Goal: Task Accomplishment & Management: Manage account settings

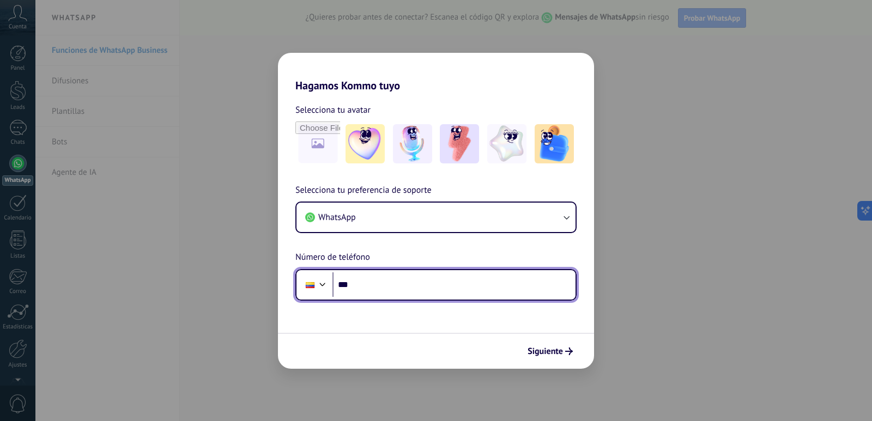
click at [397, 290] on input "***" at bounding box center [453, 285] width 243 height 25
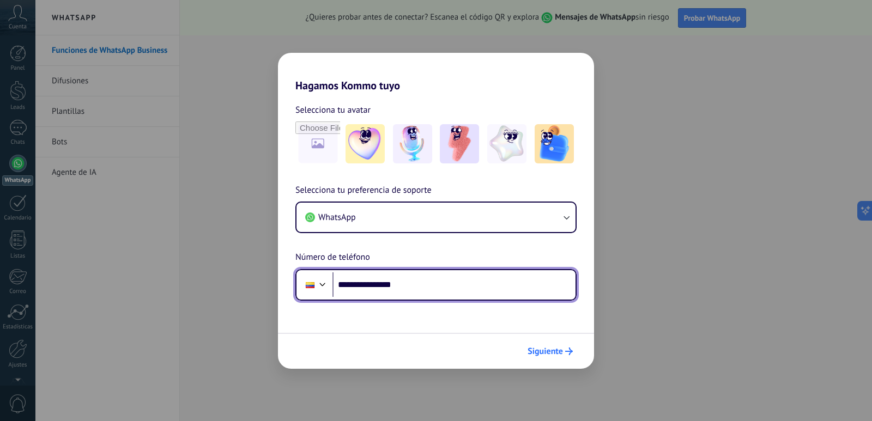
type input "**********"
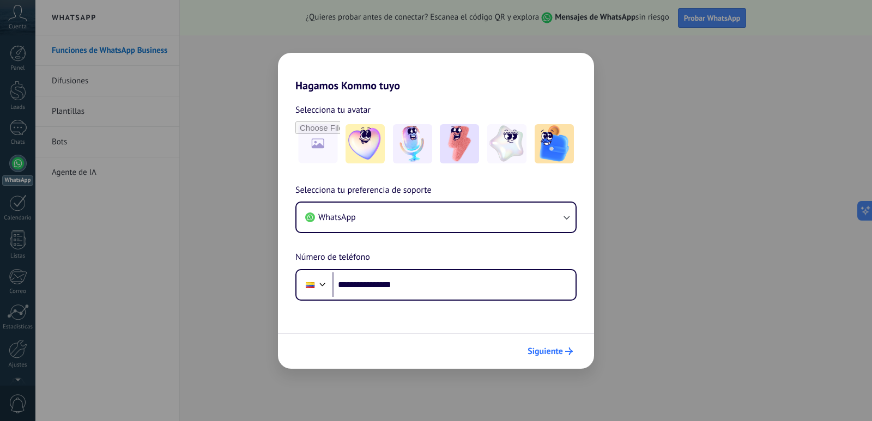
click at [552, 353] on span "Siguiente" at bounding box center [545, 352] width 35 height 8
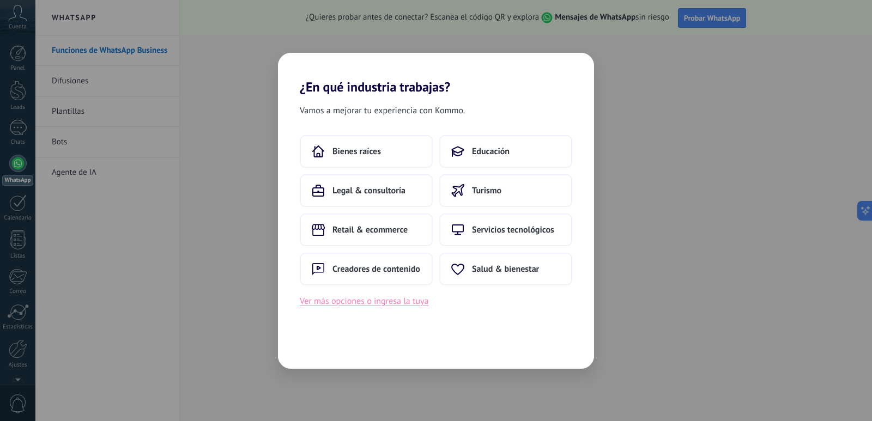
click at [384, 301] on button "Ver más opciones o ingresa la tuya" at bounding box center [364, 301] width 129 height 14
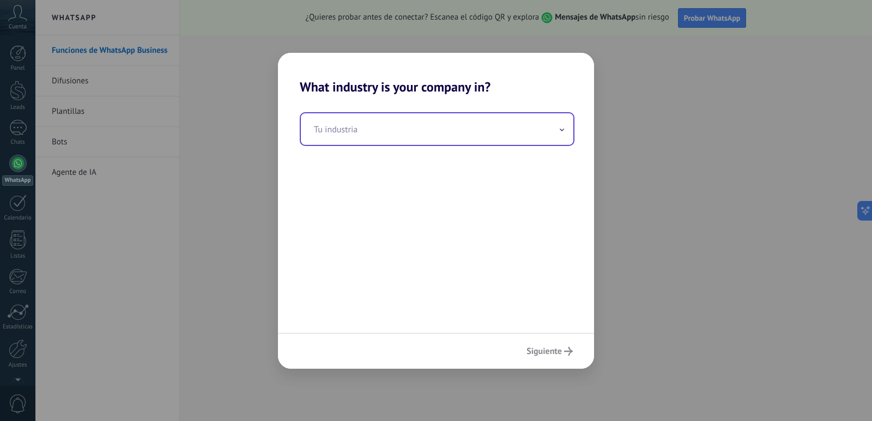
click at [412, 140] on input "text" at bounding box center [437, 129] width 273 height 32
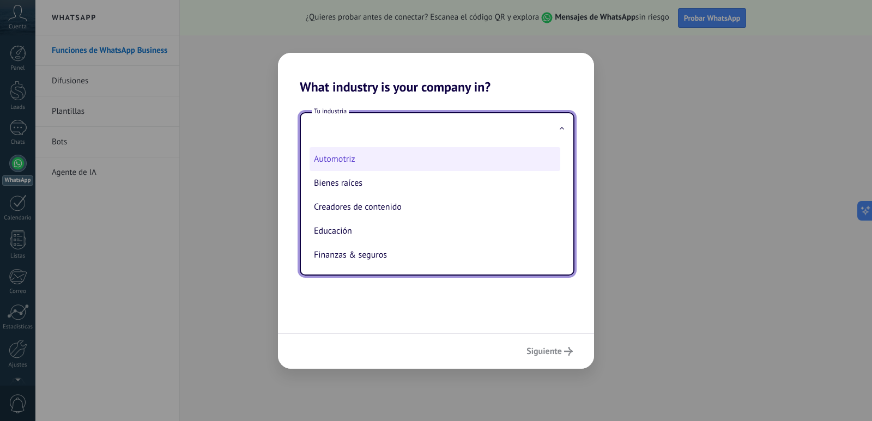
click at [343, 163] on li "Automotriz" at bounding box center [435, 159] width 251 height 24
type input "**********"
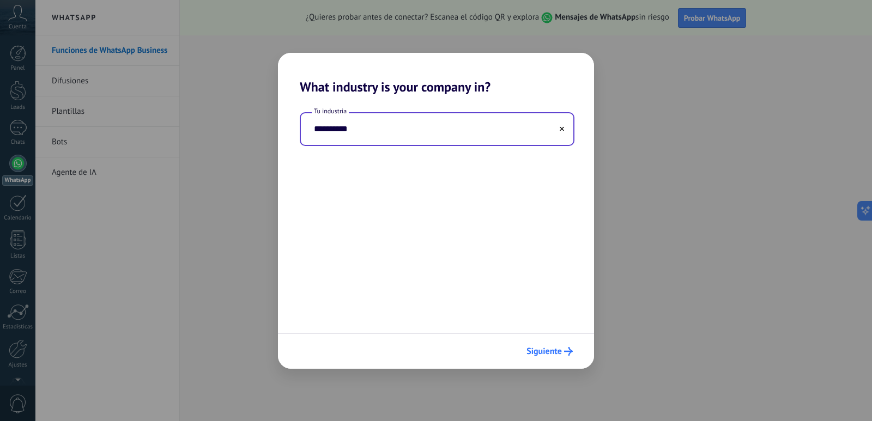
click at [542, 352] on span "Siguiente" at bounding box center [544, 352] width 35 height 8
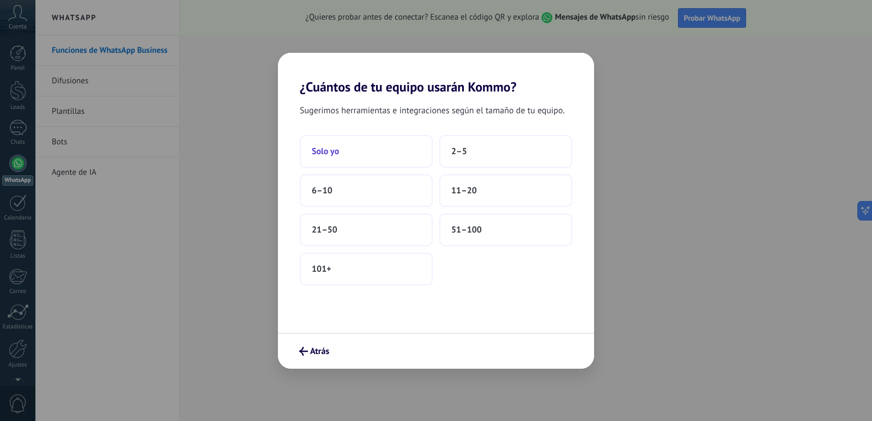
click at [408, 149] on button "Solo yo" at bounding box center [366, 151] width 133 height 33
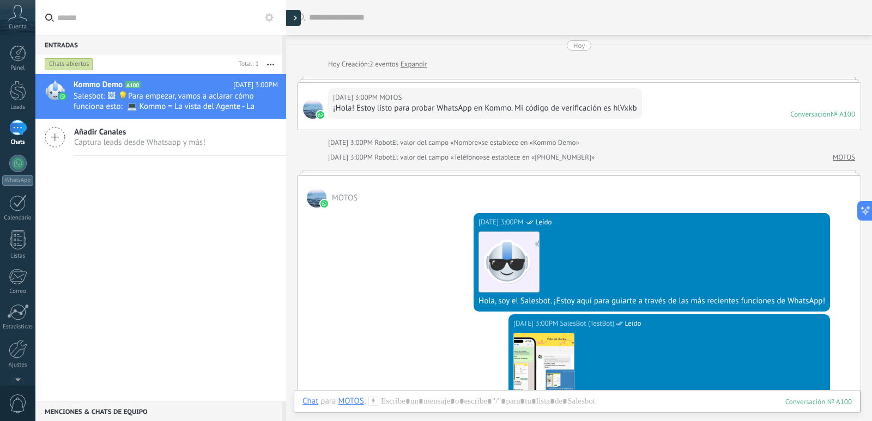
click at [294, 22] on div at bounding box center [293, 18] width 16 height 16
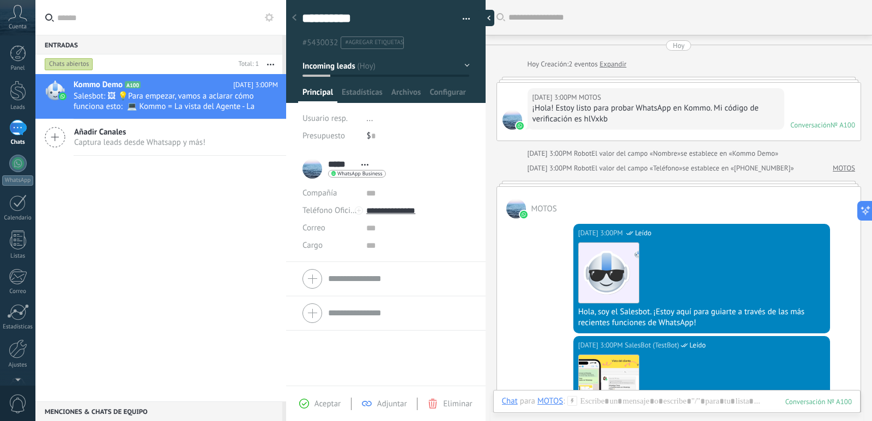
scroll to position [16, 0]
click at [21, 127] on div "1" at bounding box center [17, 128] width 17 height 16
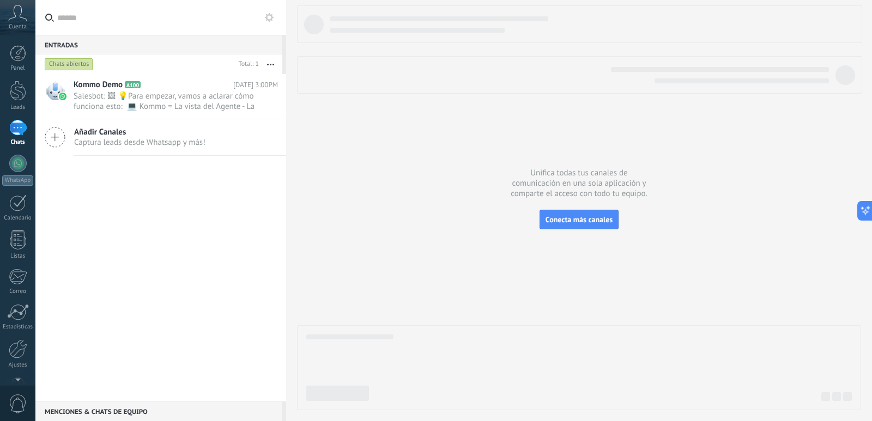
click at [16, 22] on div "Cuenta" at bounding box center [17, 17] width 35 height 35
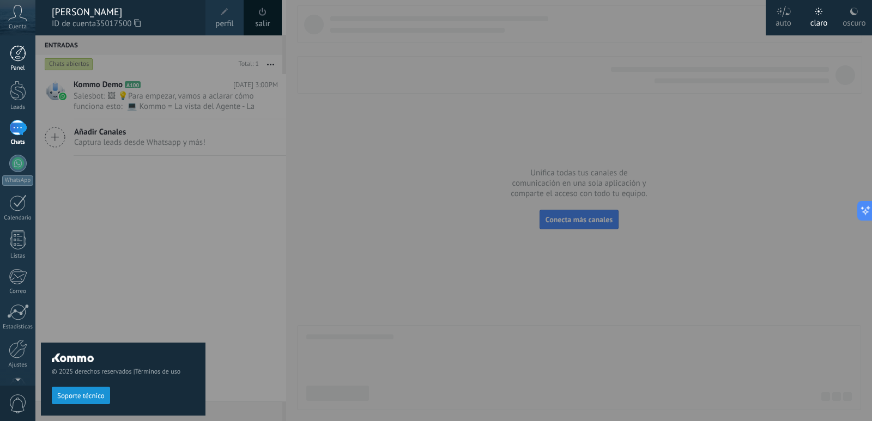
click at [21, 56] on div at bounding box center [18, 53] width 16 height 16
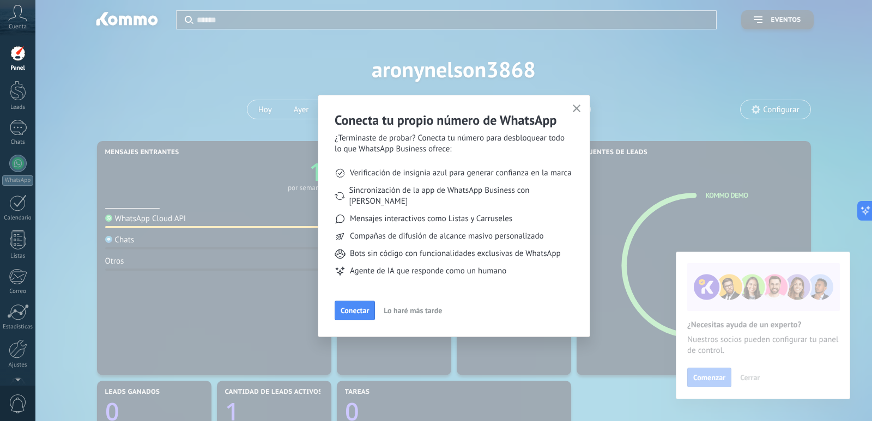
click at [579, 107] on icon "button" at bounding box center [577, 109] width 8 height 8
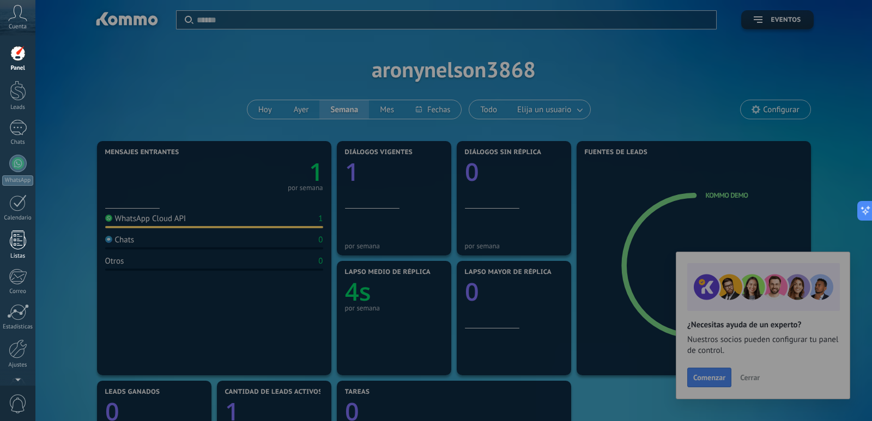
click at [21, 245] on div at bounding box center [18, 240] width 16 height 19
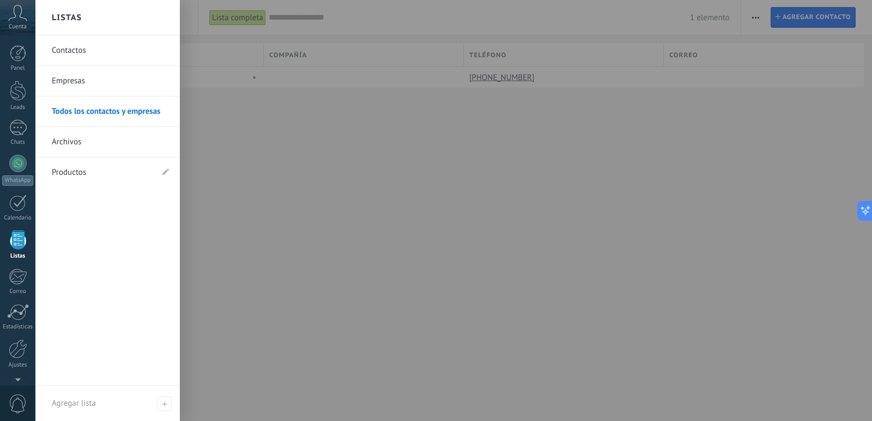
click at [74, 48] on link "Contactos" at bounding box center [110, 50] width 117 height 31
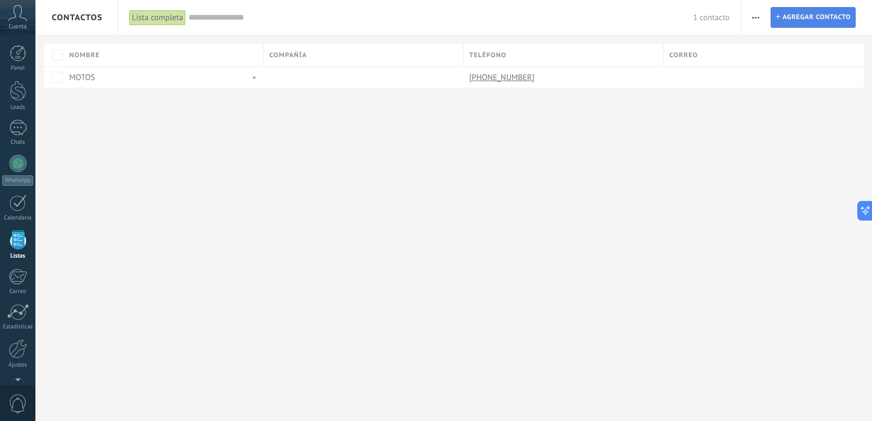
click at [776, 18] on icon at bounding box center [778, 16] width 5 height 5
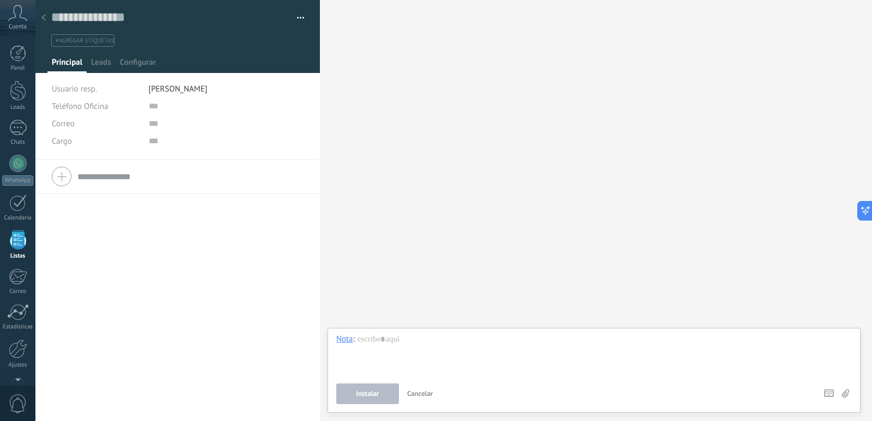
click at [65, 176] on div at bounding box center [178, 176] width 252 height 27
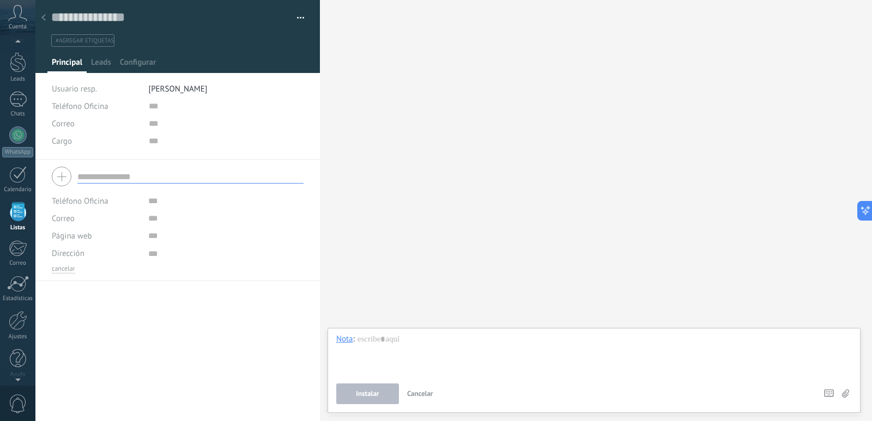
click at [17, 26] on span "Cuenta" at bounding box center [18, 26] width 18 height 7
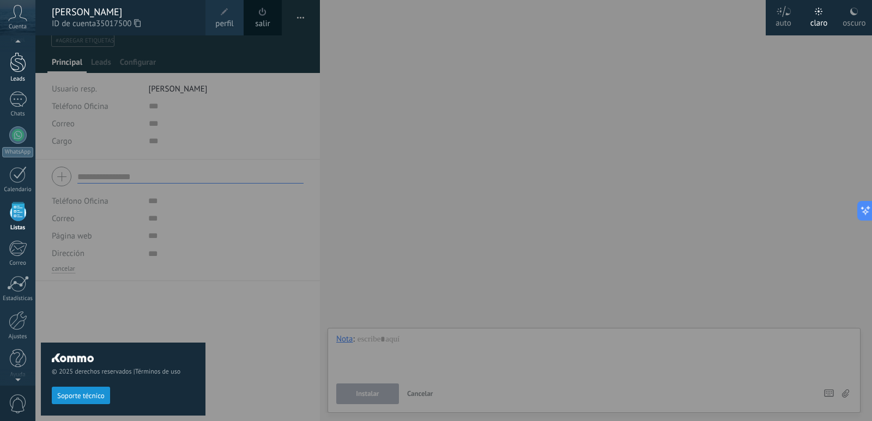
scroll to position [12, 0]
click at [16, 118] on div "1" at bounding box center [17, 116] width 17 height 16
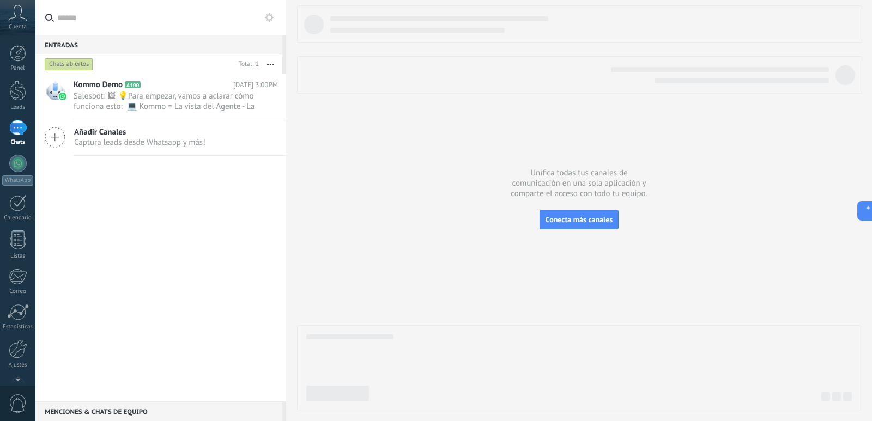
click at [60, 140] on icon at bounding box center [55, 137] width 21 height 21
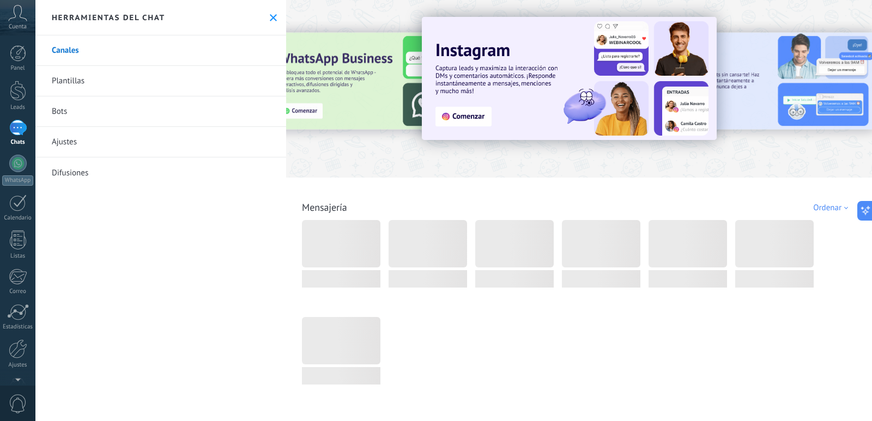
click at [88, 84] on link "Plantillas" at bounding box center [160, 81] width 251 height 31
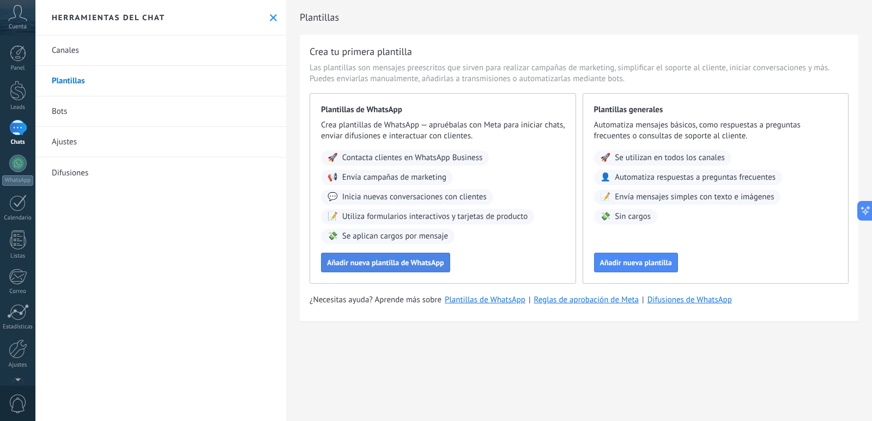
click at [403, 264] on span "Añadir nueva plantilla de WhatsApp" at bounding box center [385, 263] width 117 height 8
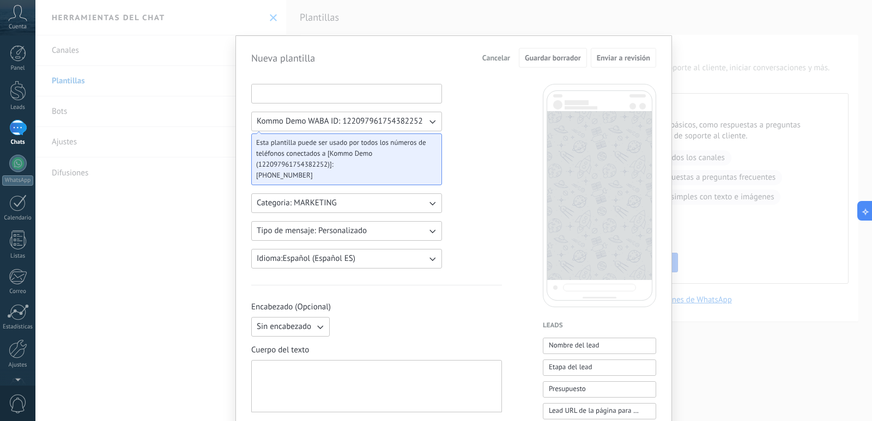
click at [348, 96] on input at bounding box center [347, 92] width 190 height 17
type input "*"
type input "**********"
click at [433, 120] on icon "button" at bounding box center [432, 121] width 11 height 11
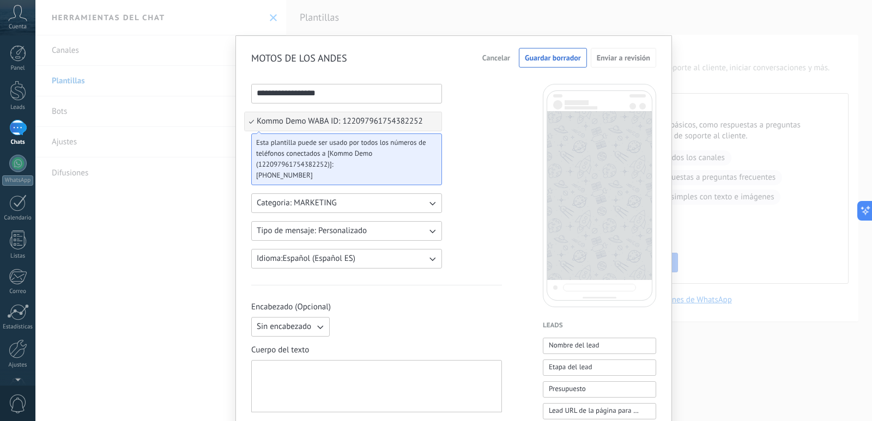
click at [363, 154] on span "Esta plantilla puede ser usado por todos los números de teléfonos conectados a …" at bounding box center [342, 153] width 172 height 33
click at [327, 172] on span "+12137203172" at bounding box center [342, 175] width 172 height 11
click at [314, 125] on span "Kommo Demo WABA ID: 122097961754382252" at bounding box center [340, 121] width 166 height 11
click at [315, 123] on span "Kommo Demo WABA ID: 122097961754382252" at bounding box center [340, 121] width 166 height 11
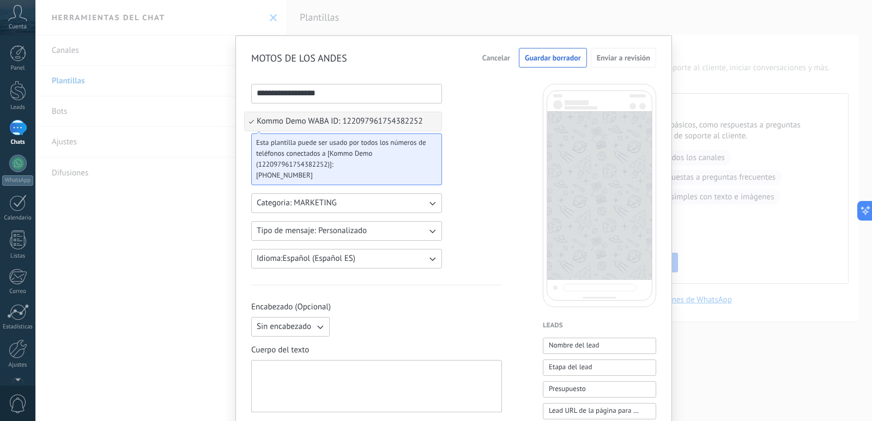
click at [347, 208] on button "Categoria: MARKETING" at bounding box center [346, 204] width 191 height 20
click at [347, 208] on li "UTILITY" at bounding box center [343, 203] width 197 height 19
click at [347, 208] on button "Categoria: UTILITY" at bounding box center [346, 204] width 191 height 20
click at [325, 221] on li "MARKETING" at bounding box center [343, 222] width 197 height 19
click at [373, 238] on button "Tipo de mensaje: Personalizado" at bounding box center [346, 231] width 191 height 20
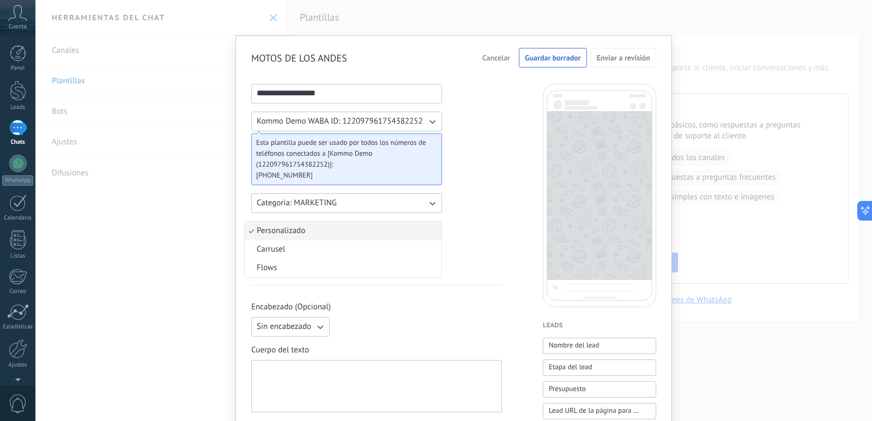
click at [349, 236] on li "Personalizado" at bounding box center [343, 231] width 197 height 19
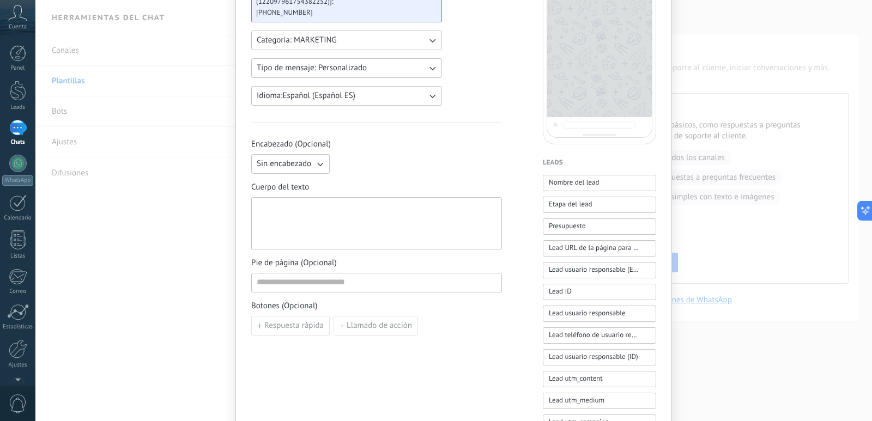
scroll to position [164, 0]
click at [301, 211] on div at bounding box center [377, 223] width 240 height 43
paste div
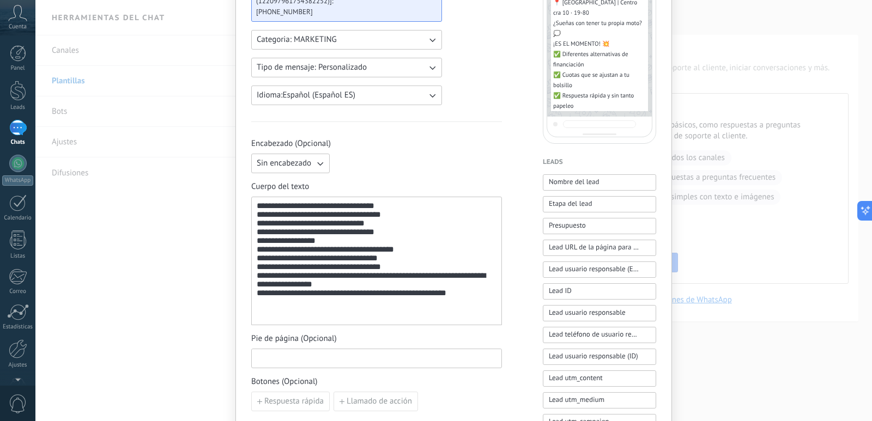
click at [333, 359] on input at bounding box center [377, 357] width 250 height 17
drag, startPoint x: 260, startPoint y: 216, endPoint x: 393, endPoint y: 220, distance: 133.0
click at [393, 220] on div "**********" at bounding box center [377, 261] width 240 height 119
copy div "**********"
click at [306, 358] on input at bounding box center [377, 357] width 250 height 17
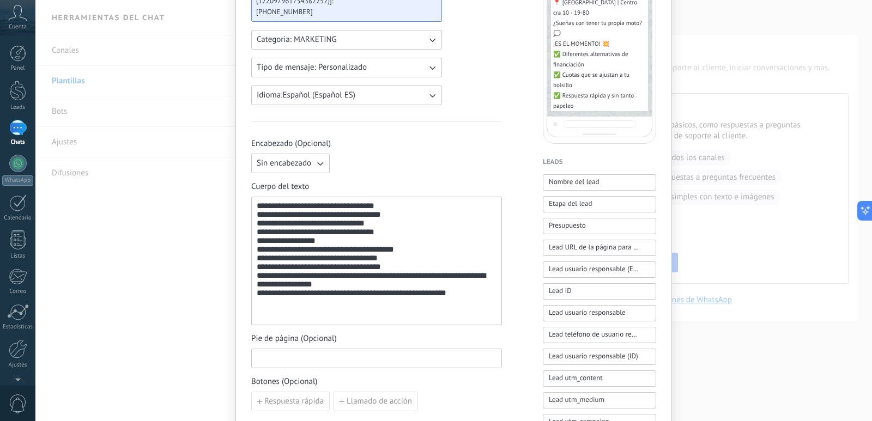
paste input "**********"
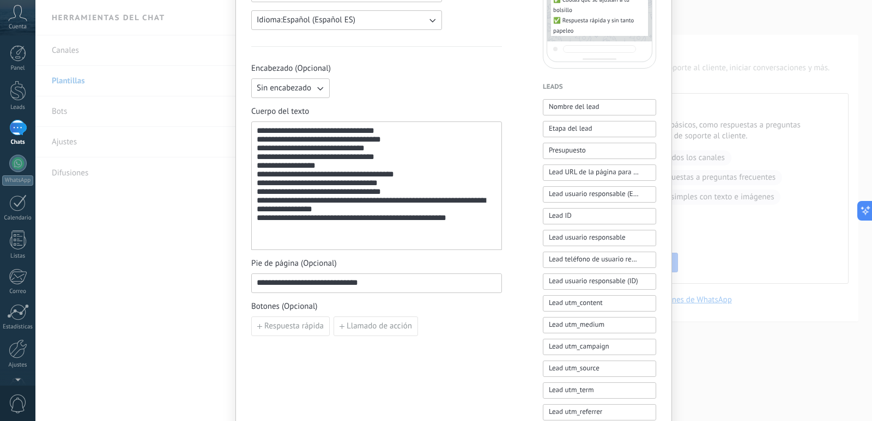
scroll to position [273, 0]
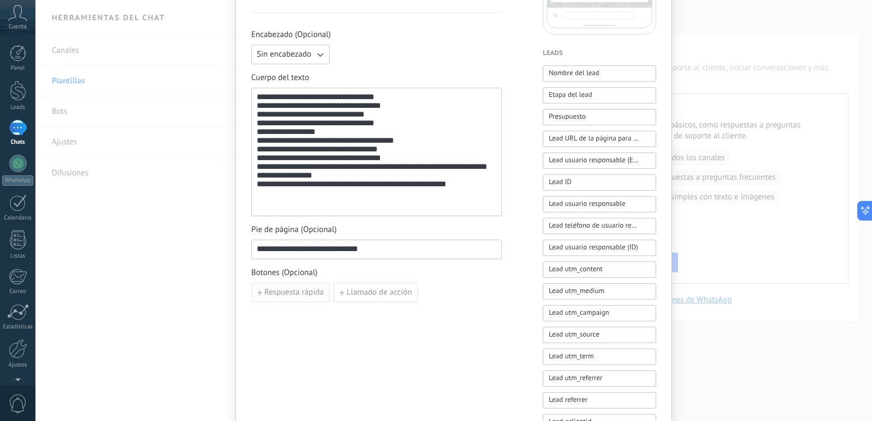
type input "**********"
click at [309, 294] on span "Respuesta rápida" at bounding box center [293, 293] width 59 height 8
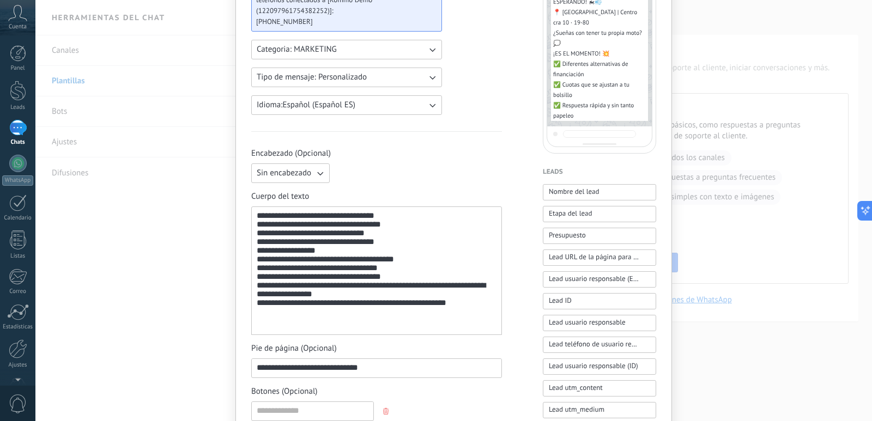
scroll to position [55, 0]
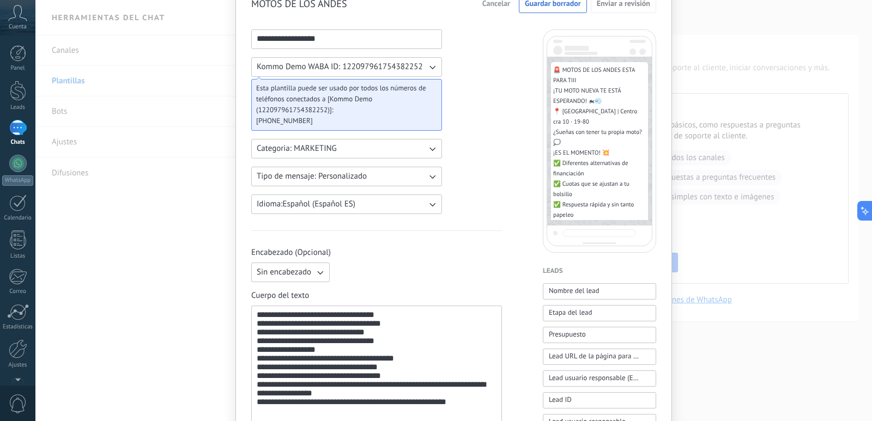
click at [306, 270] on span "Sin encabezado" at bounding box center [284, 272] width 55 height 11
click at [301, 305] on span "Imagen o archivo" at bounding box center [287, 309] width 61 height 11
click at [359, 275] on label "Imagen o archivo" at bounding box center [387, 273] width 106 height 20
click at [334, 263] on input "Imagen o archivo" at bounding box center [334, 263] width 0 height 0
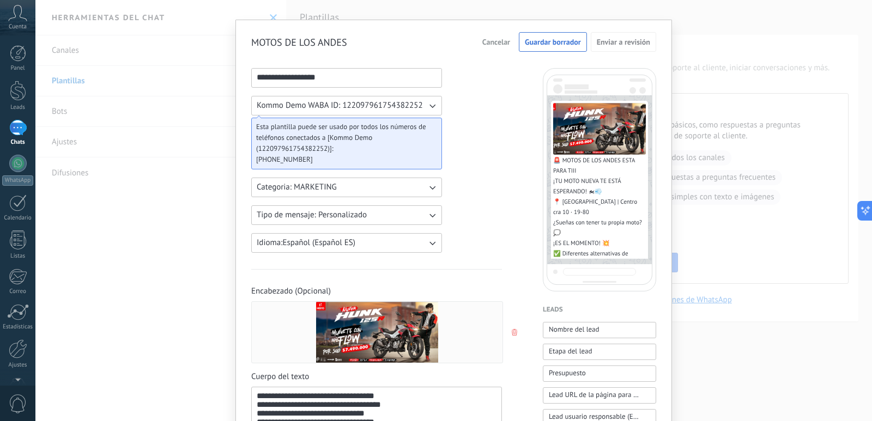
scroll to position [0, 0]
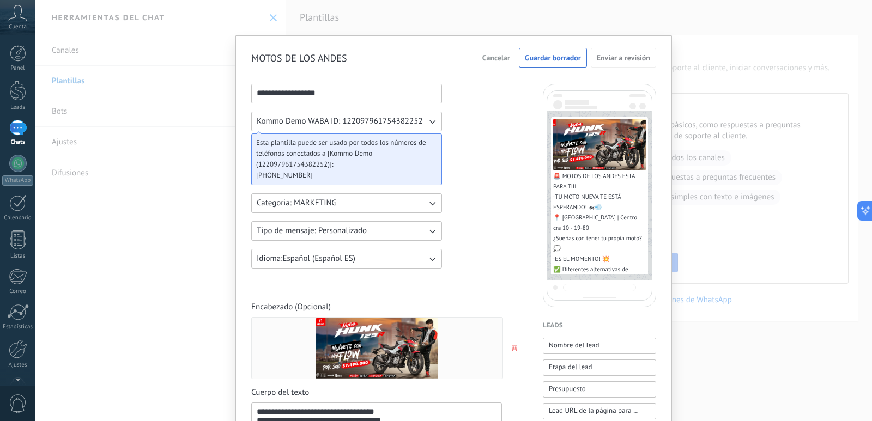
click at [301, 176] on span "+12137203172" at bounding box center [342, 175] width 172 height 11
click at [301, 175] on span "+12137203172" at bounding box center [342, 175] width 172 height 11
click at [559, 59] on span "Guardar borrador" at bounding box center [553, 58] width 56 height 8
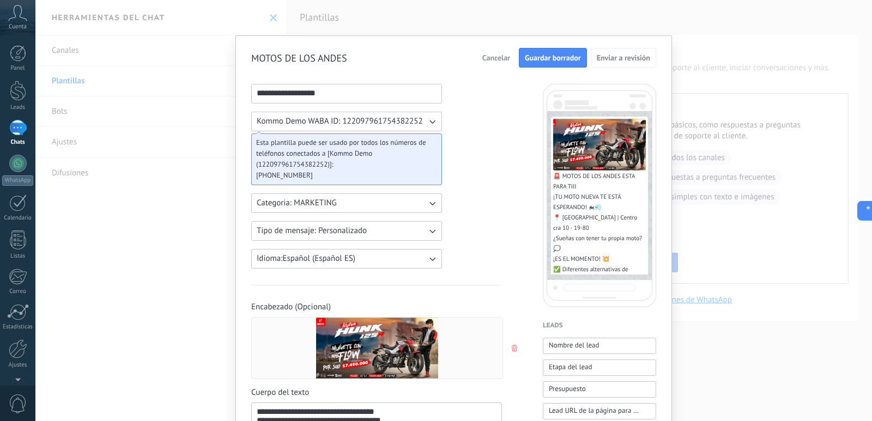
scroll to position [397, 0]
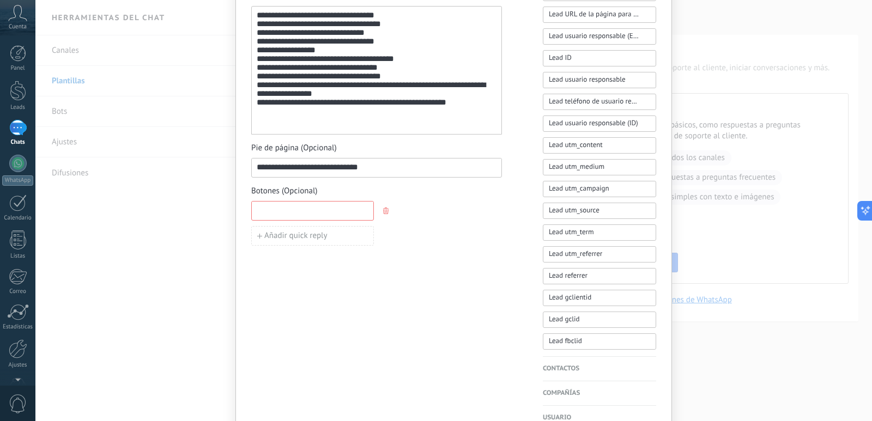
click at [336, 214] on input at bounding box center [313, 210] width 122 height 17
click at [297, 233] on span "Añadir quick reply" at bounding box center [295, 236] width 63 height 8
click at [304, 212] on input at bounding box center [313, 210] width 122 height 17
type input "**********"
click at [342, 303] on div "**********" at bounding box center [376, 55] width 251 height 736
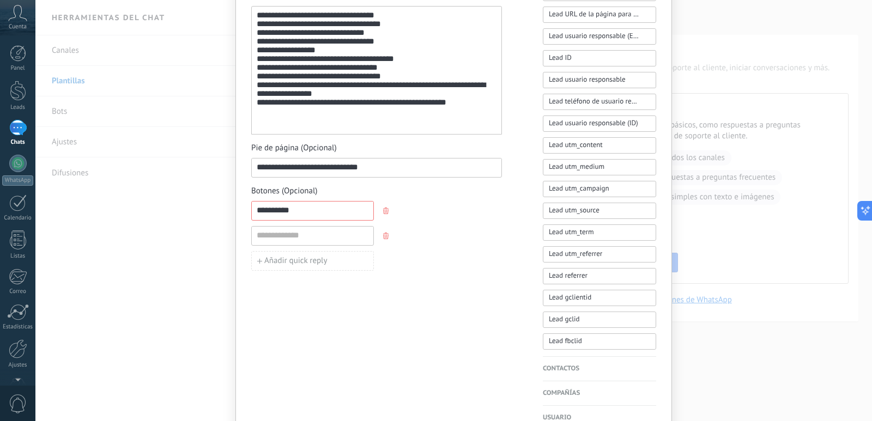
click at [384, 237] on icon "button" at bounding box center [385, 236] width 5 height 7
click at [385, 214] on button "button" at bounding box center [387, 211] width 9 height 16
click at [74, 108] on div "**********" at bounding box center [453, 210] width 837 height 421
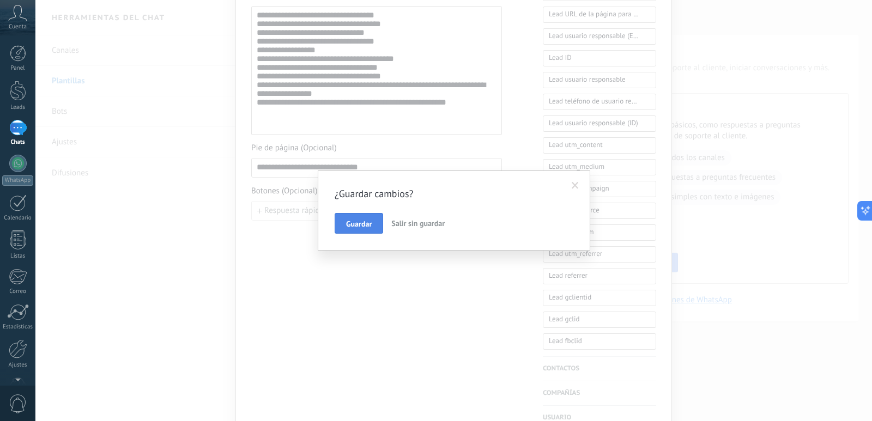
click at [365, 228] on span "Guardar" at bounding box center [359, 224] width 26 height 8
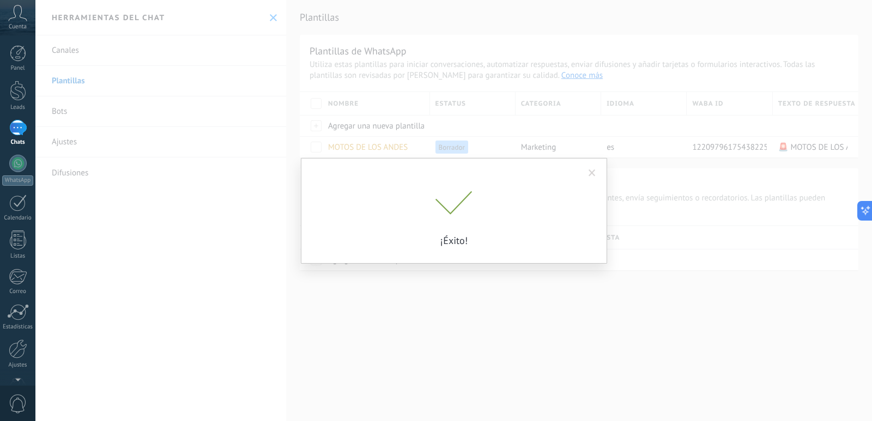
scroll to position [0, 0]
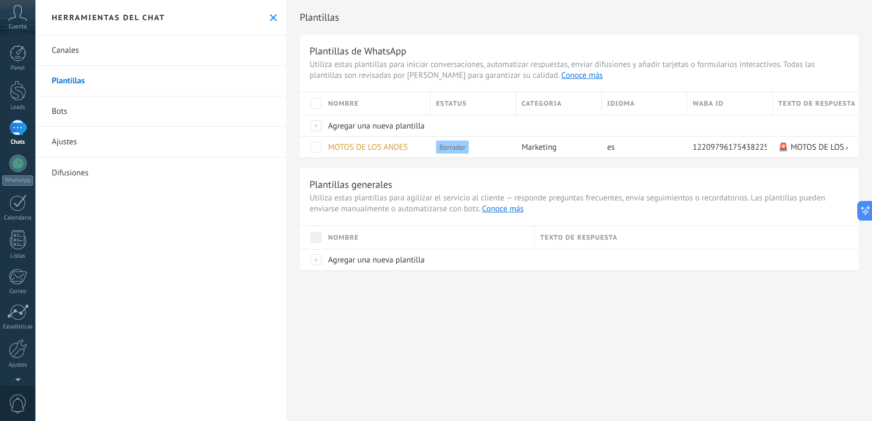
click at [54, 144] on link "Ajustes" at bounding box center [160, 142] width 251 height 31
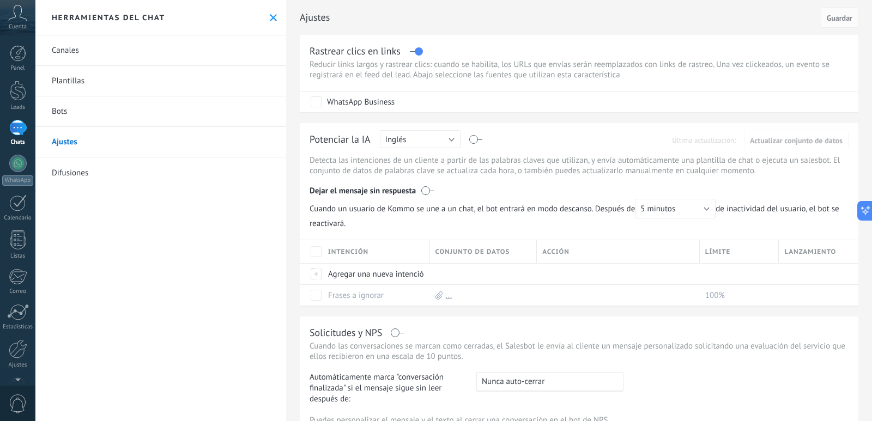
click at [76, 173] on link "Difusiones" at bounding box center [160, 173] width 251 height 31
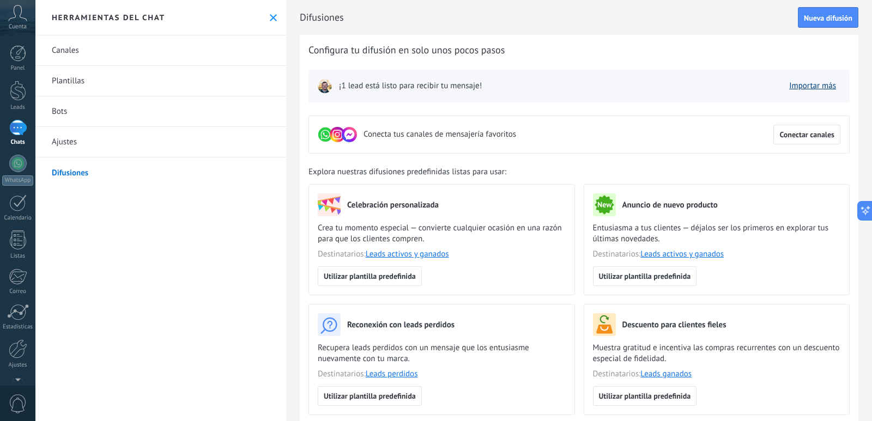
click at [804, 88] on link "Importar más" at bounding box center [812, 86] width 47 height 10
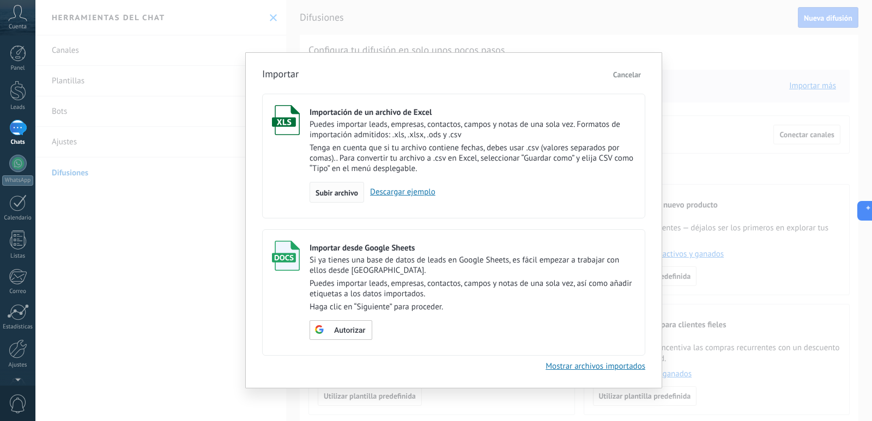
click at [340, 191] on span "Subir archivo" at bounding box center [337, 193] width 43 height 8
click at [0, 0] on input "Importación de un archivo de Excel Puedes importar leads, empresas, contactos, …" at bounding box center [0, 0] width 0 height 0
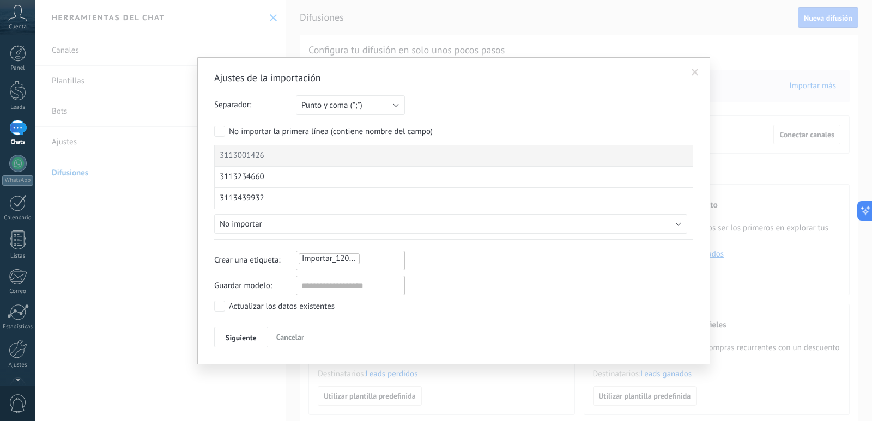
click at [238, 335] on span "Siguiente" at bounding box center [241, 338] width 31 height 8
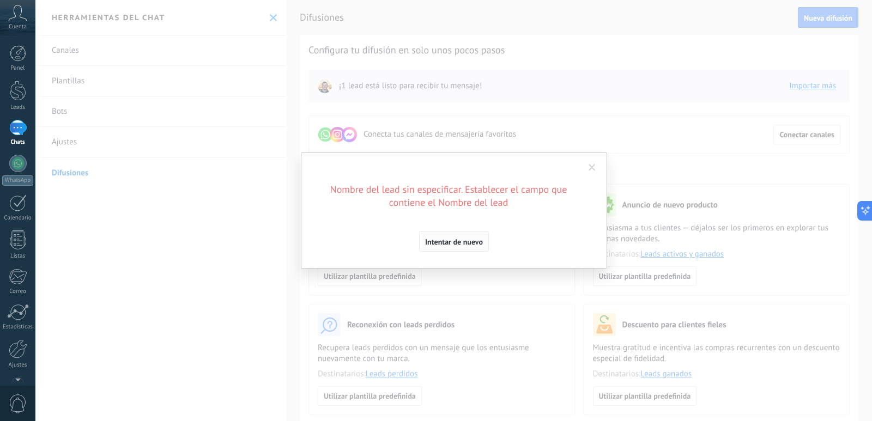
click at [440, 245] on span "Intentar de nuevo" at bounding box center [454, 242] width 58 height 8
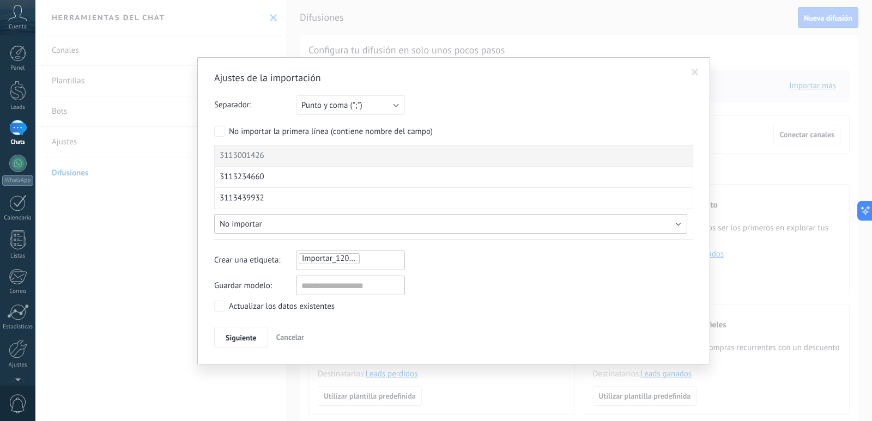
click at [275, 223] on button "No importar" at bounding box center [450, 224] width 473 height 20
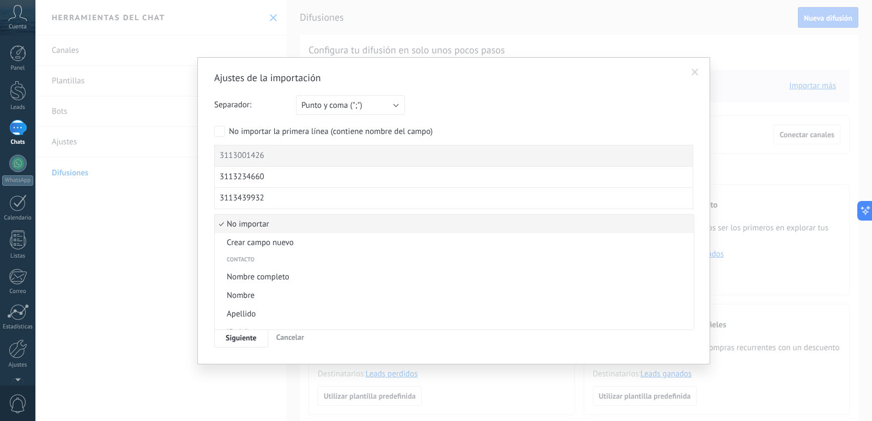
click at [340, 223] on span "No importar" at bounding box center [453, 224] width 476 height 10
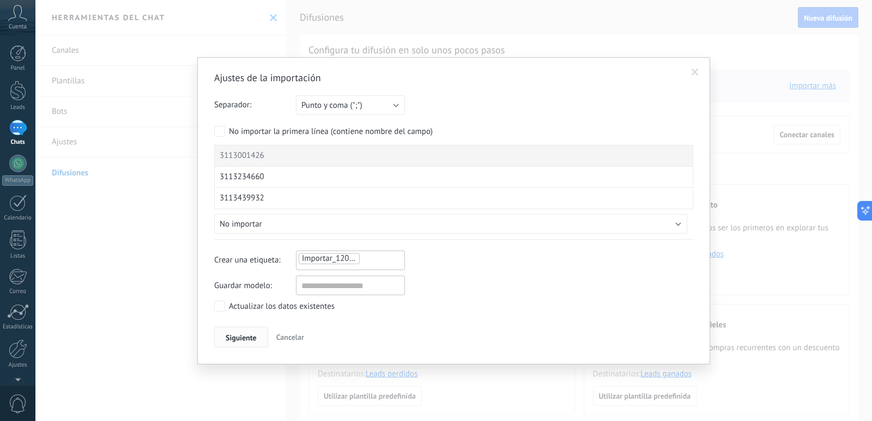
click at [240, 340] on span "Siguiente" at bounding box center [241, 338] width 31 height 8
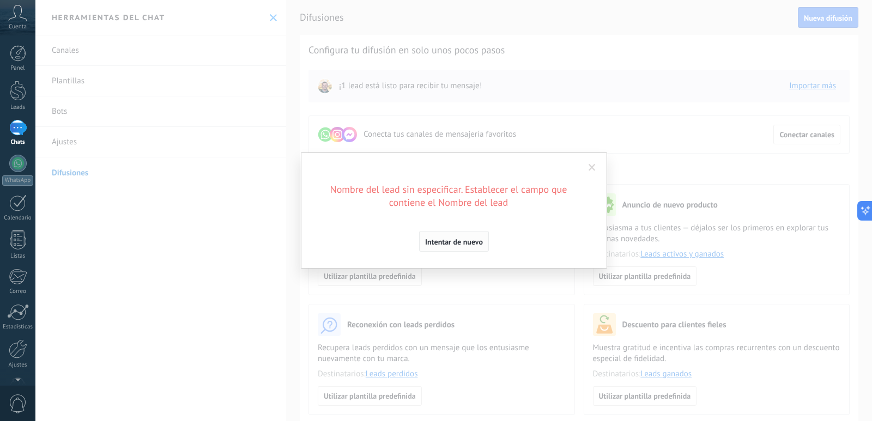
click at [453, 243] on span "Intentar de nuevo" at bounding box center [454, 242] width 58 height 8
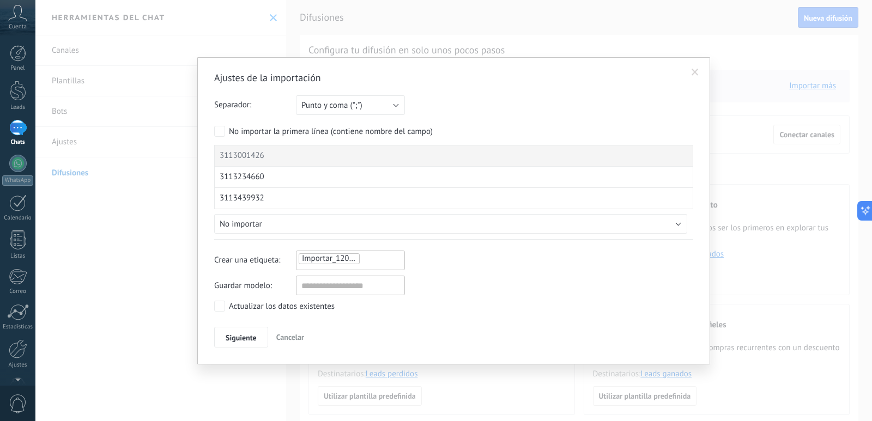
click at [336, 259] on span "Importar_12082025_1505" at bounding box center [347, 258] width 90 height 10
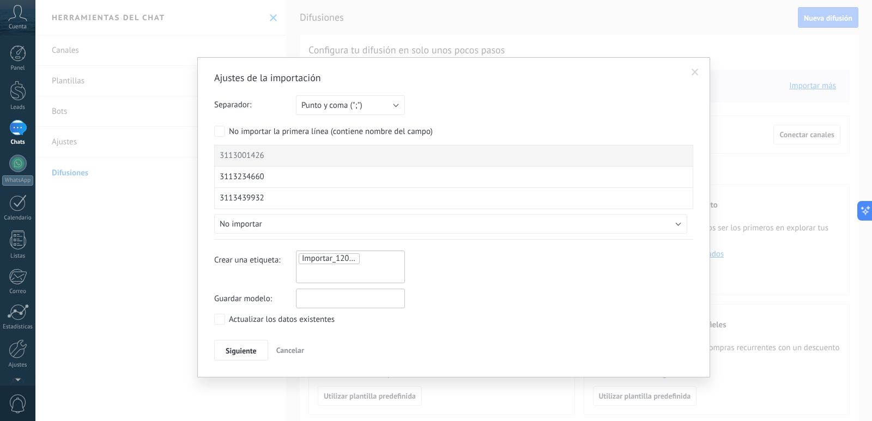
click at [325, 299] on input "text" at bounding box center [350, 299] width 109 height 20
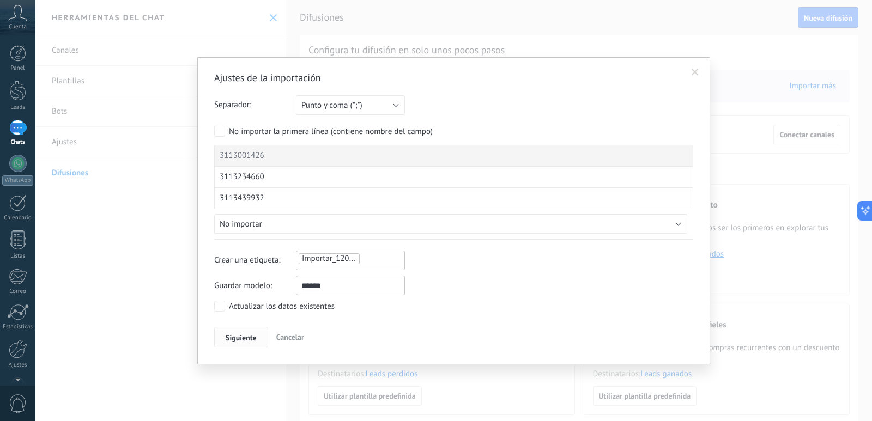
type input "******"
click at [249, 343] on button "Siguiente" at bounding box center [241, 337] width 54 height 21
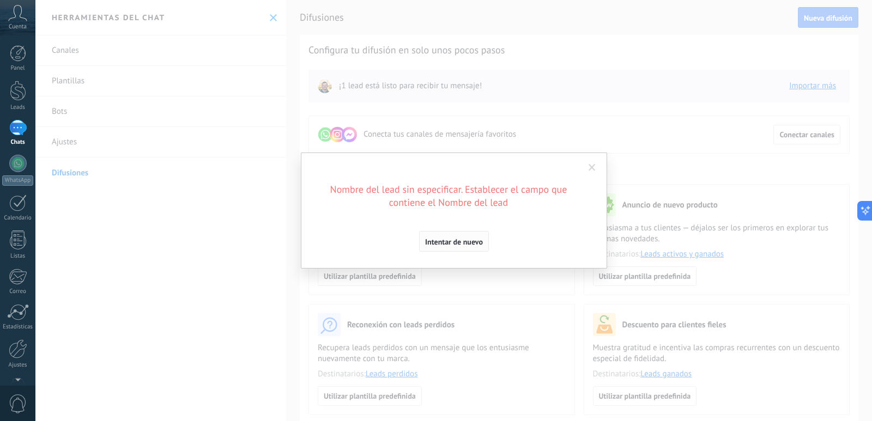
click at [448, 241] on span "Intentar de nuevo" at bounding box center [454, 242] width 58 height 8
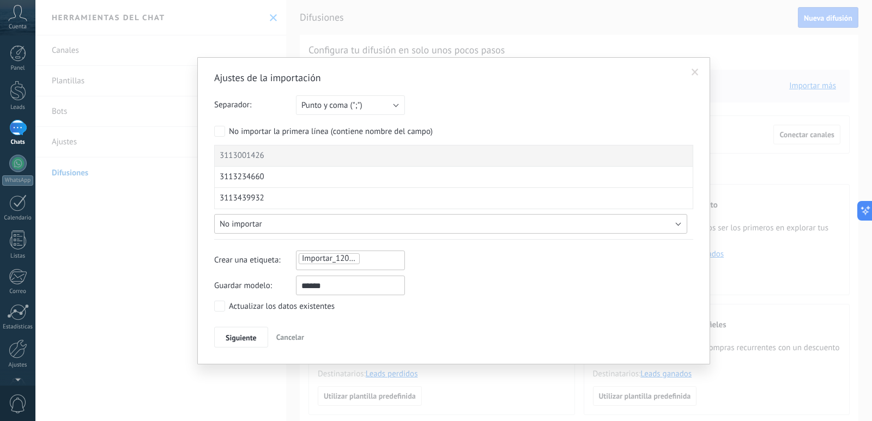
click at [294, 226] on button "No importar" at bounding box center [450, 224] width 473 height 20
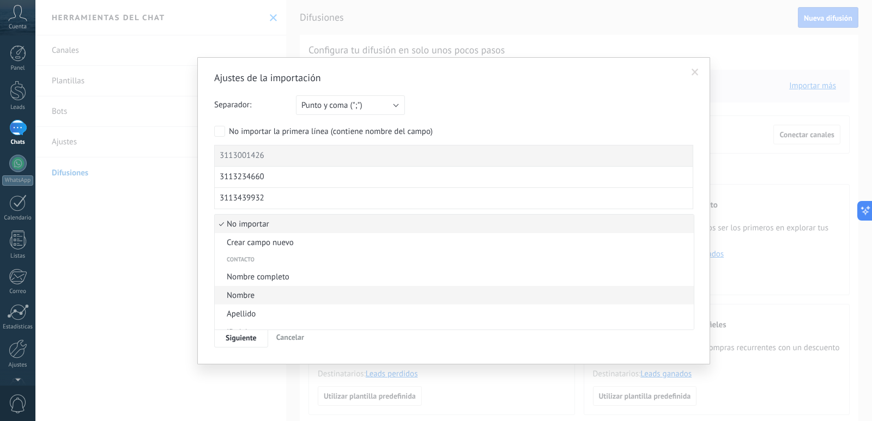
click at [263, 301] on span "Nombre" at bounding box center [453, 296] width 476 height 10
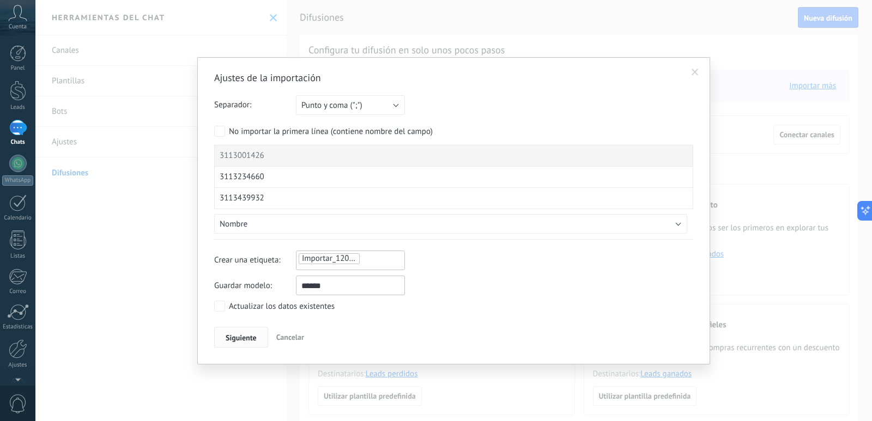
click at [238, 340] on span "Siguiente" at bounding box center [241, 338] width 31 height 8
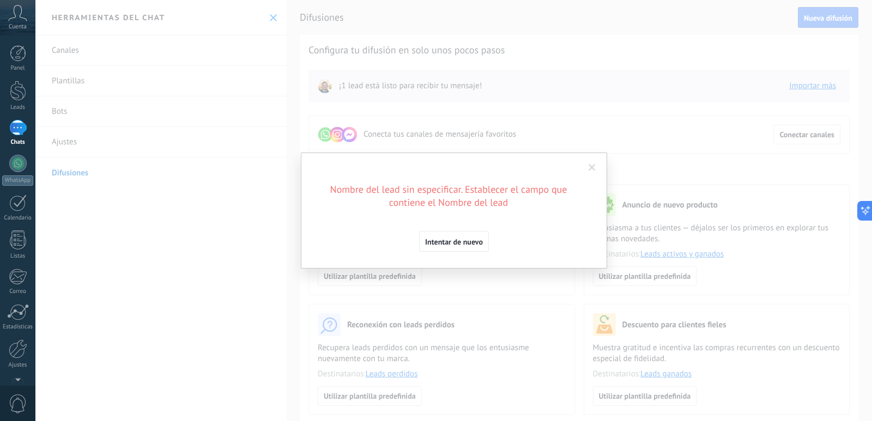
drag, startPoint x: 238, startPoint y: 340, endPoint x: 448, endPoint y: 258, distance: 225.7
click at [251, 334] on div "Ajustes de la importación Separador: Punto y coma (";") Coma (",") Tabulación (…" at bounding box center [453, 210] width 837 height 421
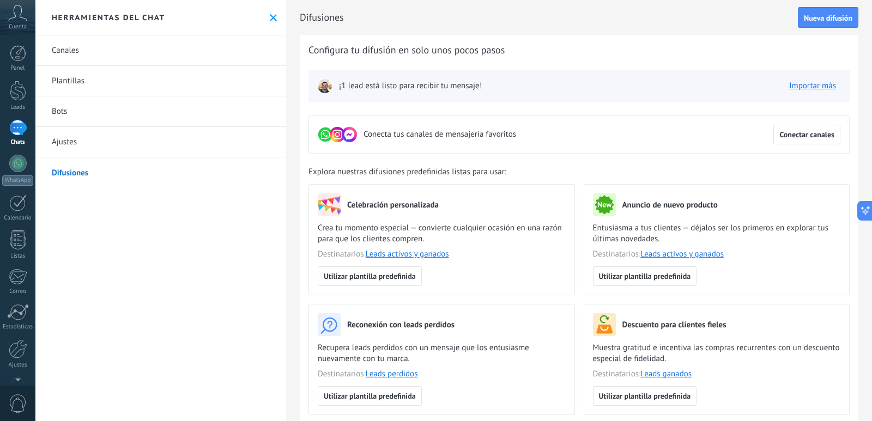
click at [21, 29] on span "Cuenta" at bounding box center [18, 26] width 18 height 7
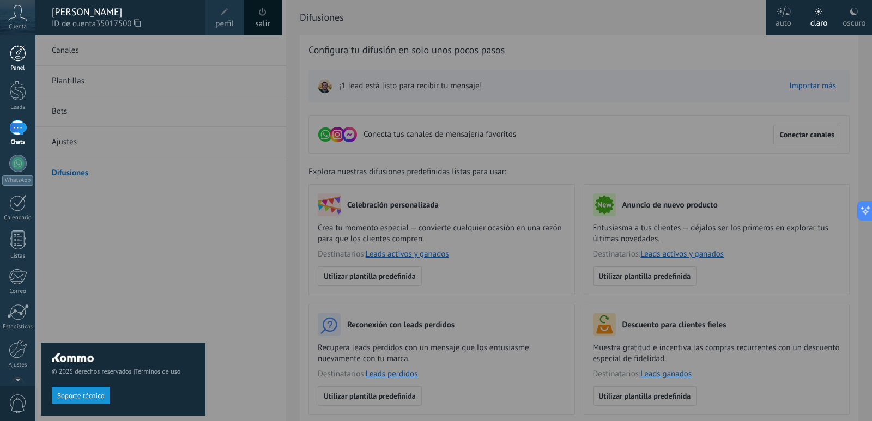
click at [16, 51] on div at bounding box center [18, 53] width 16 height 16
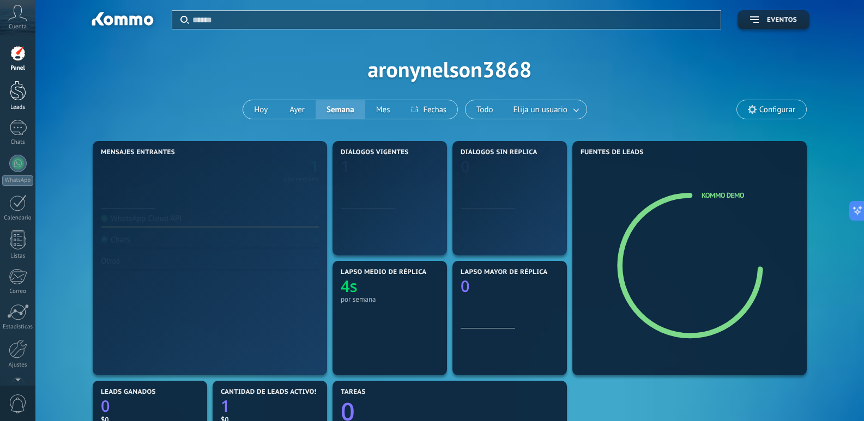
click at [20, 84] on div at bounding box center [18, 91] width 16 height 20
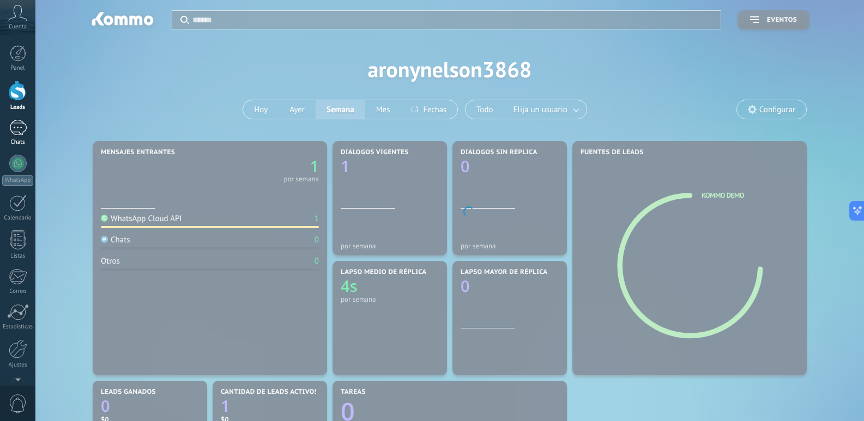
click at [17, 130] on div "1" at bounding box center [17, 128] width 17 height 16
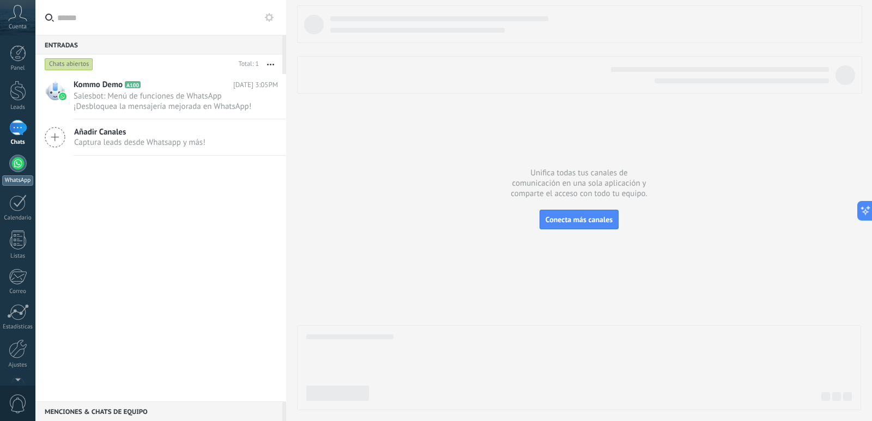
click at [19, 165] on div at bounding box center [17, 163] width 17 height 17
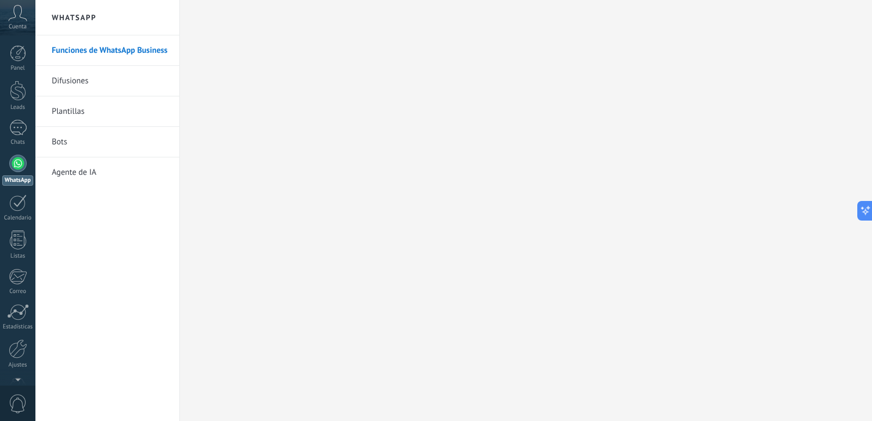
click at [72, 81] on link "Difusiones" at bounding box center [110, 81] width 117 height 31
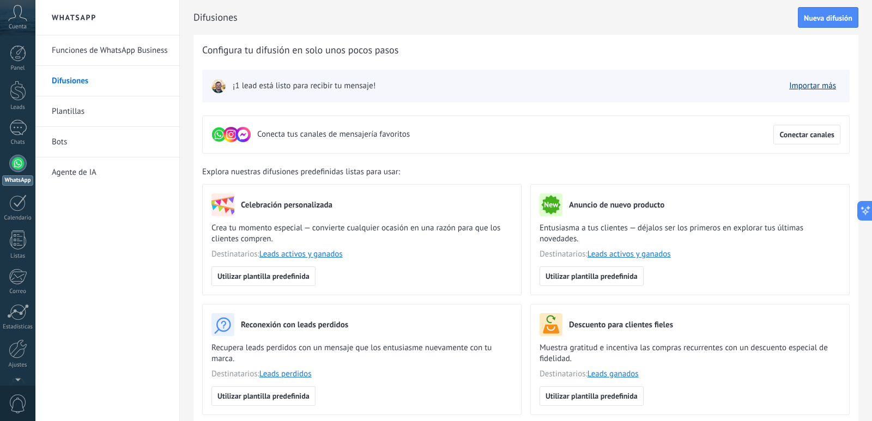
click at [799, 86] on link "Importar más" at bounding box center [812, 86] width 47 height 10
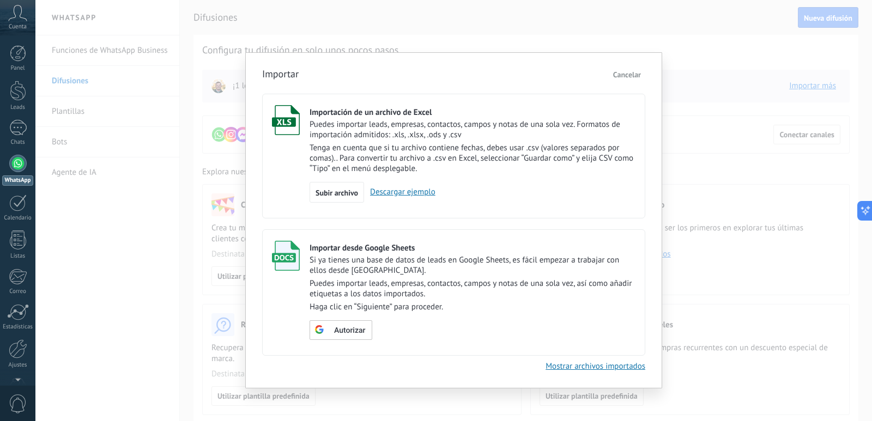
click at [402, 154] on p "Tenga en cuenta que si tu archivo contiene fechas, debes usar .csv (valores sep…" at bounding box center [473, 158] width 326 height 31
click at [331, 196] on span "Subir archivo" at bounding box center [337, 193] width 43 height 8
click at [0, 0] on input "Importación de un archivo de Excel Puedes importar leads, empresas, contactos, …" at bounding box center [0, 0] width 0 height 0
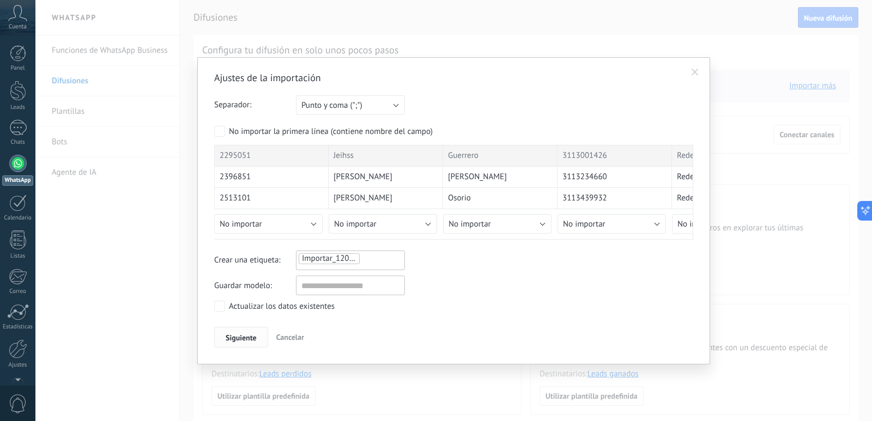
click at [246, 334] on span "Siguiente" at bounding box center [241, 338] width 31 height 8
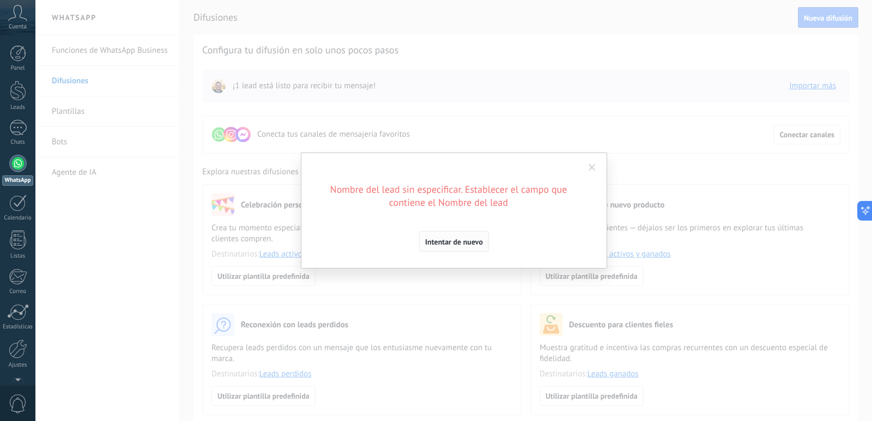
click at [436, 244] on span "Intentar de nuevo" at bounding box center [454, 242] width 58 height 8
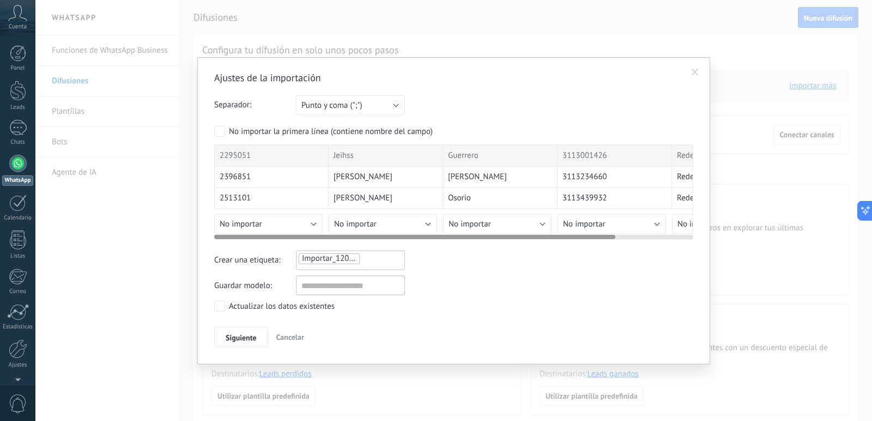
click at [495, 162] on div "Guerrero" at bounding box center [500, 156] width 114 height 22
click at [499, 160] on div "Guerrero" at bounding box center [500, 156] width 114 height 22
click at [596, 155] on span "3113001426" at bounding box center [585, 155] width 45 height 11
click at [608, 152] on div "3113001426" at bounding box center [615, 156] width 114 height 22
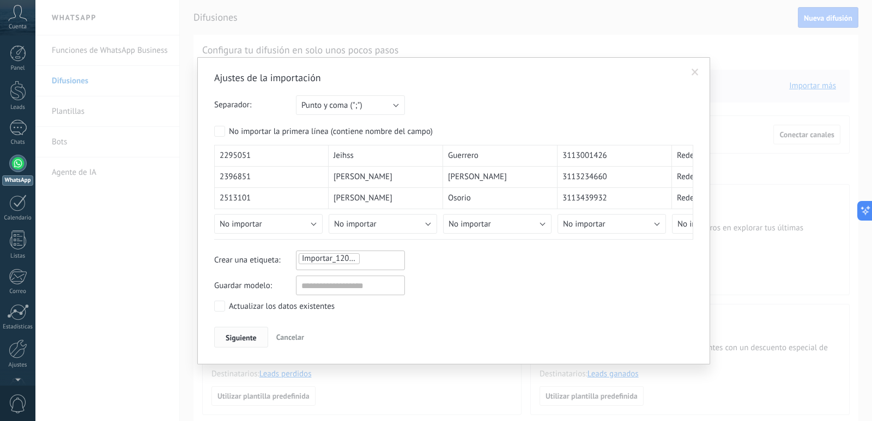
click at [237, 336] on span "Siguiente" at bounding box center [241, 338] width 31 height 8
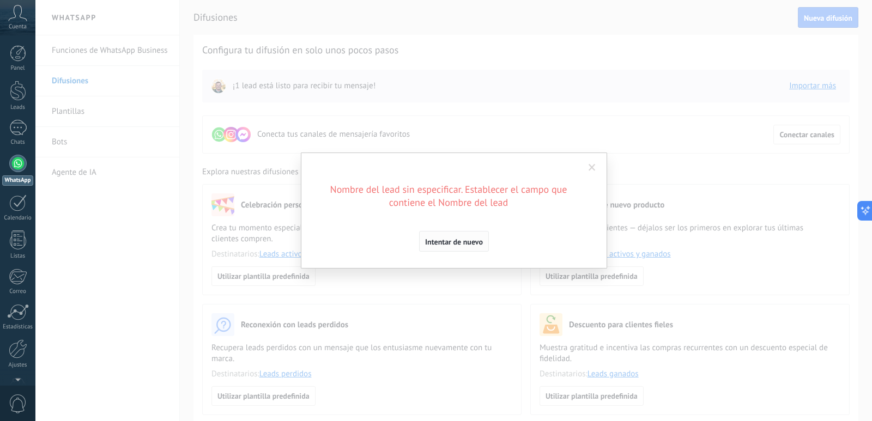
click at [430, 243] on span "Intentar de nuevo" at bounding box center [454, 242] width 58 height 8
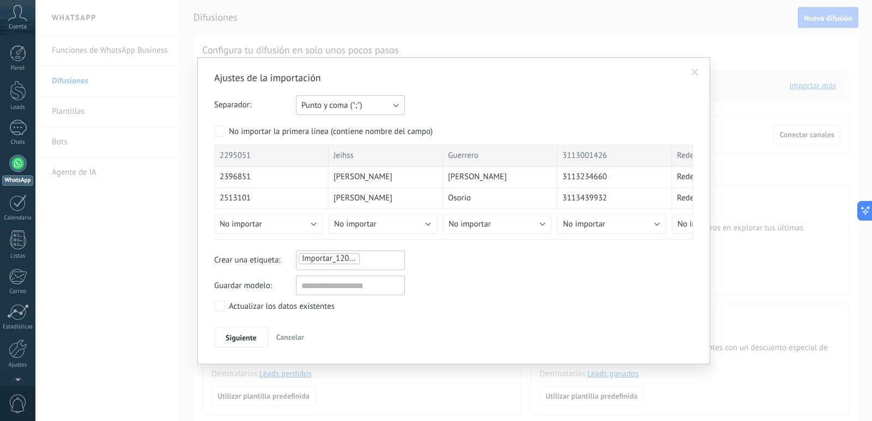
click at [393, 106] on button "Punto y coma (";")" at bounding box center [350, 105] width 109 height 20
click at [360, 129] on span "Coma (",")" at bounding box center [345, 124] width 112 height 10
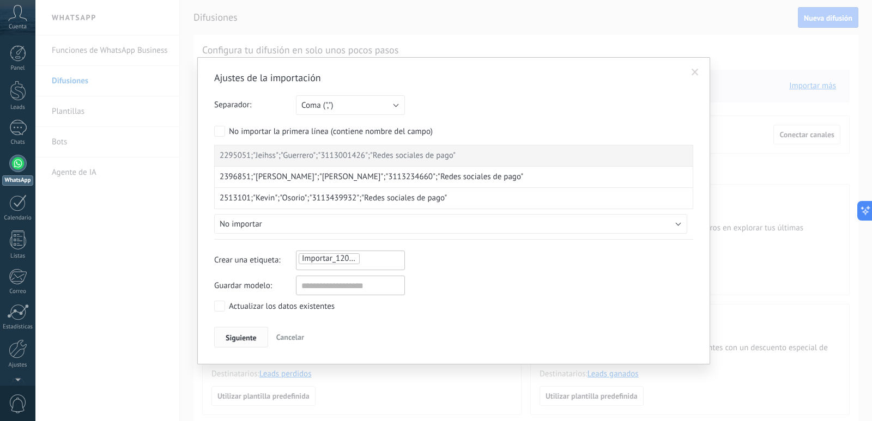
click at [236, 334] on span "Siguiente" at bounding box center [241, 338] width 31 height 8
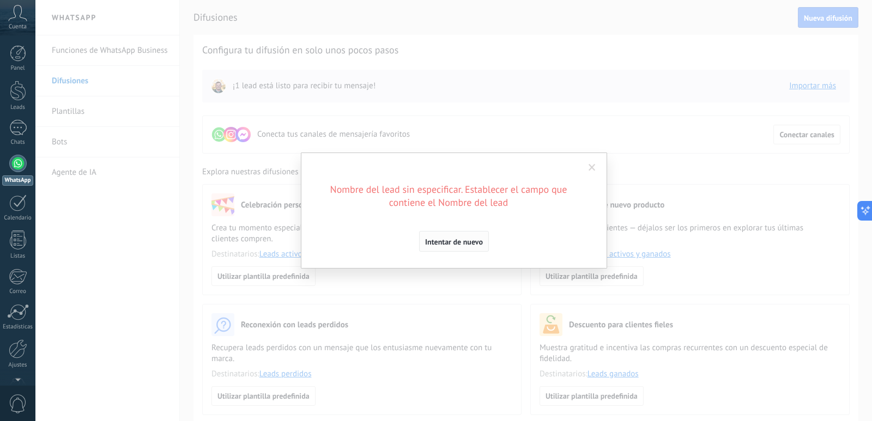
click at [452, 235] on button "Intentar de nuevo" at bounding box center [454, 241] width 70 height 21
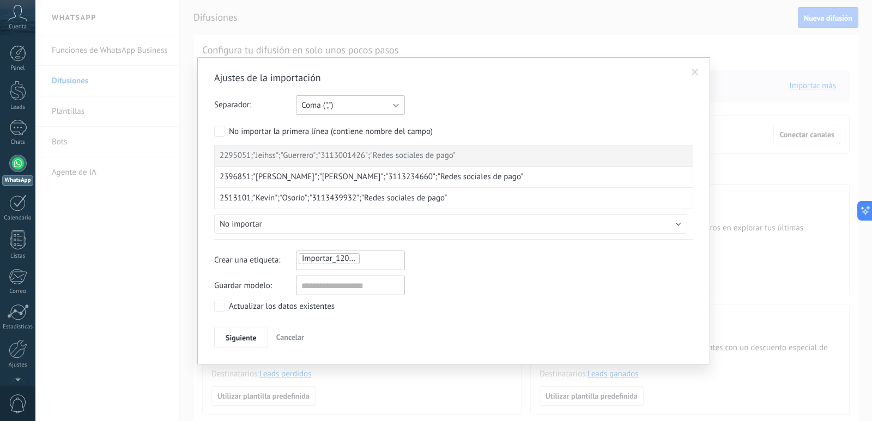
click at [400, 104] on button "Coma (",")" at bounding box center [350, 105] width 109 height 20
click at [355, 142] on span "Tabulación (" ")" at bounding box center [345, 142] width 112 height 10
click at [391, 105] on button "Tabulación (" ")" at bounding box center [350, 105] width 109 height 20
click at [358, 107] on span "Punto y coma (";")" at bounding box center [345, 105] width 112 height 10
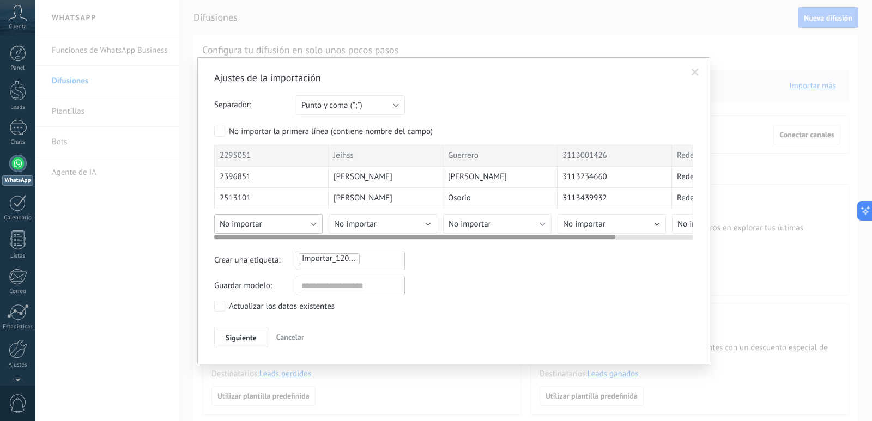
click at [289, 225] on button "No importar" at bounding box center [268, 224] width 108 height 20
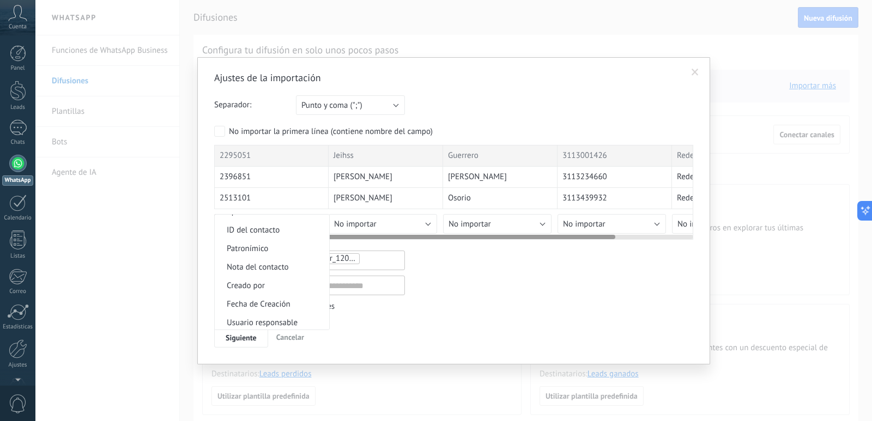
scroll to position [109, 0]
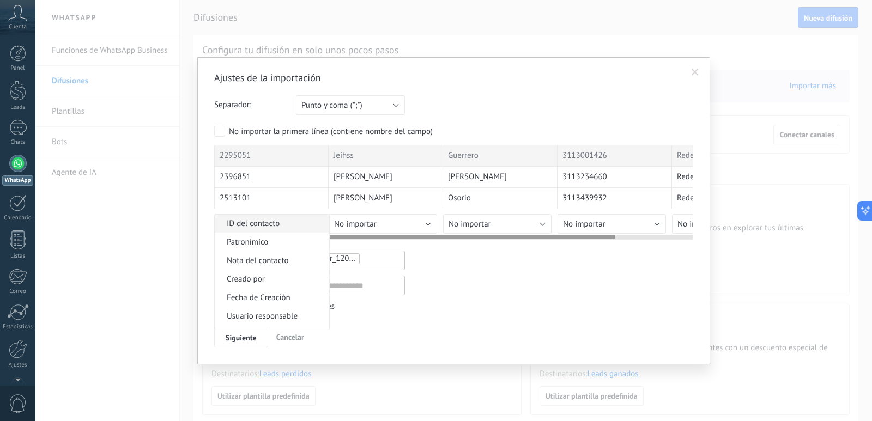
click at [285, 222] on span "ID del contacto" at bounding box center [270, 224] width 111 height 10
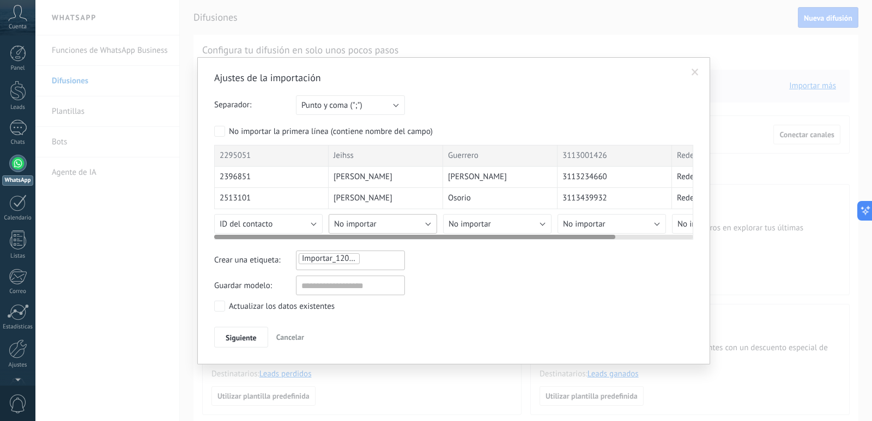
click at [397, 220] on button "No importar" at bounding box center [383, 224] width 108 height 20
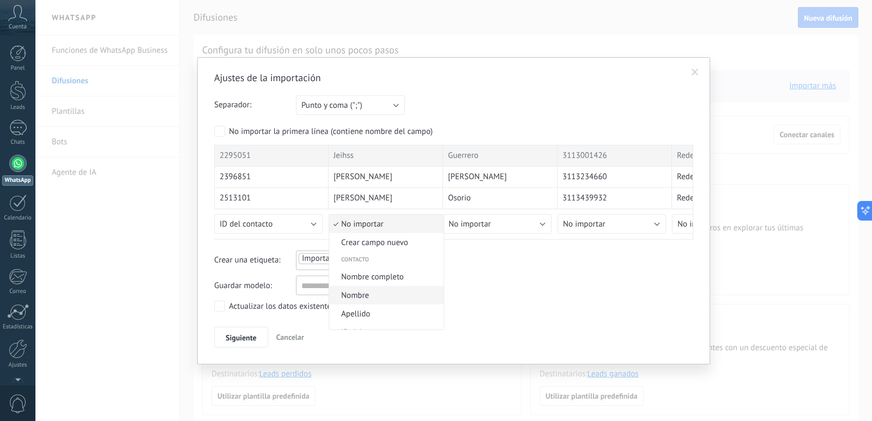
click at [367, 292] on span "Nombre" at bounding box center [384, 296] width 111 height 10
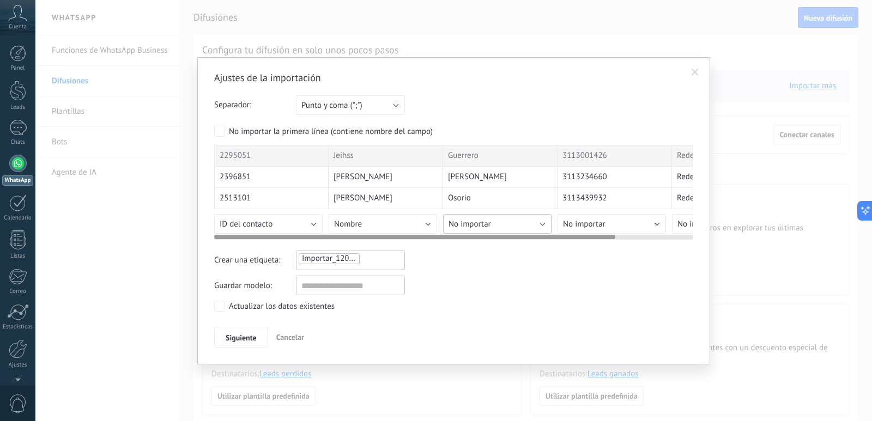
click at [512, 225] on button "No importar" at bounding box center [497, 224] width 108 height 20
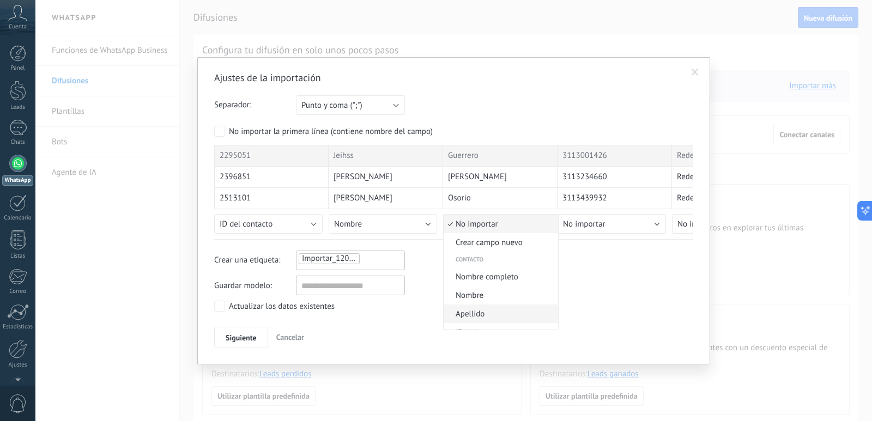
click at [474, 315] on span "Apellido" at bounding box center [499, 314] width 111 height 10
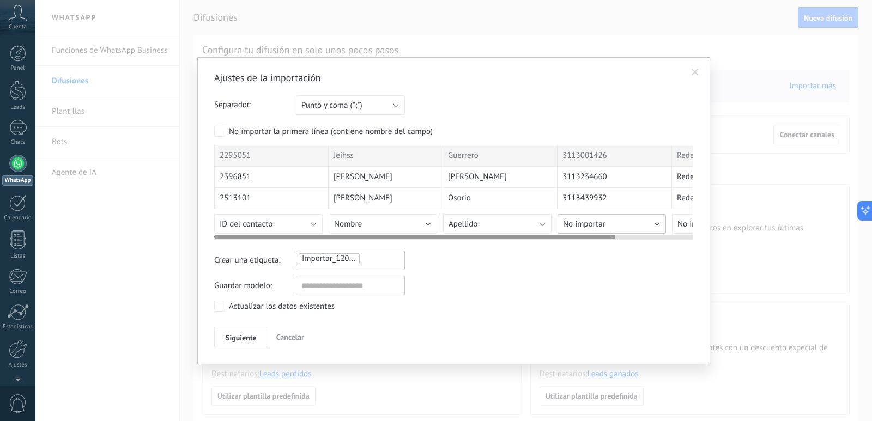
click at [616, 223] on button "No importar" at bounding box center [612, 224] width 108 height 20
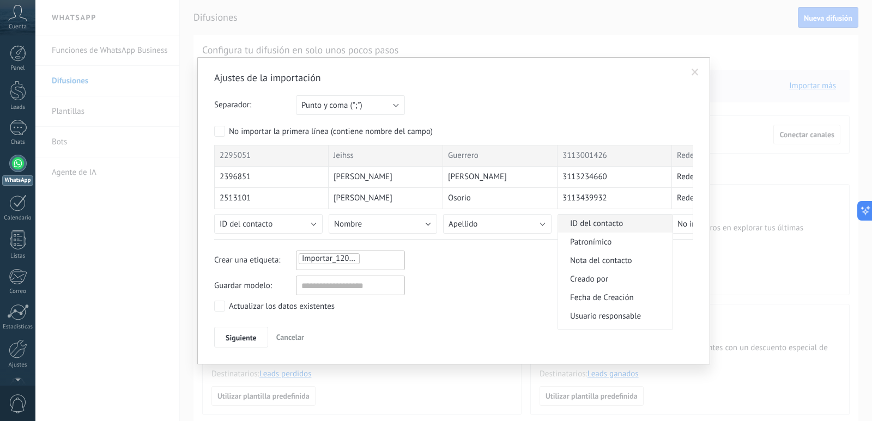
click at [602, 225] on span "ID del contacto" at bounding box center [613, 224] width 111 height 10
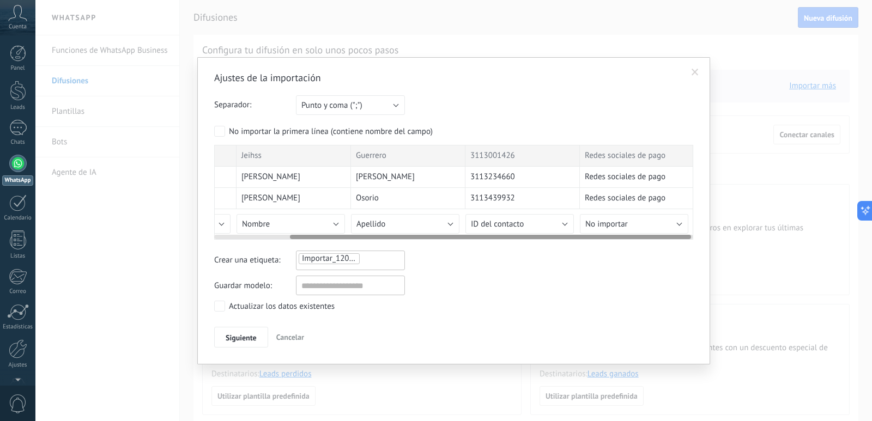
scroll to position [0, 93]
drag, startPoint x: 570, startPoint y: 237, endPoint x: 663, endPoint y: 238, distance: 93.2
click at [663, 238] on div at bounding box center [492, 237] width 401 height 4
click at [675, 223] on button "No importar" at bounding box center [633, 224] width 108 height 20
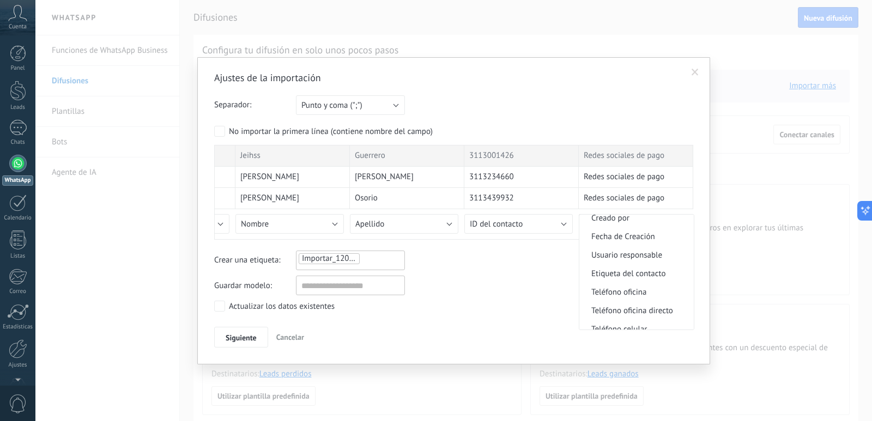
scroll to position [218, 0]
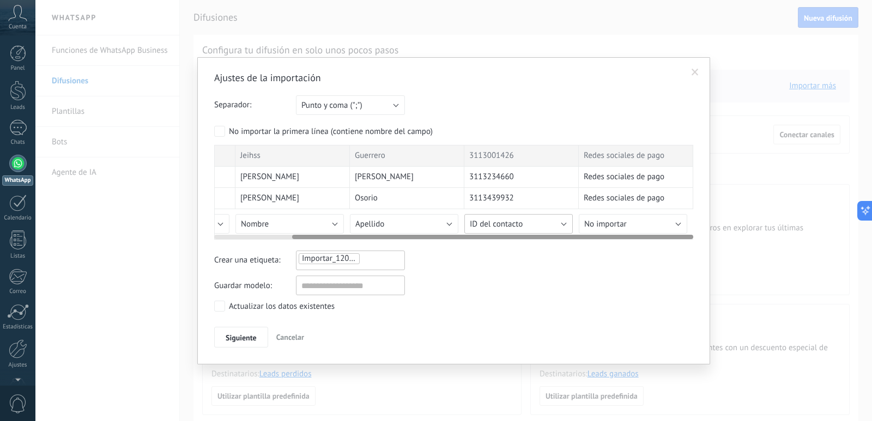
click at [567, 224] on button "ID del contacto" at bounding box center [518, 224] width 108 height 20
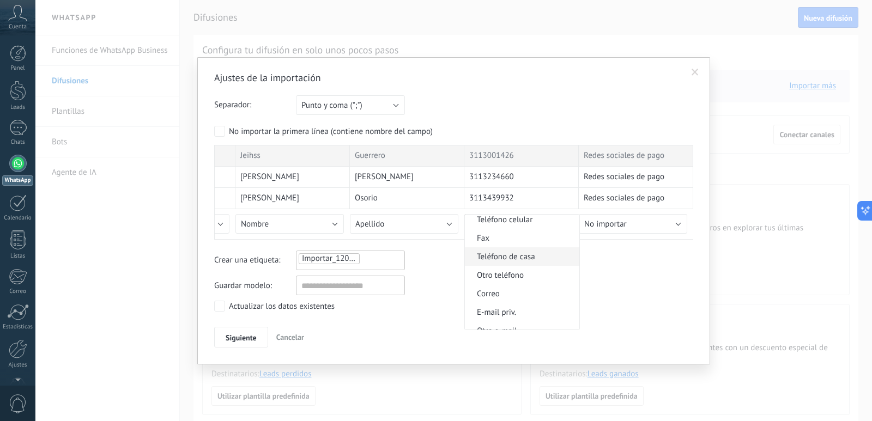
scroll to position [225, 0]
click at [508, 274] on span "Teléfono celular" at bounding box center [520, 274] width 111 height 10
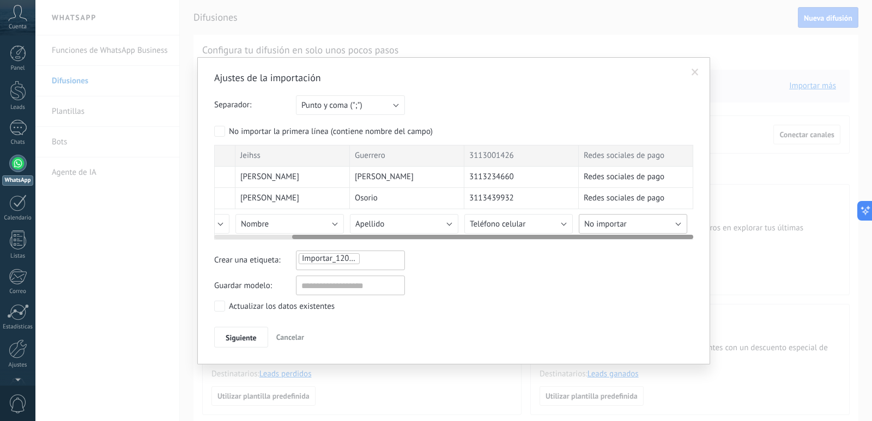
click at [636, 227] on button "No importar" at bounding box center [633, 224] width 108 height 20
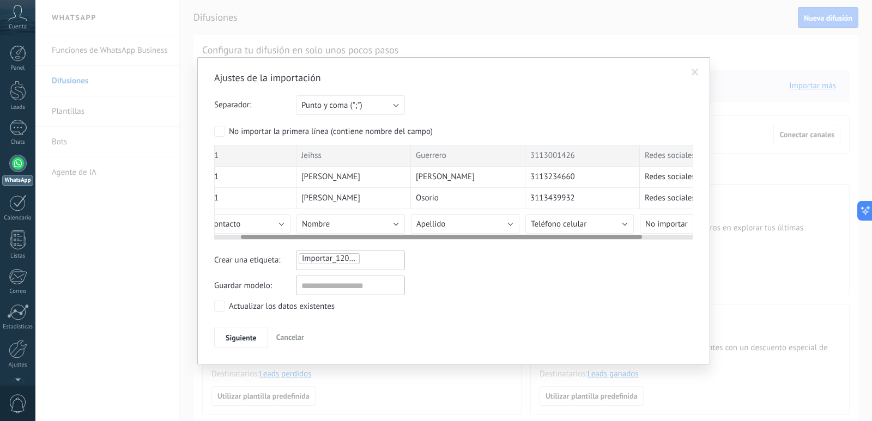
scroll to position [0, 0]
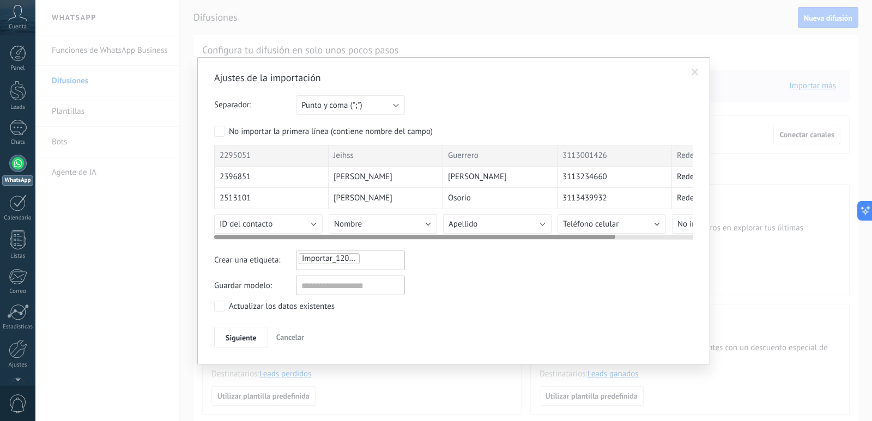
drag, startPoint x: 609, startPoint y: 237, endPoint x: 455, endPoint y: 257, distance: 156.1
click at [455, 257] on div "Ajustes de la importación Separador: Punto y coma (";") Coma (",") Tabulación (…" at bounding box center [453, 209] width 479 height 276
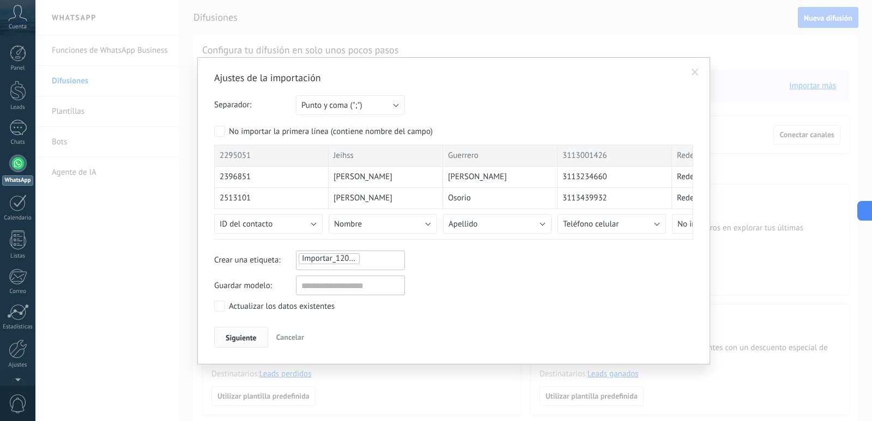
click at [246, 335] on span "Siguiente" at bounding box center [241, 338] width 31 height 8
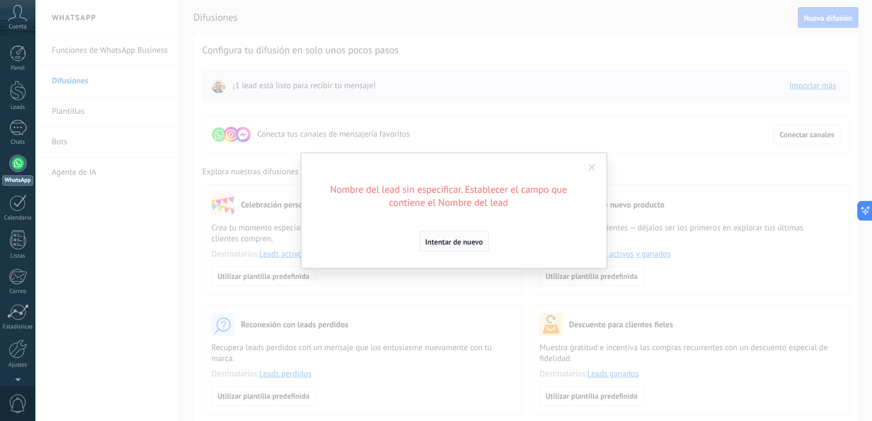
click at [443, 244] on span "Intentar de nuevo" at bounding box center [454, 242] width 58 height 8
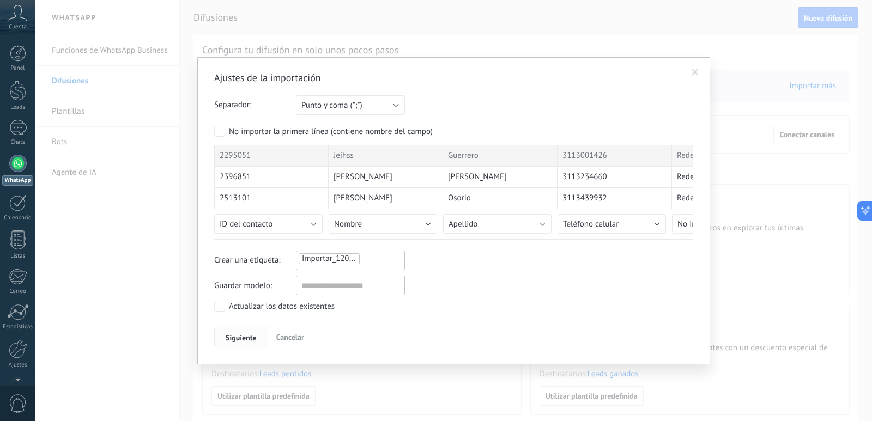
click at [239, 341] on span "Siguiente" at bounding box center [241, 338] width 31 height 8
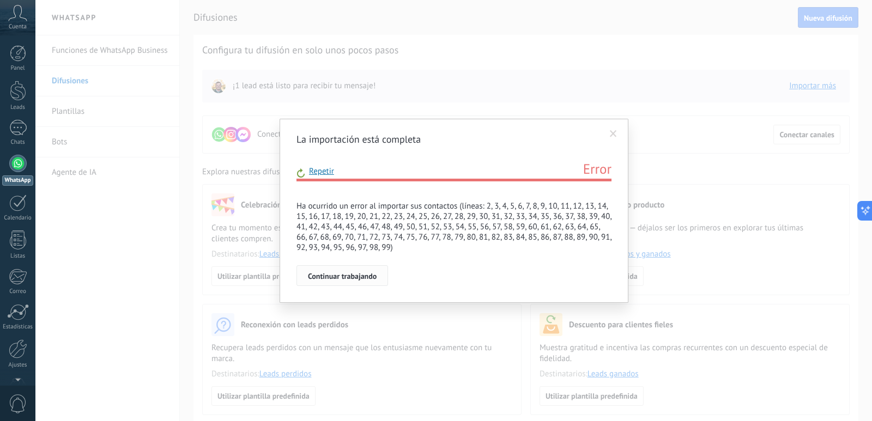
click at [350, 282] on button "Continuar trabajando" at bounding box center [343, 275] width 92 height 21
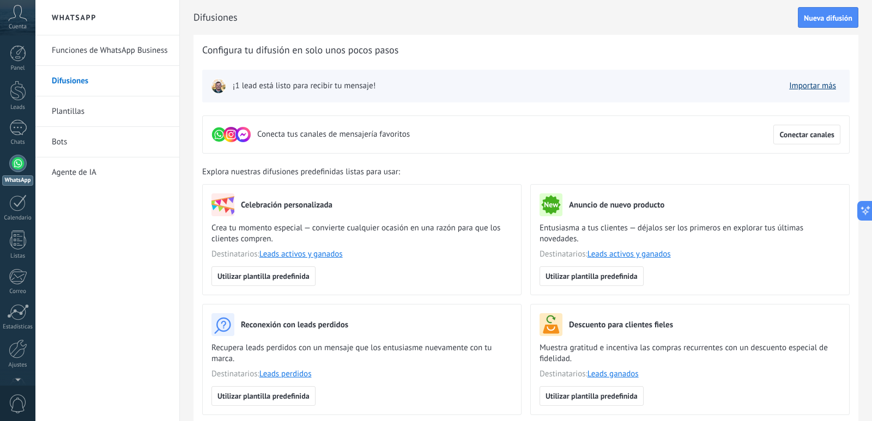
click at [807, 87] on link "Importar más" at bounding box center [812, 86] width 47 height 10
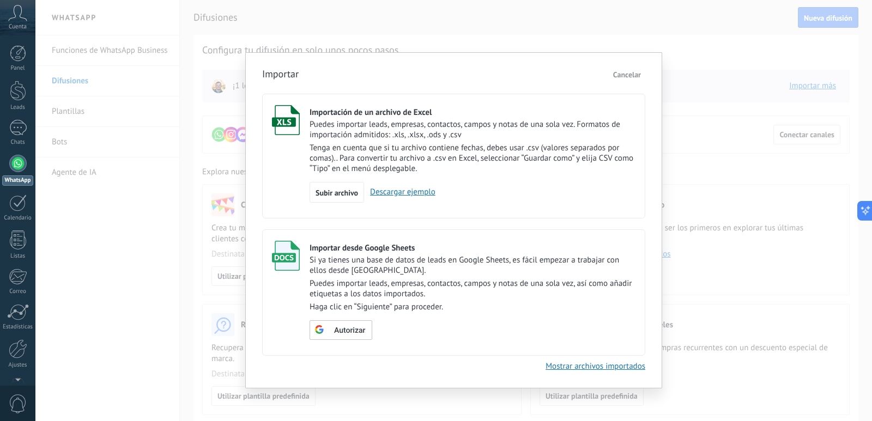
click at [388, 193] on link "Descargar ejemplo" at bounding box center [399, 192] width 71 height 10
drag, startPoint x: 356, startPoint y: 329, endPoint x: 443, endPoint y: 316, distance: 87.6
click at [443, 316] on div "Importar desde Google Sheets Si ya tienes una base de datos de leads en Google …" at bounding box center [473, 290] width 326 height 99
click at [346, 194] on span "Subir archivo" at bounding box center [337, 193] width 43 height 8
click at [0, 0] on input "Importación de un archivo de Excel Puedes importar leads, empresas, contactos, …" at bounding box center [0, 0] width 0 height 0
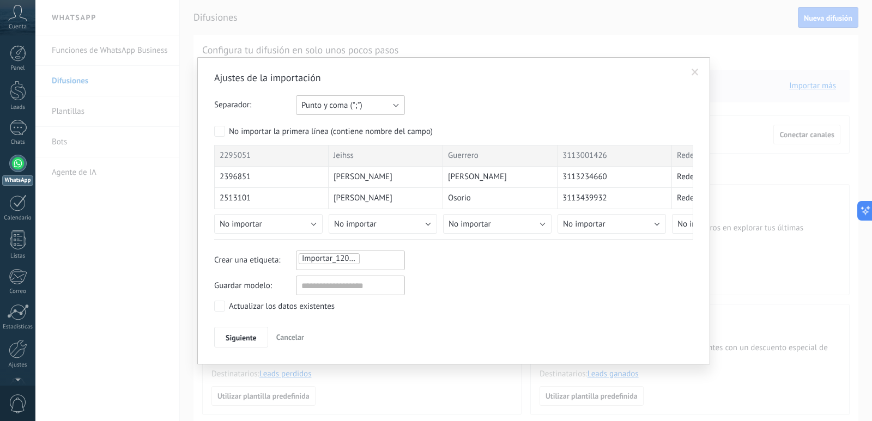
click at [392, 108] on button "Punto y coma (";")" at bounding box center [350, 105] width 109 height 20
click at [330, 129] on span "Coma (",")" at bounding box center [345, 124] width 112 height 10
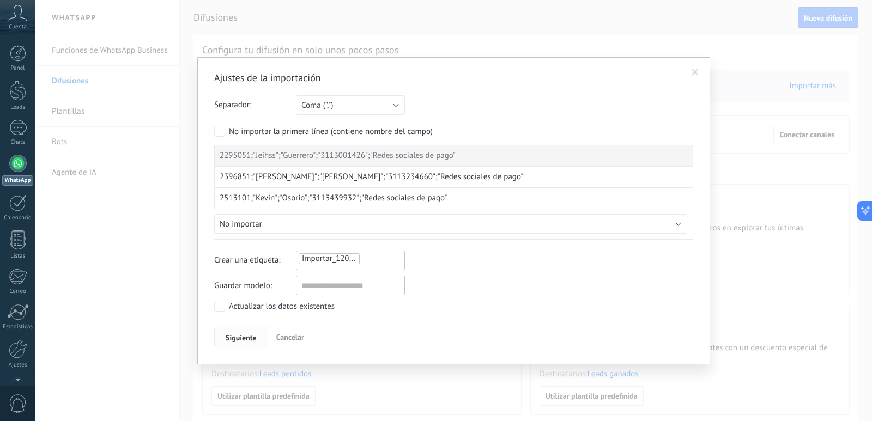
click at [239, 341] on span "Siguiente" at bounding box center [241, 338] width 31 height 8
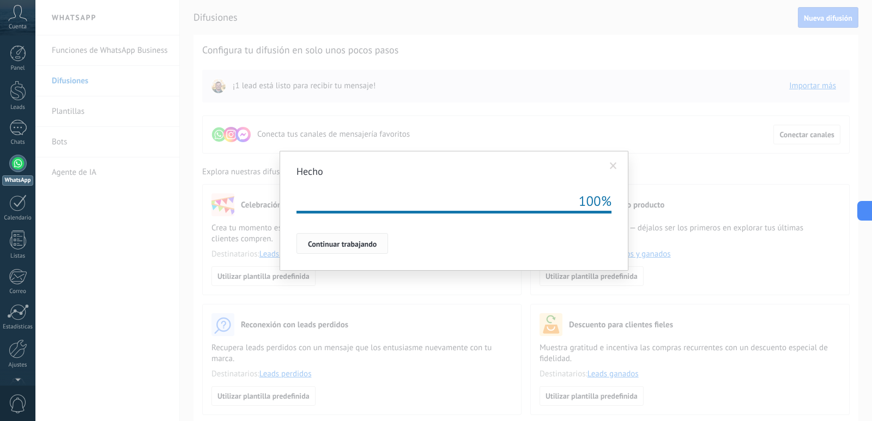
click at [370, 245] on span "Continuar trabajando" at bounding box center [342, 244] width 69 height 8
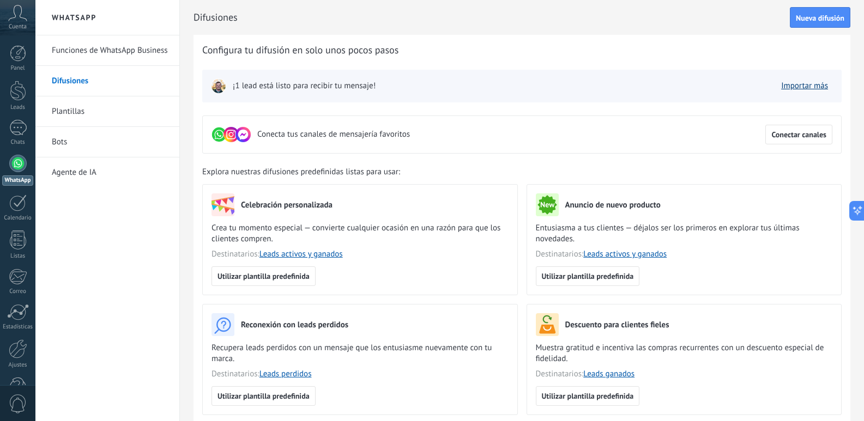
click at [806, 83] on link "Importar más" at bounding box center [804, 86] width 47 height 10
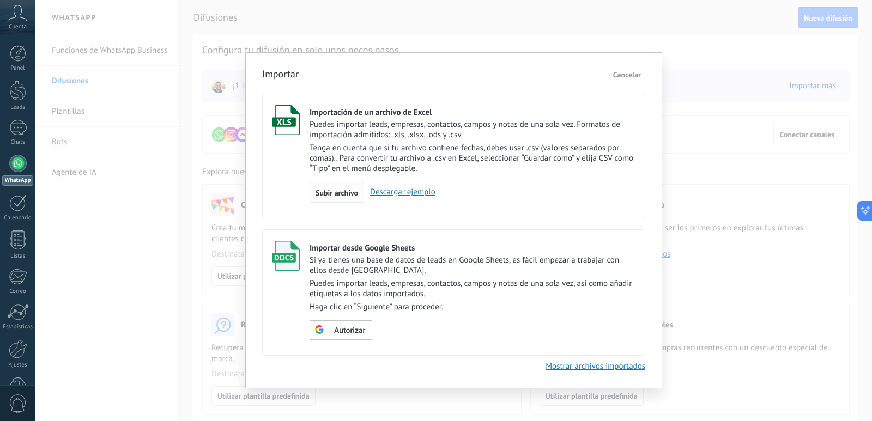
click at [332, 185] on div "Subir archivo" at bounding box center [337, 192] width 55 height 21
click at [0, 0] on input "Importación de un archivo de Excel Puedes importar leads, empresas, contactos, …" at bounding box center [0, 0] width 0 height 0
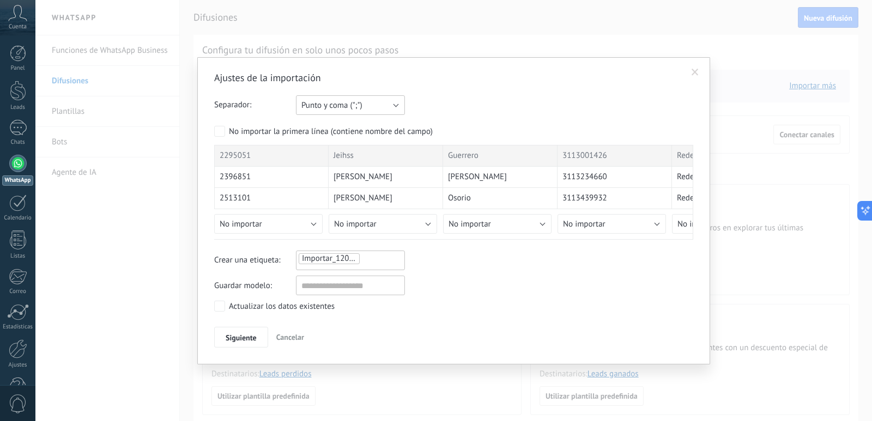
click at [388, 106] on button "Punto y coma (";")" at bounding box center [350, 105] width 109 height 20
click at [350, 126] on span "Coma (",")" at bounding box center [345, 124] width 112 height 10
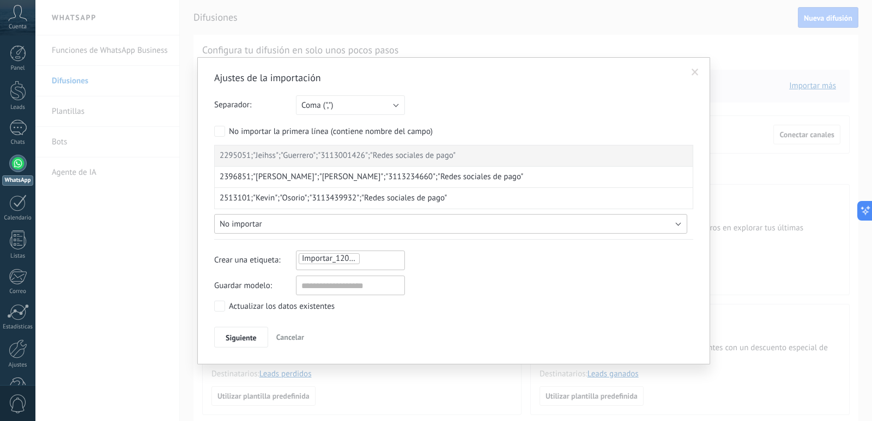
click at [317, 222] on button "No importar" at bounding box center [450, 224] width 473 height 20
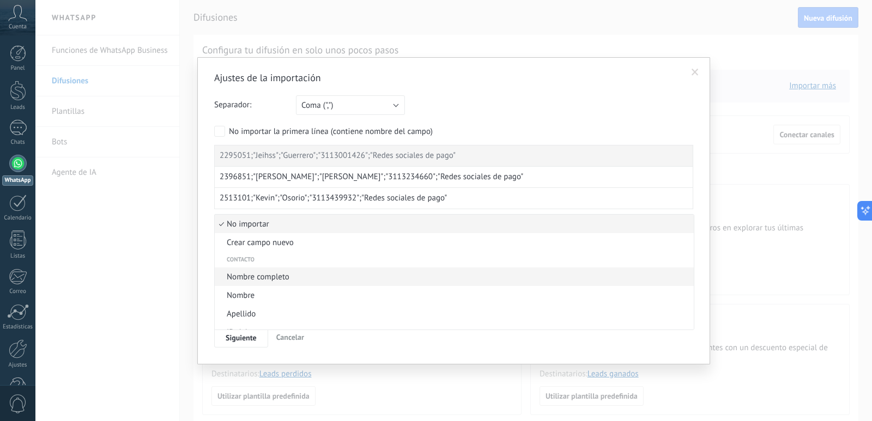
click at [275, 278] on span "Nombre completo" at bounding box center [453, 277] width 476 height 10
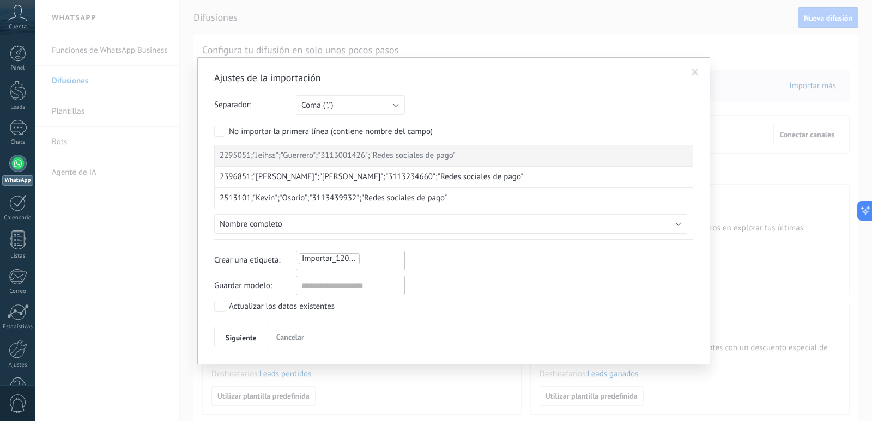
drag, startPoint x: 247, startPoint y: 337, endPoint x: 517, endPoint y: 222, distance: 292.8
click at [517, 222] on div "Ajustes de la importación Separador: Punto y coma (";") Coma (",") Tabulación (…" at bounding box center [453, 209] width 479 height 276
click at [517, 222] on button "Nombre completo" at bounding box center [450, 224] width 473 height 20
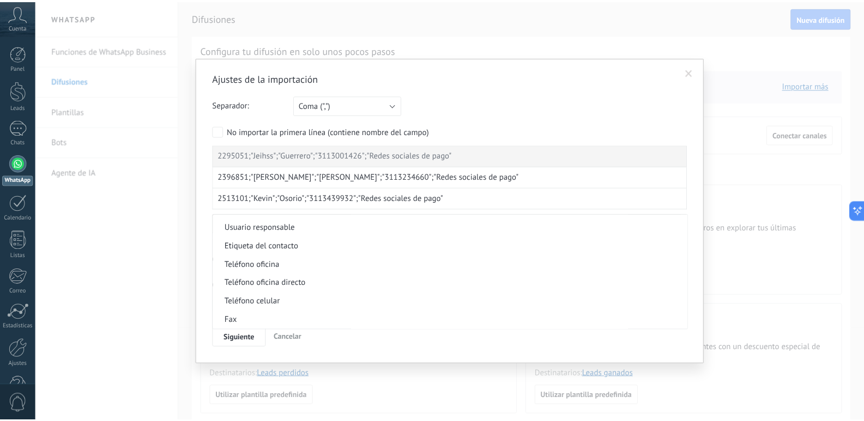
scroll to position [224, 0]
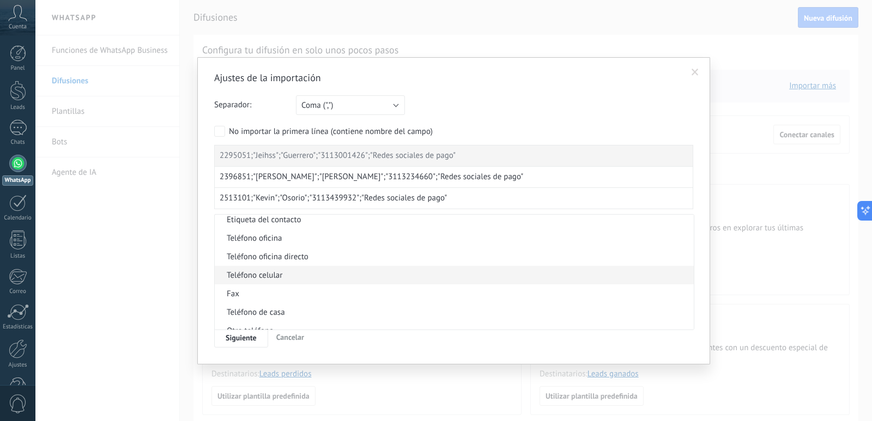
click at [256, 275] on span "Teléfono celular" at bounding box center [453, 275] width 476 height 10
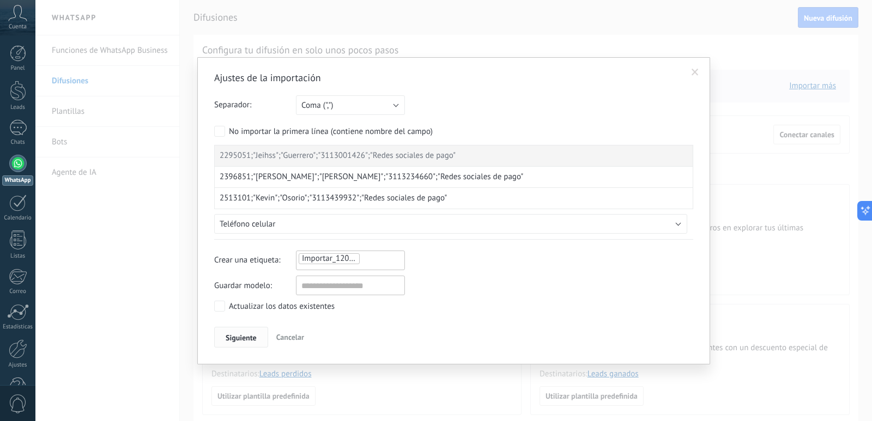
click at [239, 338] on span "Siguiente" at bounding box center [241, 338] width 31 height 8
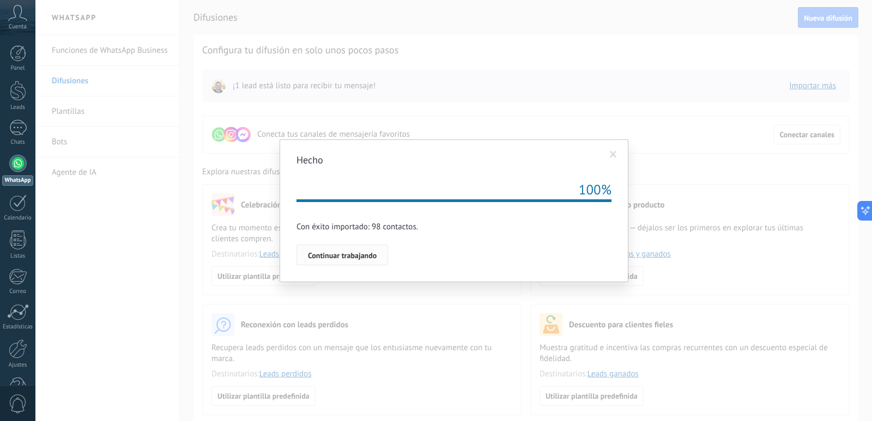
click at [364, 259] on span "Continuar trabajando" at bounding box center [342, 256] width 69 height 8
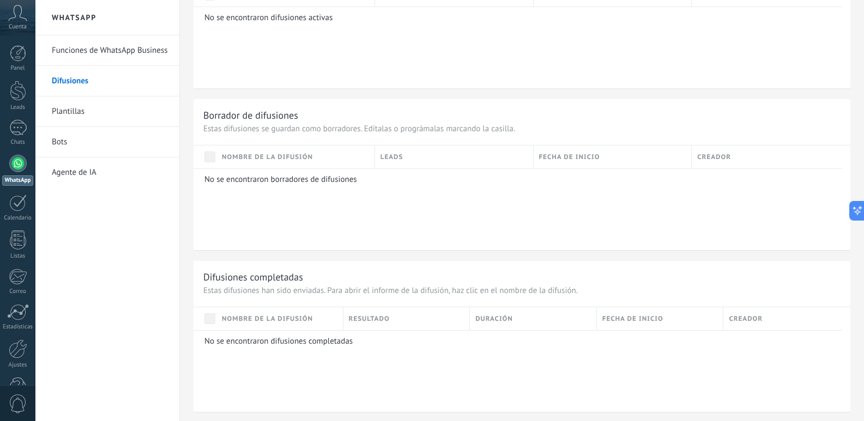
scroll to position [721, 0]
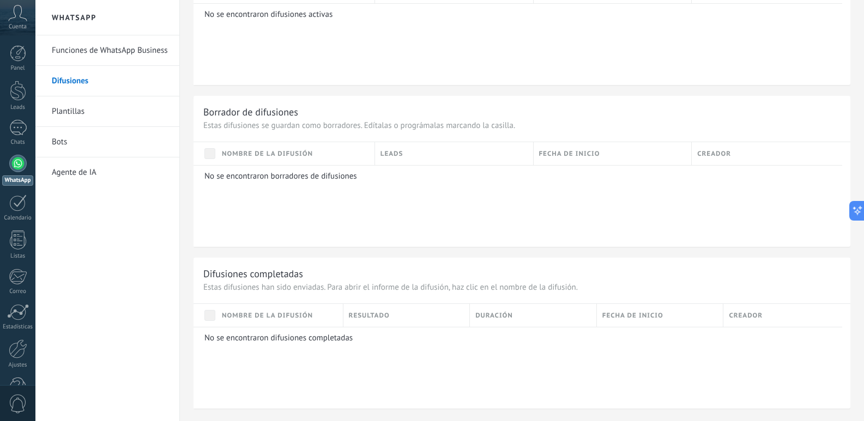
click at [82, 117] on link "Plantillas" at bounding box center [110, 111] width 117 height 31
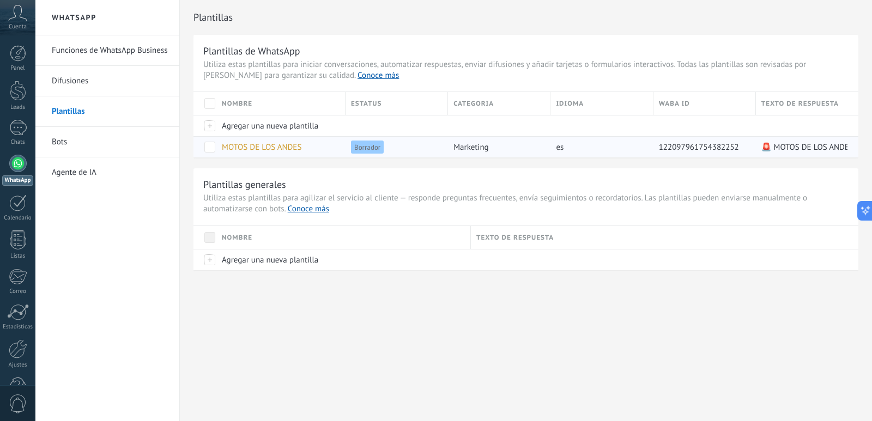
click at [210, 148] on span at bounding box center [209, 147] width 11 height 11
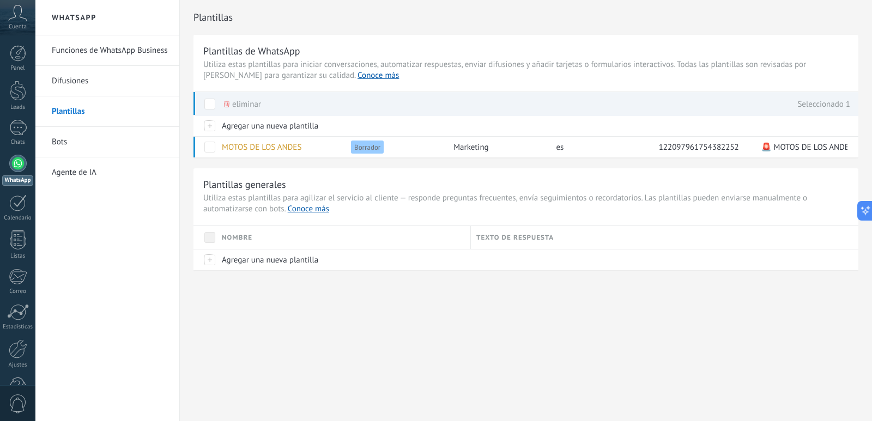
click at [78, 86] on link "Difusiones" at bounding box center [110, 81] width 117 height 31
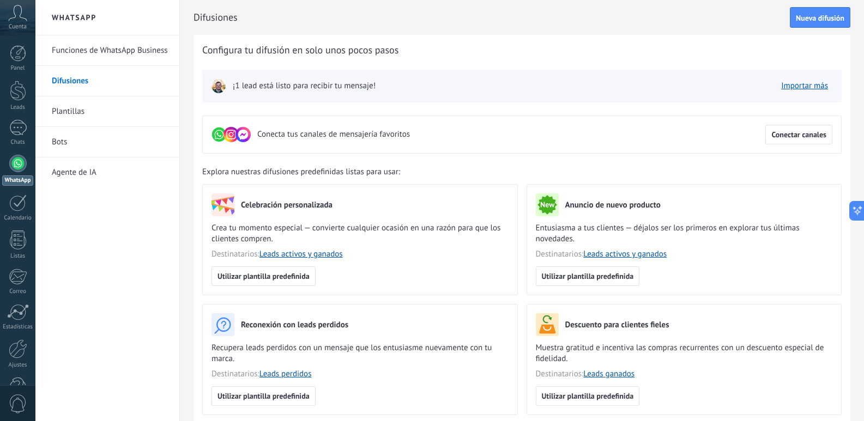
click at [219, 84] on img at bounding box center [218, 85] width 15 height 15
click at [277, 83] on span "¡1 lead está listo para recibir tu mensaje!" at bounding box center [304, 86] width 143 height 11
click at [283, 83] on span "¡1 lead está listo para recibir tu mensaje!" at bounding box center [304, 86] width 143 height 11
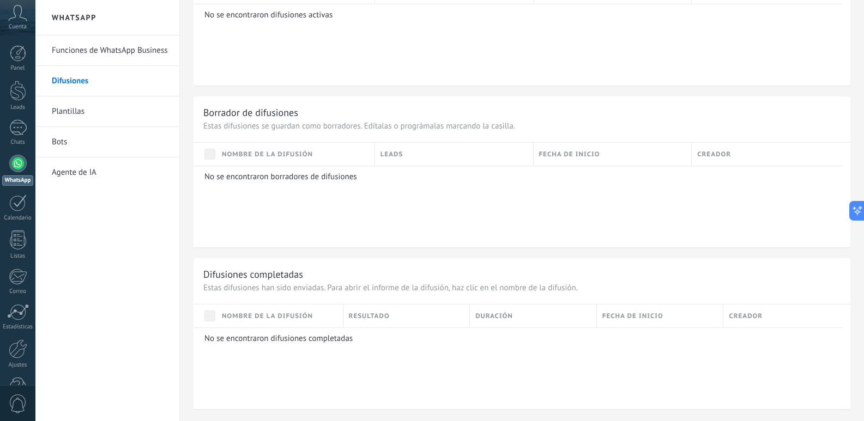
scroll to position [721, 0]
click at [239, 331] on div "No se encontraron difusiones completadas" at bounding box center [518, 368] width 649 height 82
drag, startPoint x: 55, startPoint y: 170, endPoint x: 63, endPoint y: 164, distance: 10.1
click at [55, 170] on link "Agente de IA" at bounding box center [110, 173] width 117 height 31
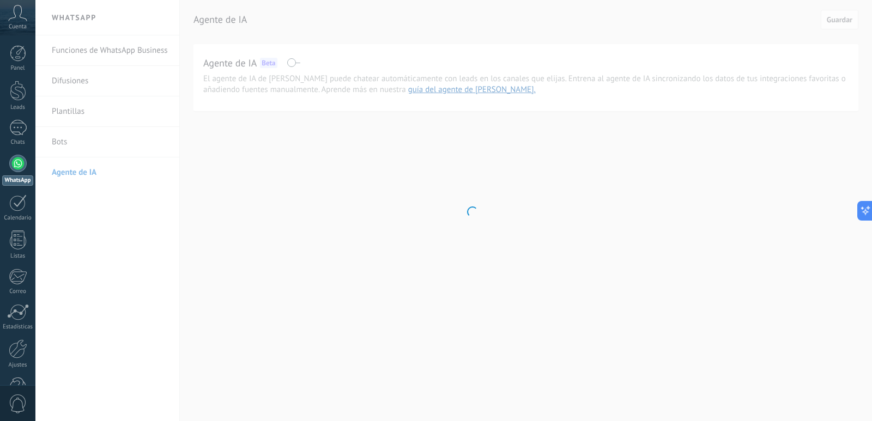
click at [65, 147] on body ".abccls-1,.abccls-2{fill-rule:evenodd}.abccls-2{fill:#fff} .abfcls-1{fill:none}…" at bounding box center [436, 210] width 872 height 421
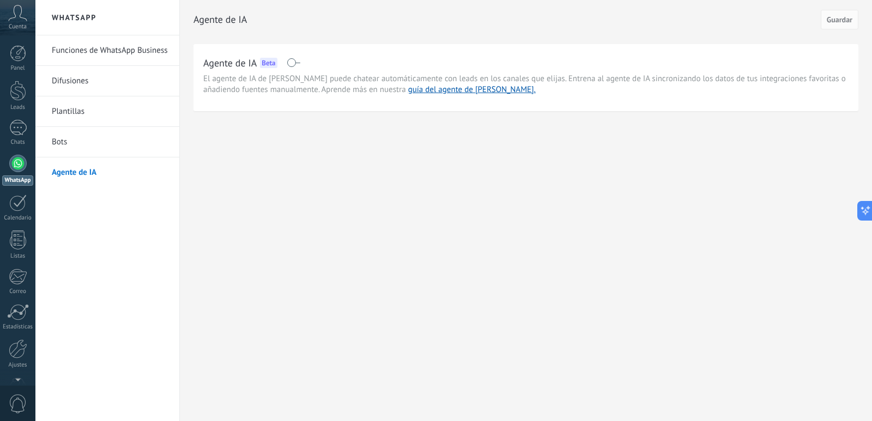
click at [62, 147] on link "Bots" at bounding box center [110, 142] width 117 height 31
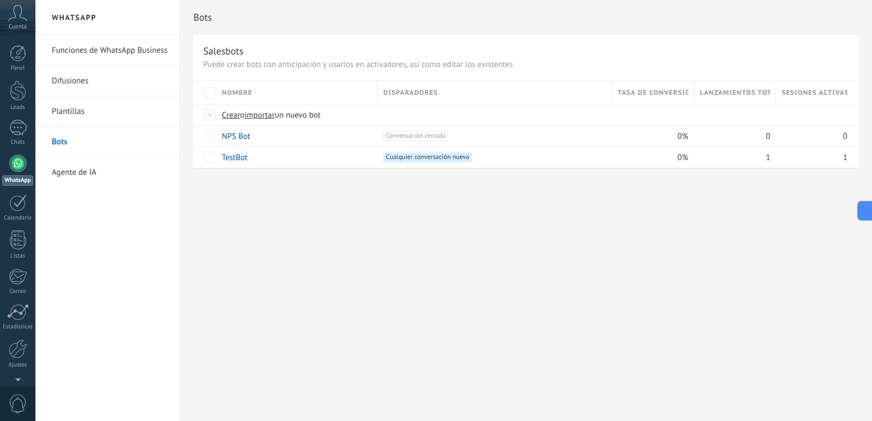
click at [17, 22] on div "Cuenta" at bounding box center [17, 17] width 35 height 35
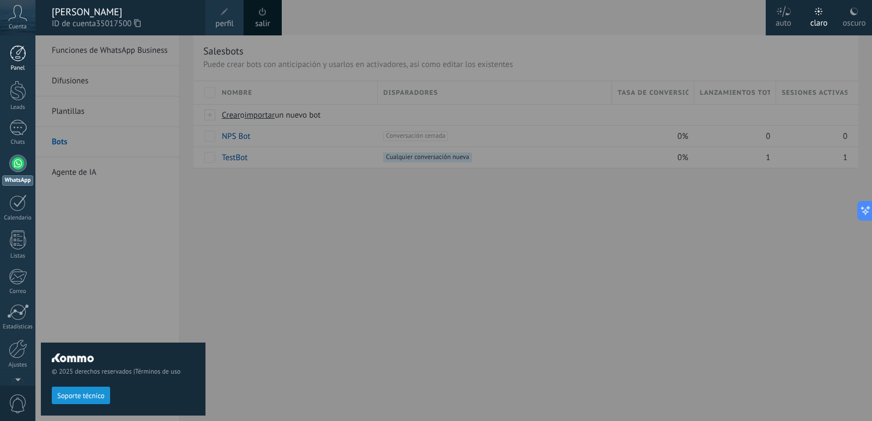
click at [15, 57] on div at bounding box center [18, 53] width 16 height 16
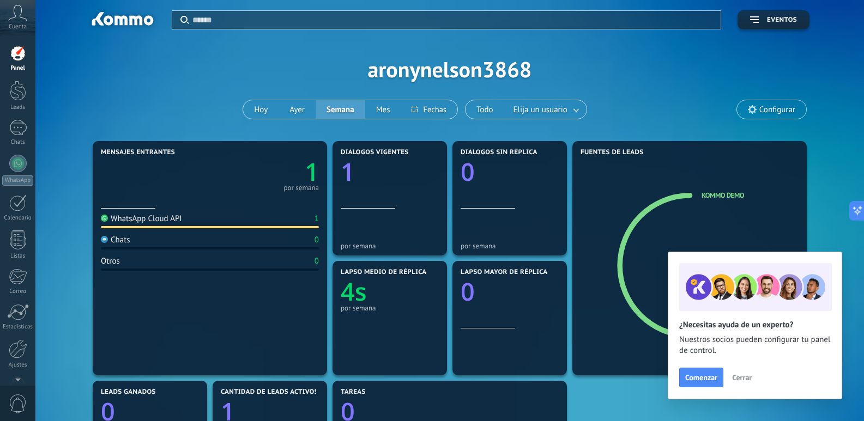
click at [749, 380] on span "Cerrar" at bounding box center [742, 378] width 20 height 8
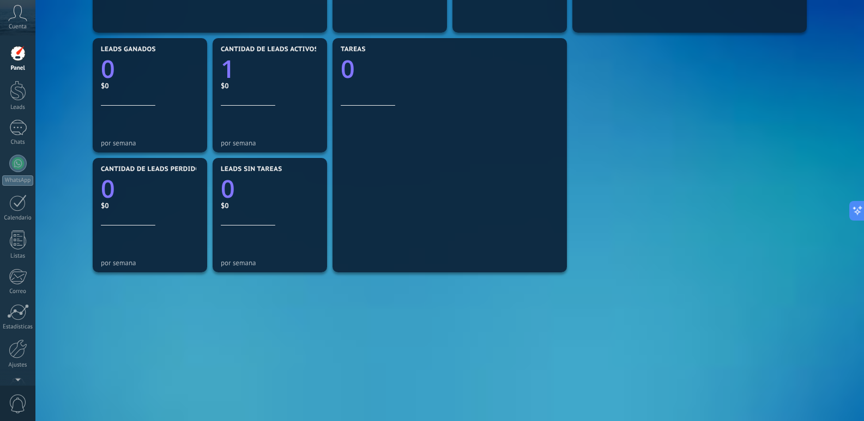
scroll to position [350, 0]
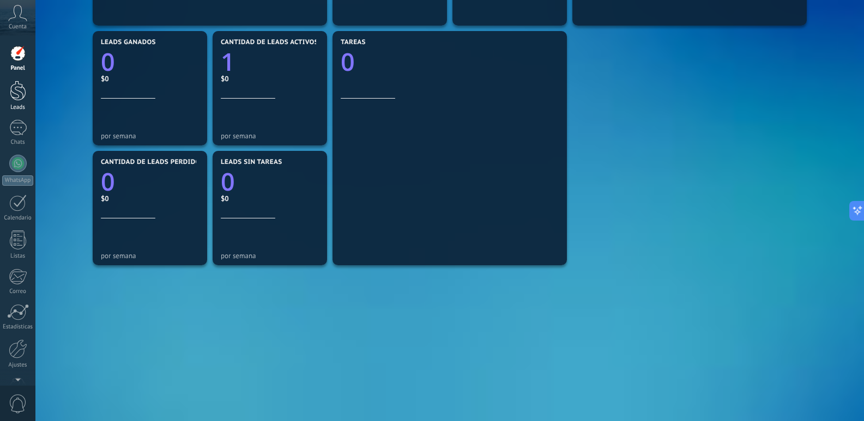
click at [17, 100] on div at bounding box center [18, 91] width 16 height 20
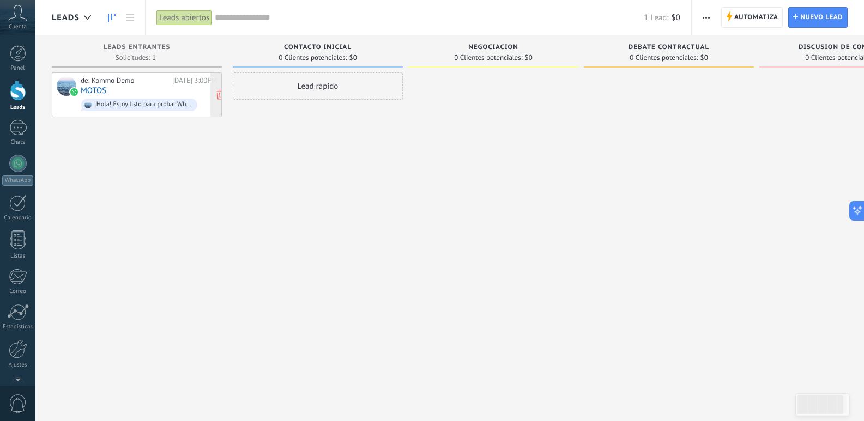
click at [127, 95] on div "de: Kommo Demo [DATE] 3:00PM MOTOS ¡Hola! Estoy listo para probar WhatsApp en K…" at bounding box center [149, 94] width 136 height 37
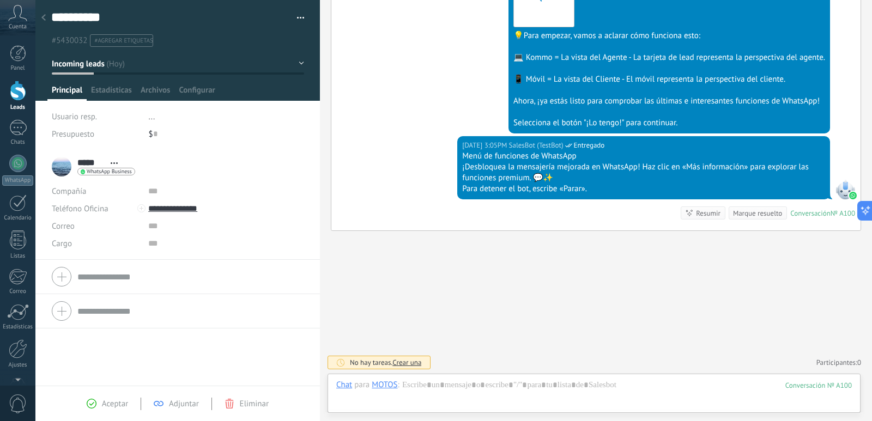
scroll to position [16, 0]
drag, startPoint x: 105, startPoint y: 90, endPoint x: 121, endPoint y: 87, distance: 16.7
click at [105, 90] on span "Estadísticas" at bounding box center [111, 93] width 41 height 16
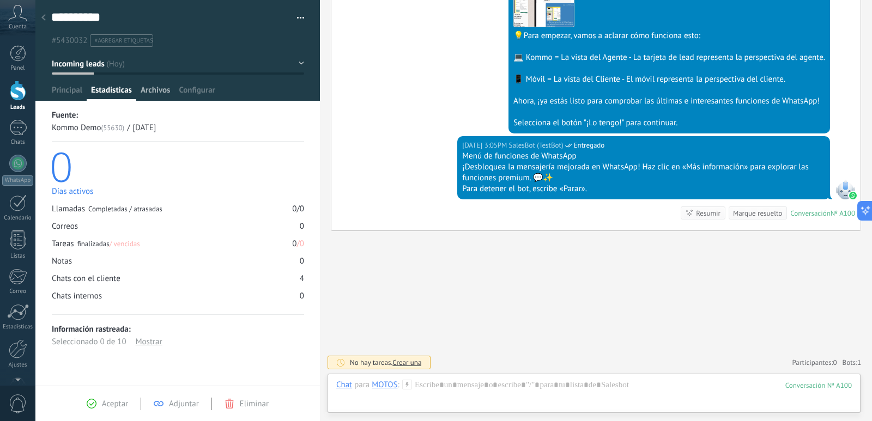
click at [146, 88] on span "Archivos" at bounding box center [155, 93] width 29 height 16
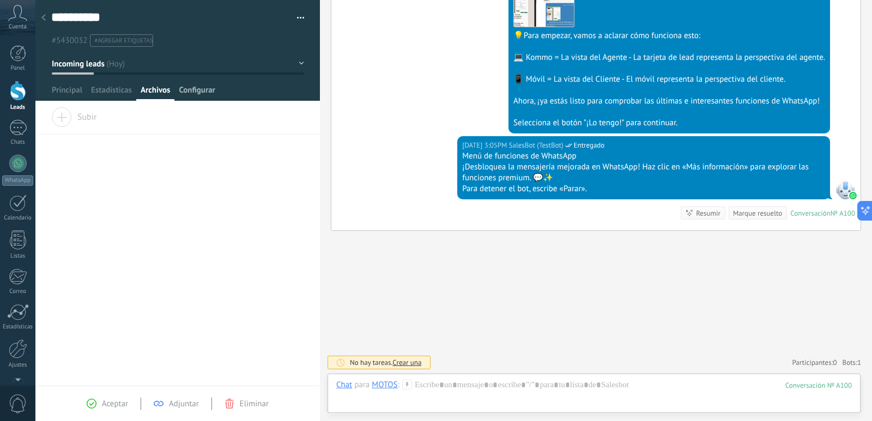
click at [191, 89] on span "Configurar" at bounding box center [197, 93] width 36 height 16
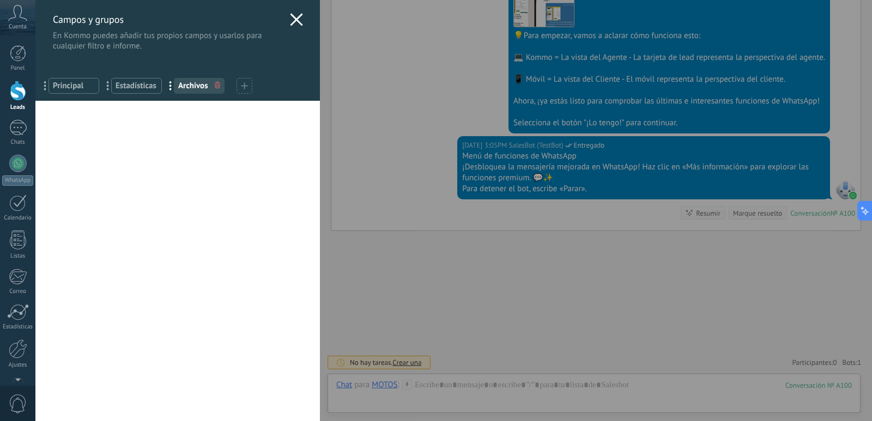
click at [290, 17] on icon at bounding box center [296, 19] width 13 height 13
click at [297, 20] on span "button" at bounding box center [301, 20] width 8 height 2
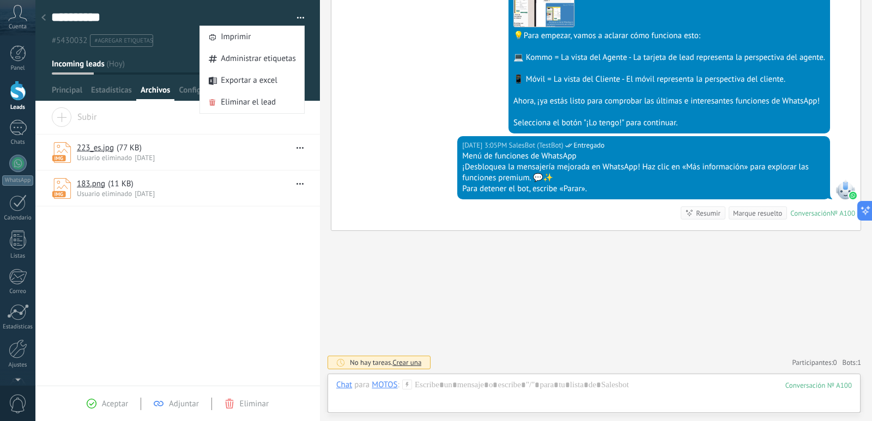
click at [20, 102] on link "Leads" at bounding box center [17, 96] width 35 height 31
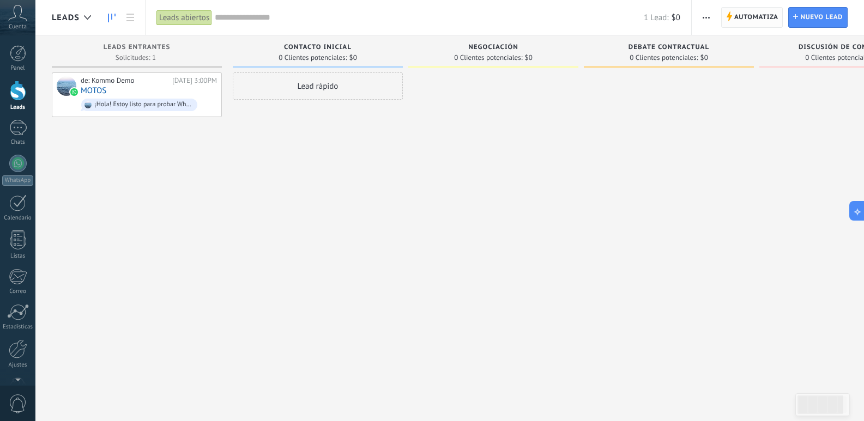
click at [763, 17] on span "Automatiza" at bounding box center [756, 18] width 44 height 20
click at [86, 19] on icon at bounding box center [87, 17] width 7 height 4
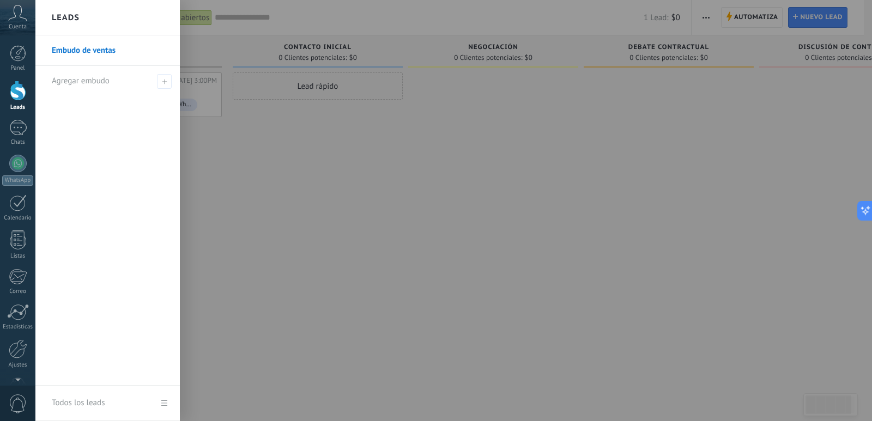
click at [86, 19] on div "Leads" at bounding box center [107, 17] width 144 height 35
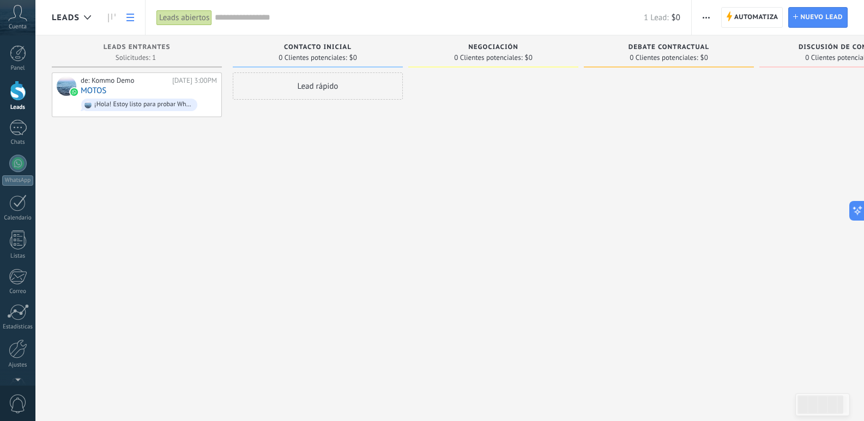
click at [134, 19] on icon at bounding box center [130, 18] width 8 height 8
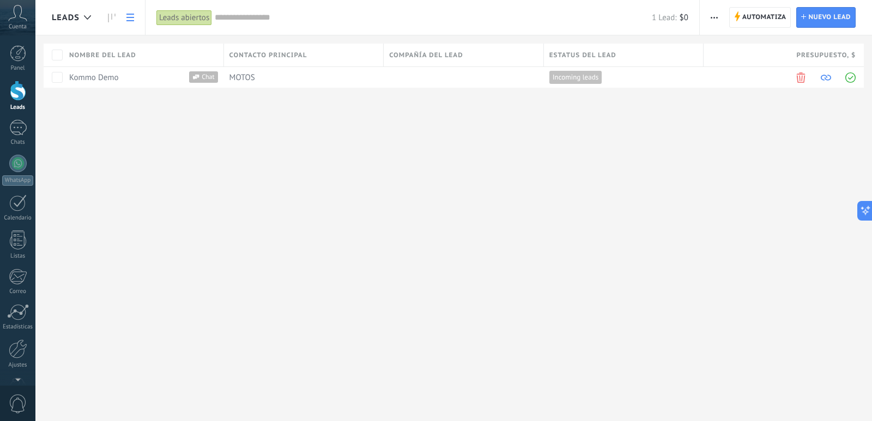
click at [134, 19] on icon at bounding box center [130, 18] width 8 height 8
click at [14, 127] on div at bounding box center [17, 128] width 17 height 16
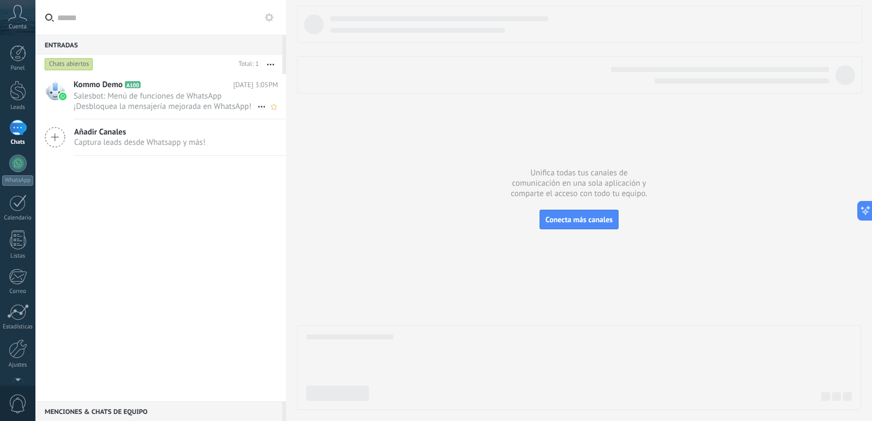
click at [83, 92] on span "Salesbot: Menú de funciones de WhatsApp ¡Desbloquea la mensajería mejorada en W…" at bounding box center [166, 101] width 184 height 21
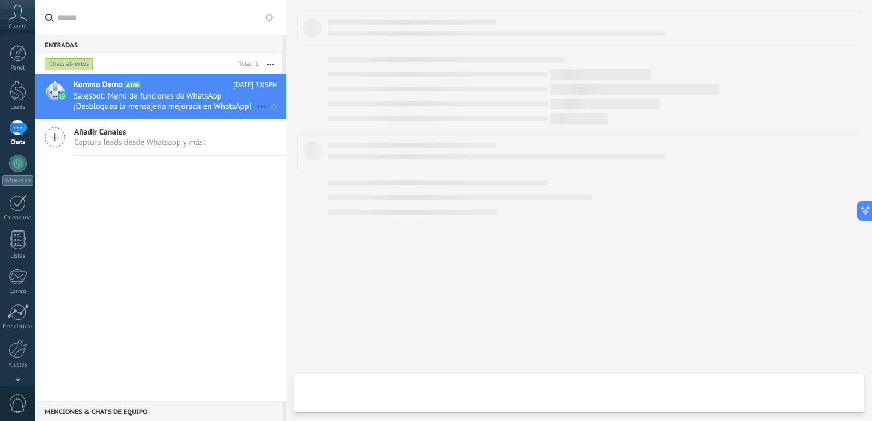
type textarea "**********"
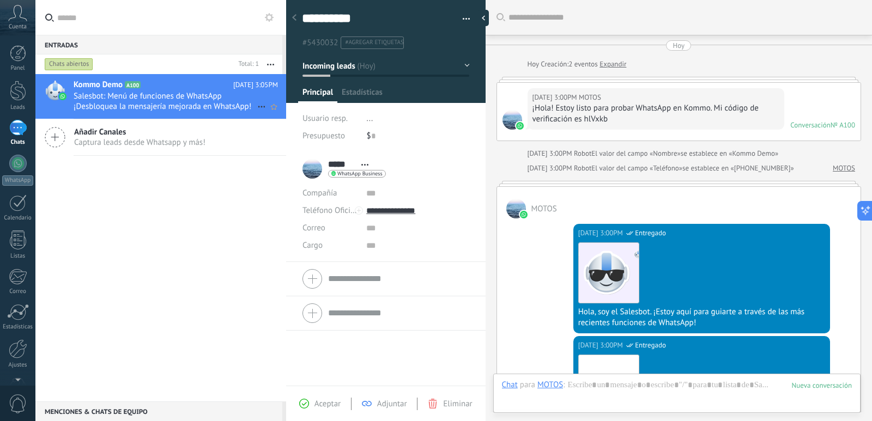
scroll to position [421, 0]
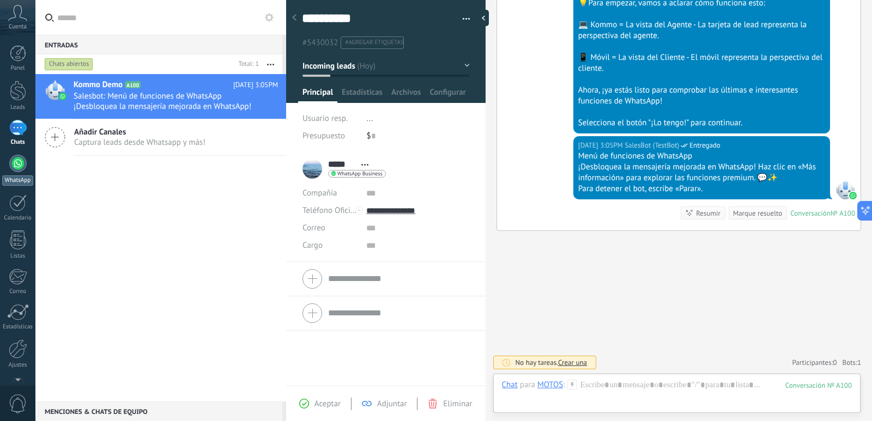
click at [17, 167] on div at bounding box center [17, 163] width 17 height 17
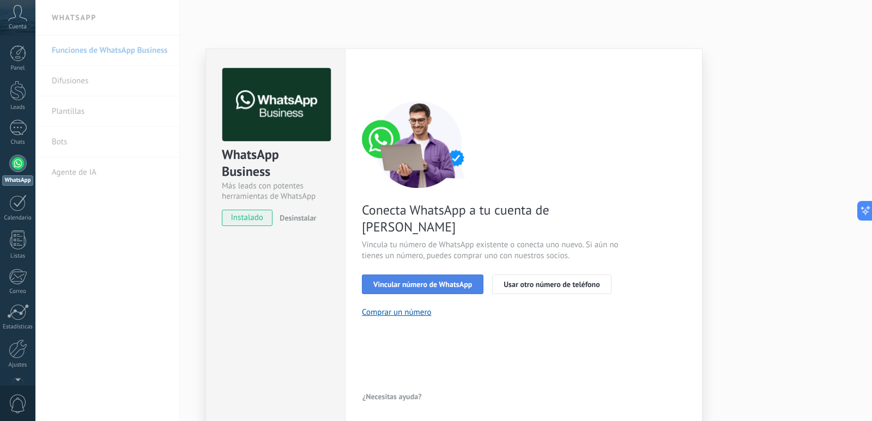
click at [428, 281] on span "Vincular número de WhatsApp" at bounding box center [422, 285] width 99 height 8
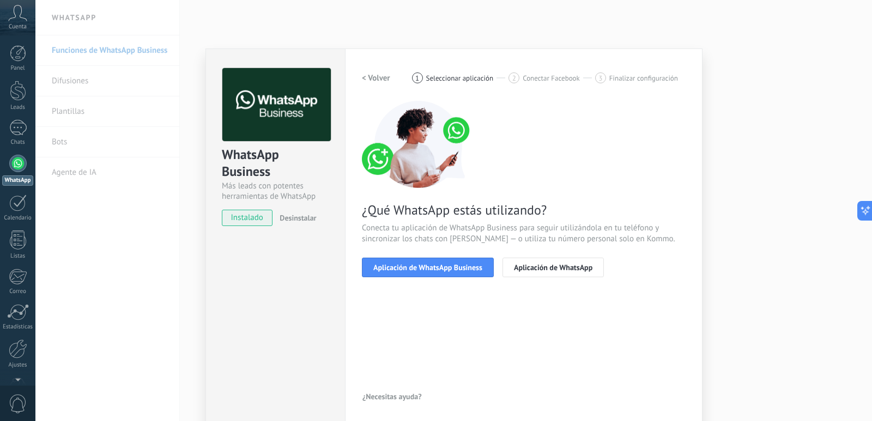
drag, startPoint x: 443, startPoint y: 294, endPoint x: 440, endPoint y: 299, distance: 5.6
click at [443, 295] on div "< Volver 1 Seleccionar aplicación 2 Conectar Facebook 3 Finalizar configuración…" at bounding box center [524, 236] width 324 height 337
click at [101, 140] on div "WhatsApp Business Más leads con potentes herramientas de WhatsApp instalado Des…" at bounding box center [453, 210] width 837 height 421
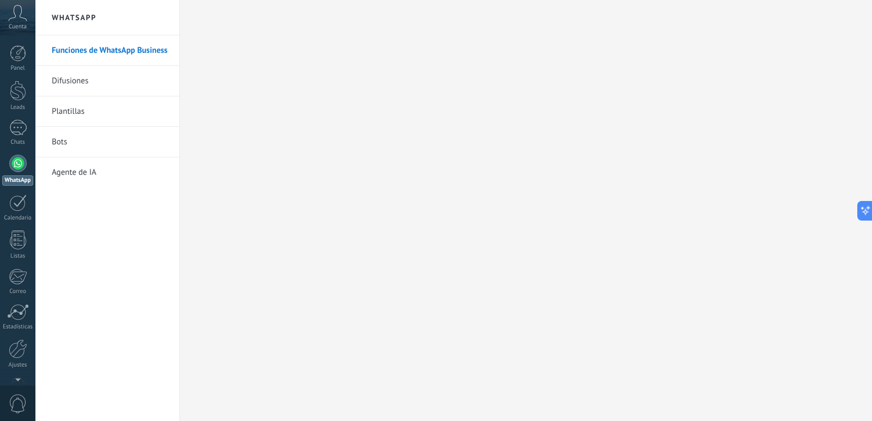
click at [79, 120] on link "Plantillas" at bounding box center [110, 111] width 117 height 31
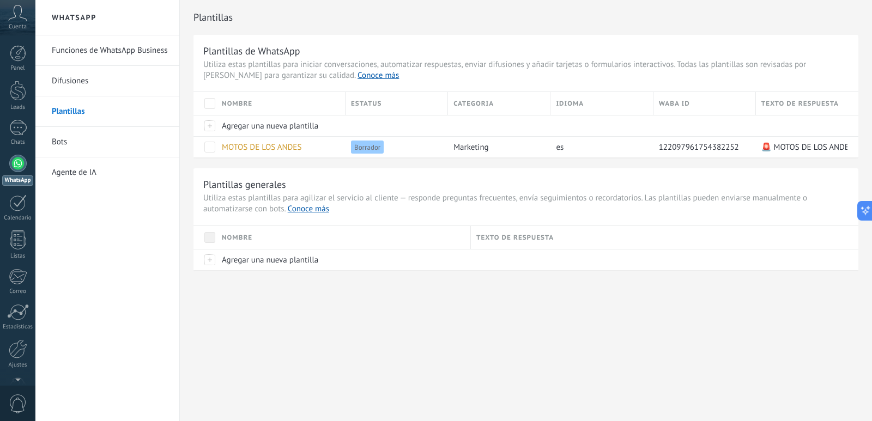
click at [88, 89] on link "Difusiones" at bounding box center [110, 81] width 117 height 31
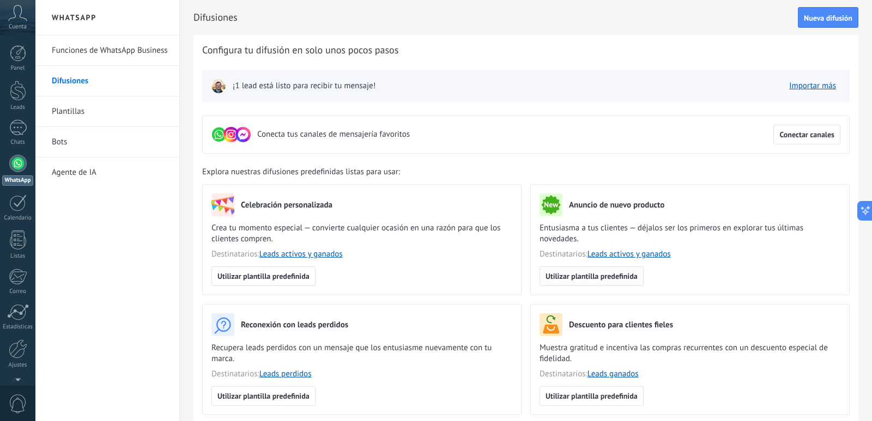
click at [576, 277] on span "Utilizar plantilla predefinida" at bounding box center [592, 277] width 92 height 8
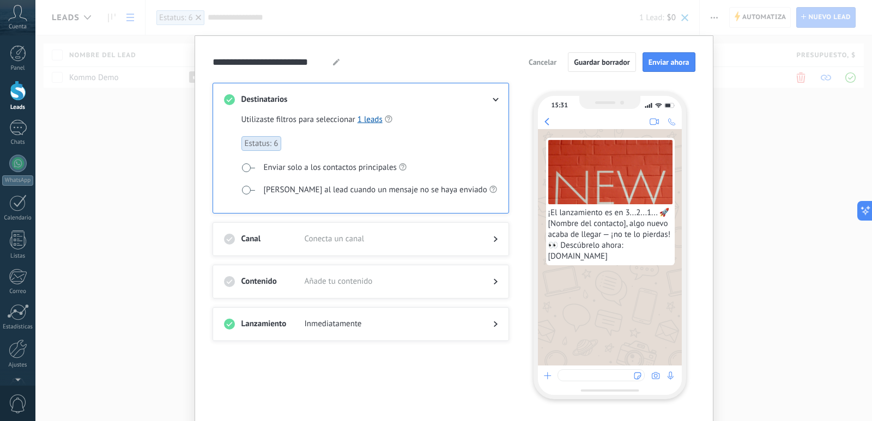
click at [642, 228] on span "¡El lanzamiento es en 3...2...1... 🚀 [Nombre del contacto], algo nuevo acaba de…" at bounding box center [610, 235] width 124 height 55
drag, startPoint x: 622, startPoint y: 244, endPoint x: 584, endPoint y: 238, distance: 39.2
click at [586, 238] on span "¡El lanzamiento es en 3...2...1... 🚀 [Nombre del contacto], algo nuevo acaba de…" at bounding box center [610, 235] width 124 height 55
click at [578, 238] on span "¡El lanzamiento es en 3...2...1... 🚀 [Nombre del contacto], algo nuevo acaba de…" at bounding box center [610, 235] width 124 height 55
drag, startPoint x: 660, startPoint y: 64, endPoint x: 542, endPoint y: 76, distance: 118.3
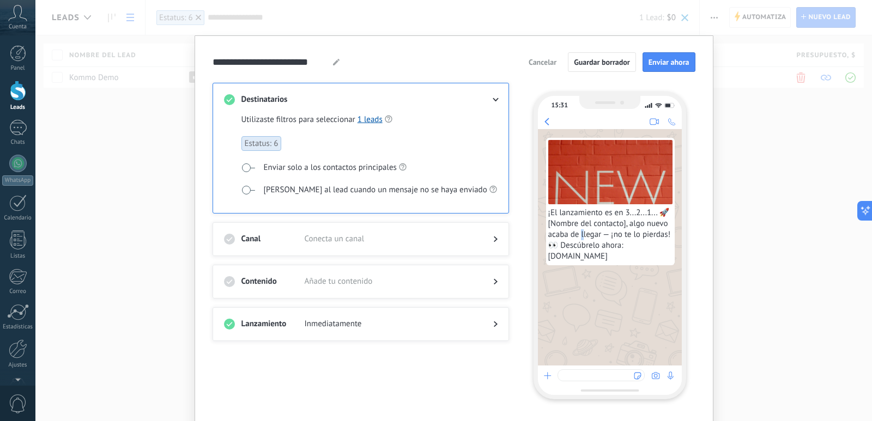
click at [543, 76] on div "**********" at bounding box center [454, 232] width 483 height 360
click at [537, 64] on span "Cancelar" at bounding box center [543, 62] width 28 height 8
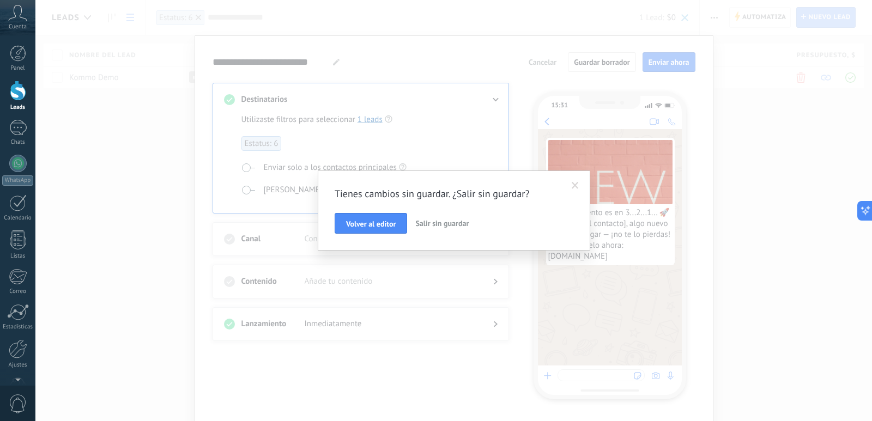
click at [425, 226] on span "Salir sin guardar" at bounding box center [441, 224] width 53 height 10
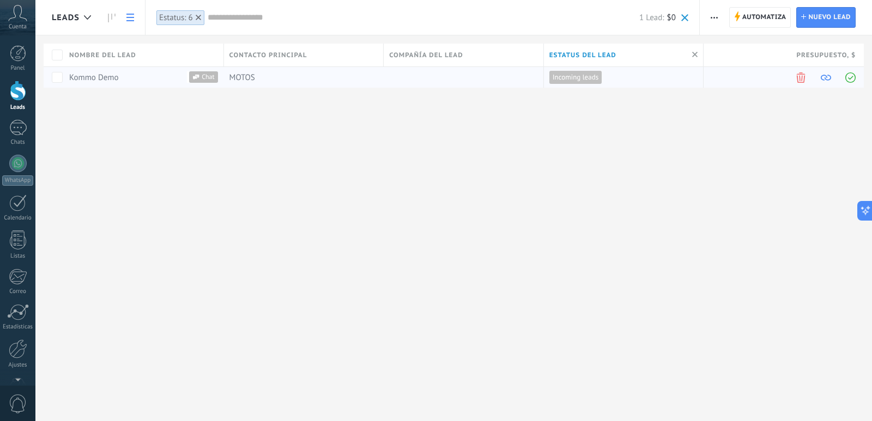
click at [239, 82] on span "MOTOS" at bounding box center [242, 77] width 26 height 10
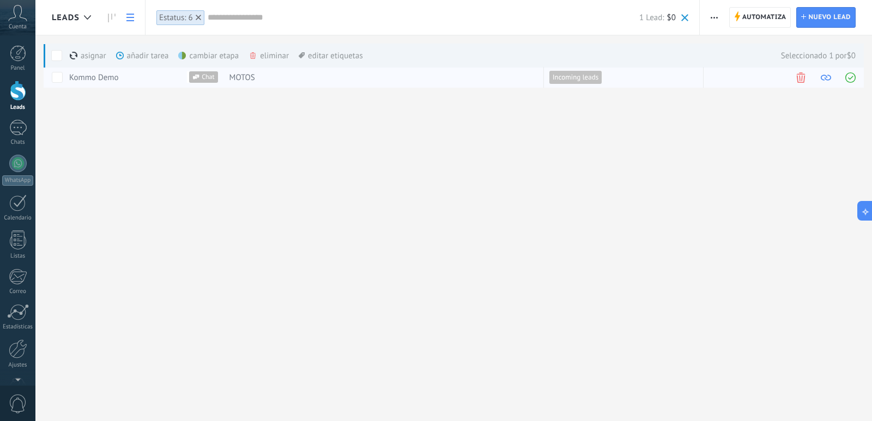
click at [118, 76] on link "Kommo Demo" at bounding box center [94, 77] width 50 height 10
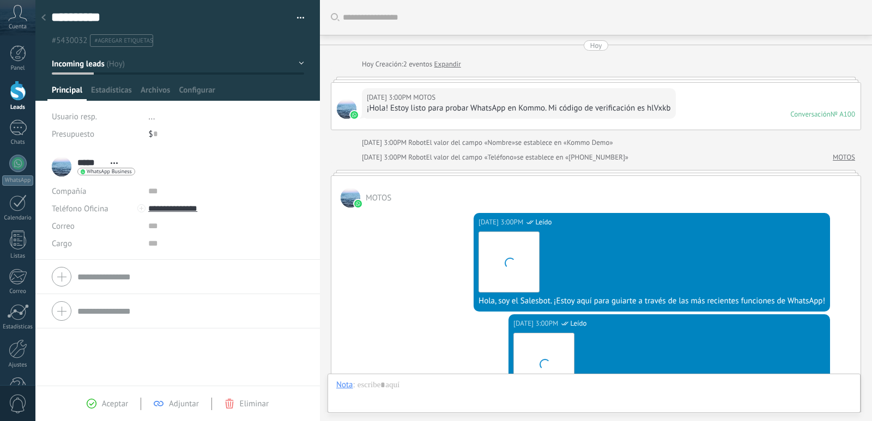
scroll to position [16, 0]
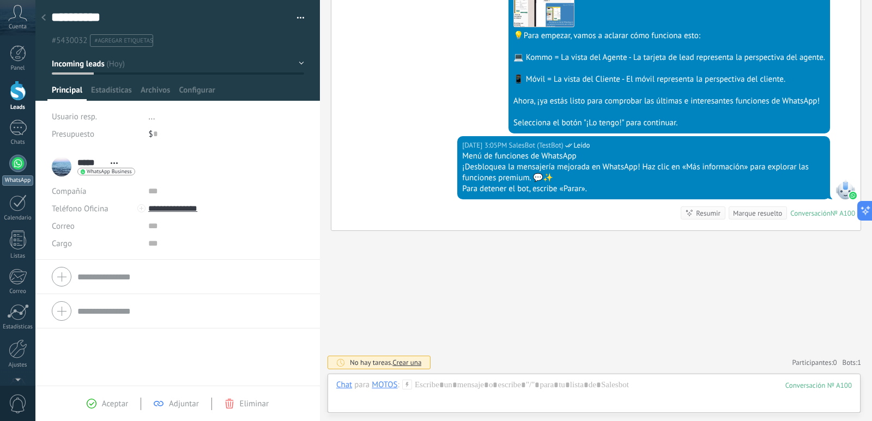
click at [17, 159] on div at bounding box center [17, 163] width 17 height 17
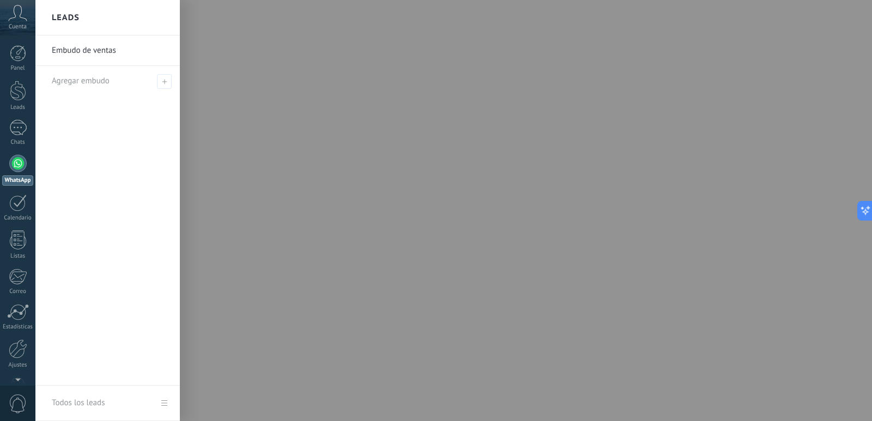
click at [76, 49] on link "Embudo de ventas" at bounding box center [110, 50] width 117 height 31
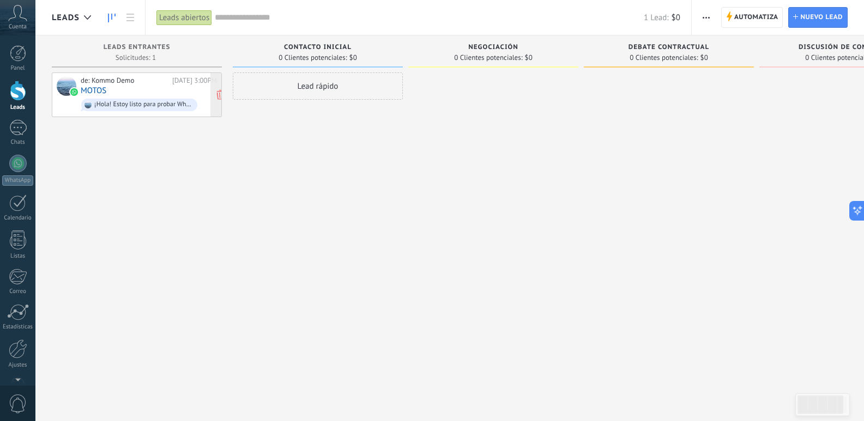
click at [155, 105] on div "¡Hola! Estoy listo para probar WhatsApp en Kommo. Mi código de verificación es …" at bounding box center [143, 105] width 98 height 8
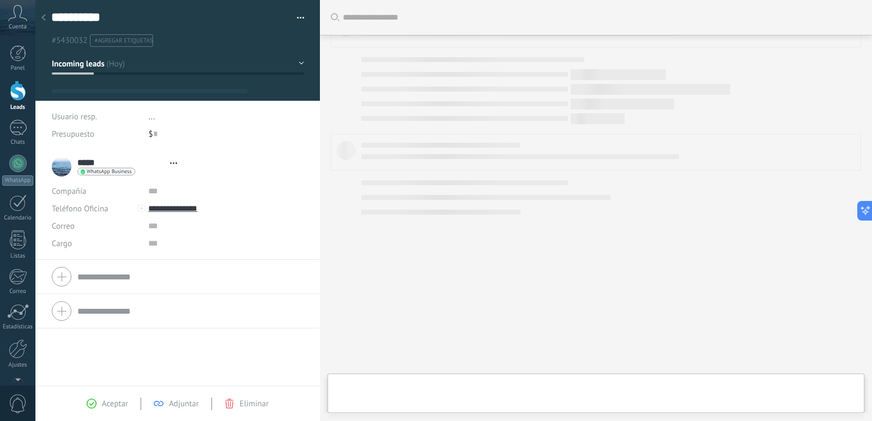
type textarea "**********"
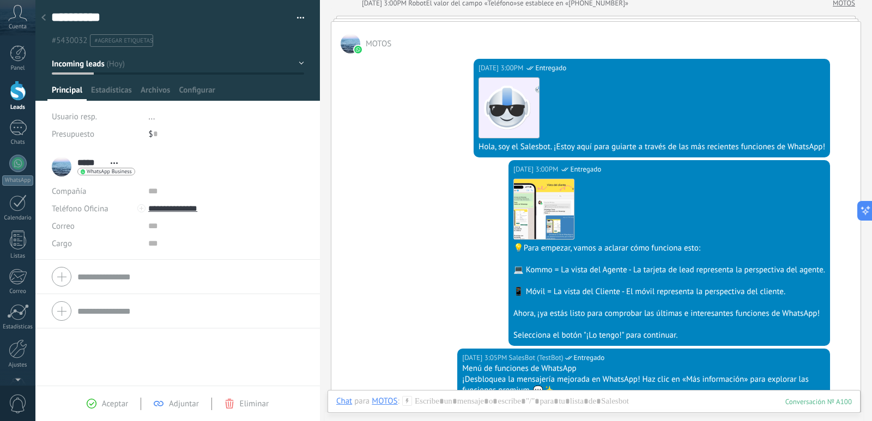
scroll to position [149, 0]
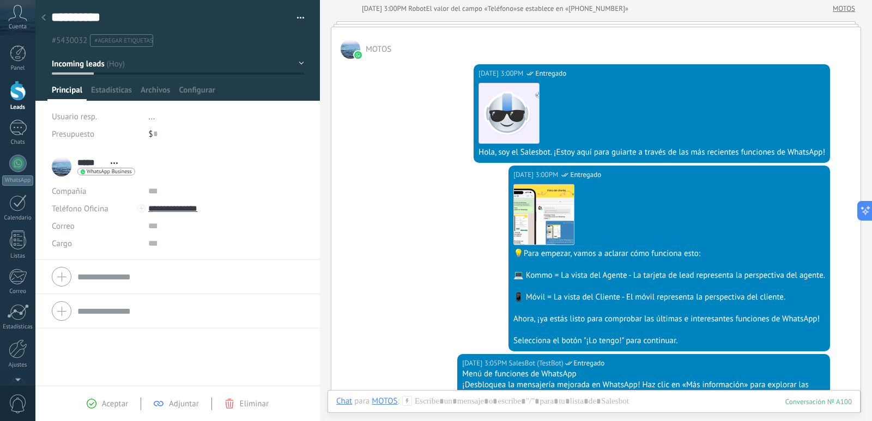
click at [614, 220] on div "Descargar" at bounding box center [669, 214] width 312 height 61
click at [514, 185] on img at bounding box center [544, 215] width 60 height 60
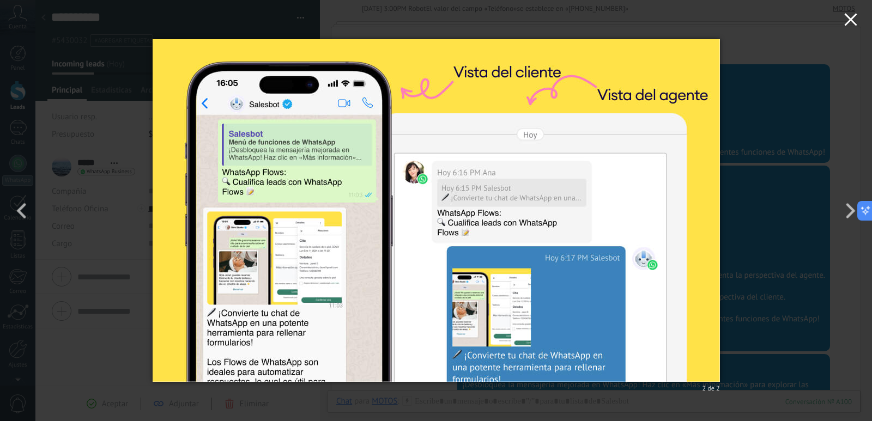
click at [849, 16] on icon "button" at bounding box center [850, 19] width 13 height 13
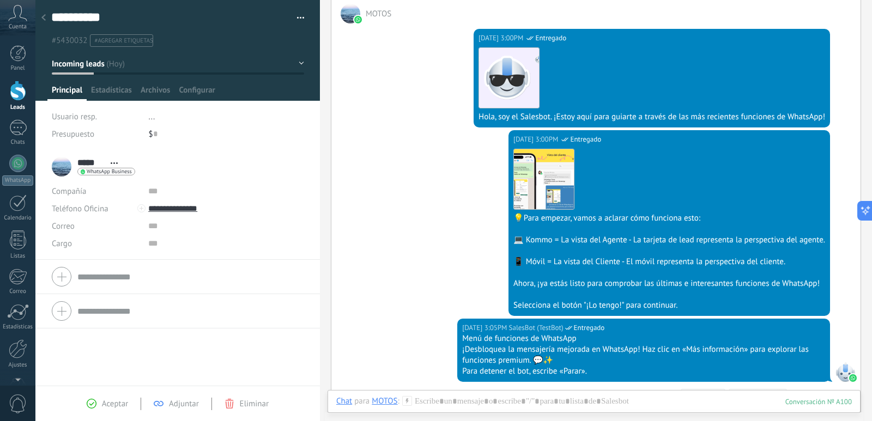
scroll to position [203, 0]
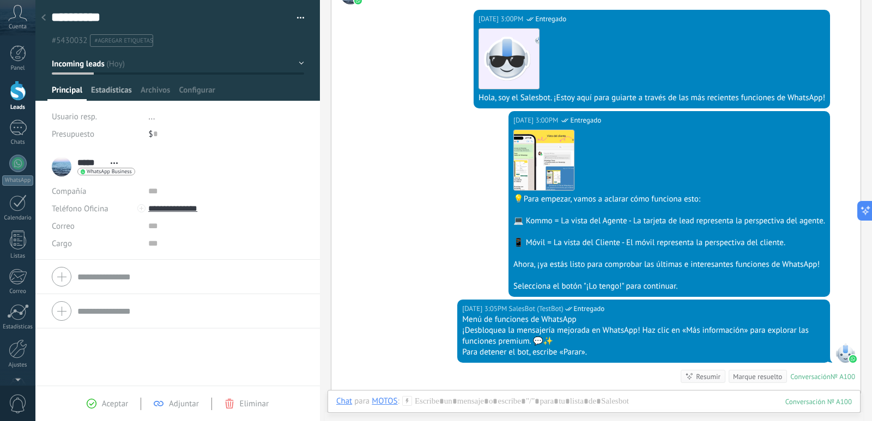
click at [104, 90] on span "Estadísticas" at bounding box center [111, 93] width 41 height 16
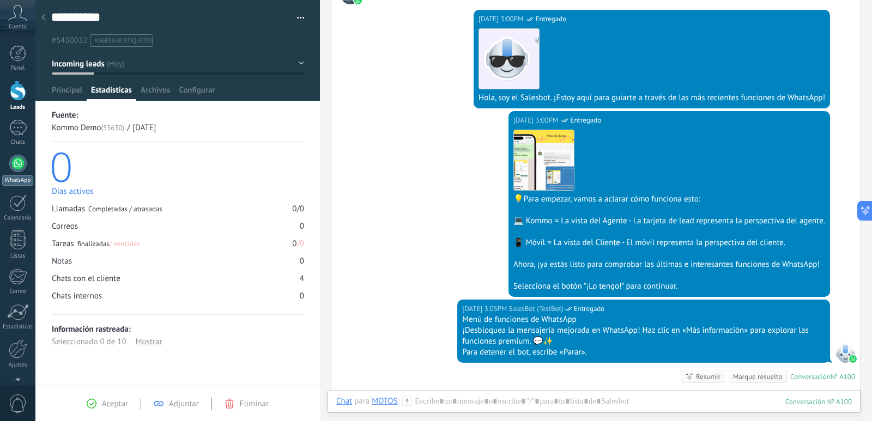
click at [18, 156] on div at bounding box center [17, 163] width 17 height 17
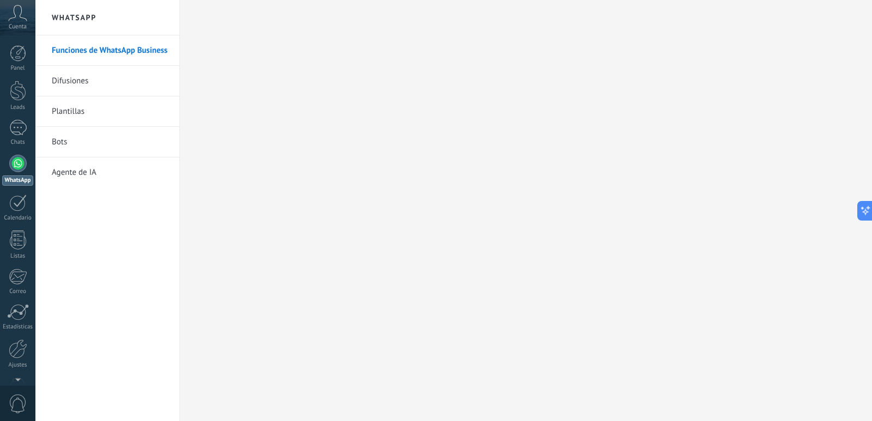
click at [77, 113] on link "Plantillas" at bounding box center [110, 111] width 117 height 31
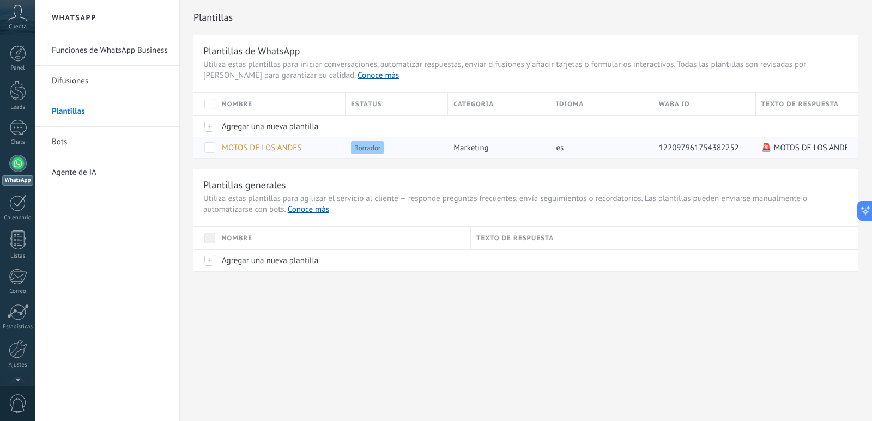
click at [211, 149] on span at bounding box center [209, 147] width 11 height 11
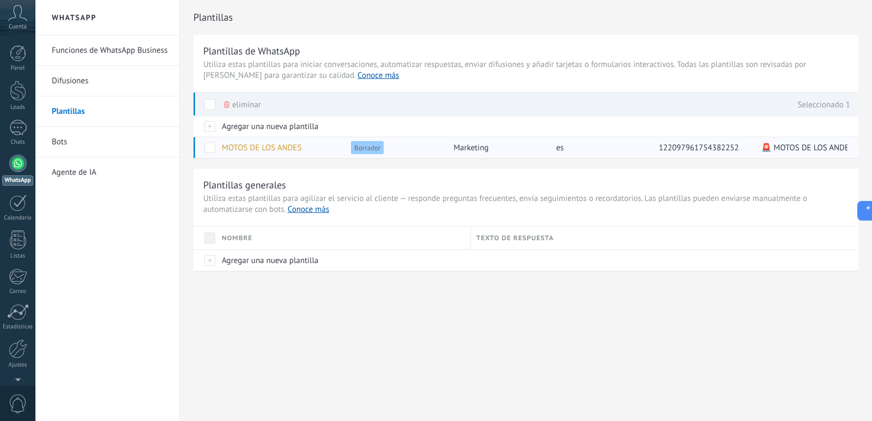
click at [266, 148] on span "MOTOS DE LOS ANDES" at bounding box center [262, 148] width 80 height 10
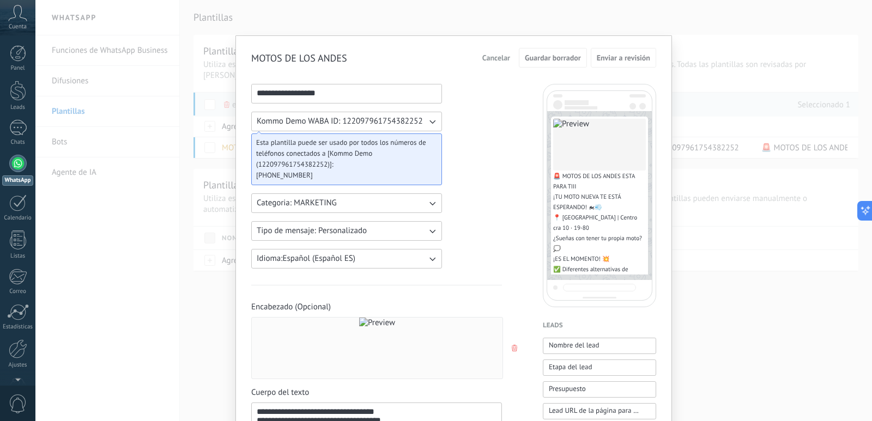
click at [431, 118] on icon "button" at bounding box center [432, 121] width 11 height 11
click at [423, 123] on li "Kommo Demo WABA ID: 122097961754382252" at bounding box center [343, 121] width 197 height 19
click at [423, 123] on button "Kommo Demo WABA ID: 122097961754382252" at bounding box center [346, 122] width 191 height 20
click at [377, 150] on span "Esta plantilla puede ser usado por todos los números de teléfonos conectados a …" at bounding box center [342, 153] width 172 height 33
click at [353, 161] on span "Esta plantilla puede ser usado por todos los números de teléfonos conectados a …" at bounding box center [342, 153] width 172 height 33
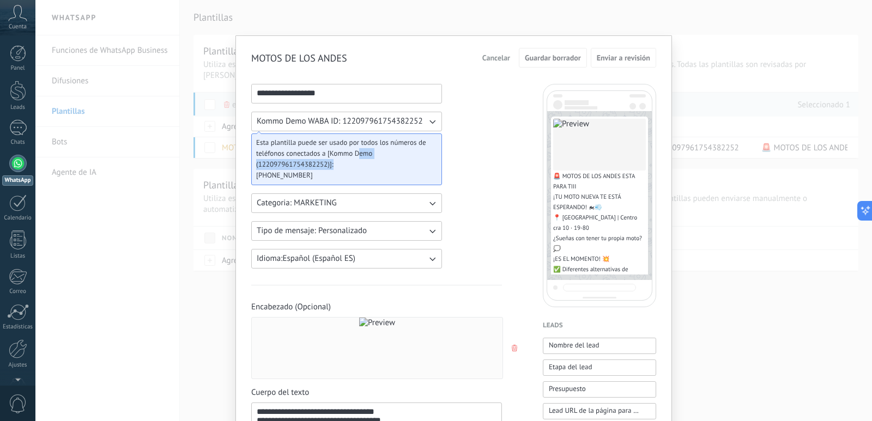
click at [349, 163] on span "Esta plantilla puede ser usado por todos los números de teléfonos conectados a …" at bounding box center [342, 153] width 172 height 33
click at [344, 165] on span "Esta plantilla puede ser usado por todos los números de teléfonos conectados a …" at bounding box center [342, 153] width 172 height 33
click at [324, 160] on span "Esta plantilla puede ser usado por todos los números de teléfonos conectados a …" at bounding box center [342, 153] width 172 height 33
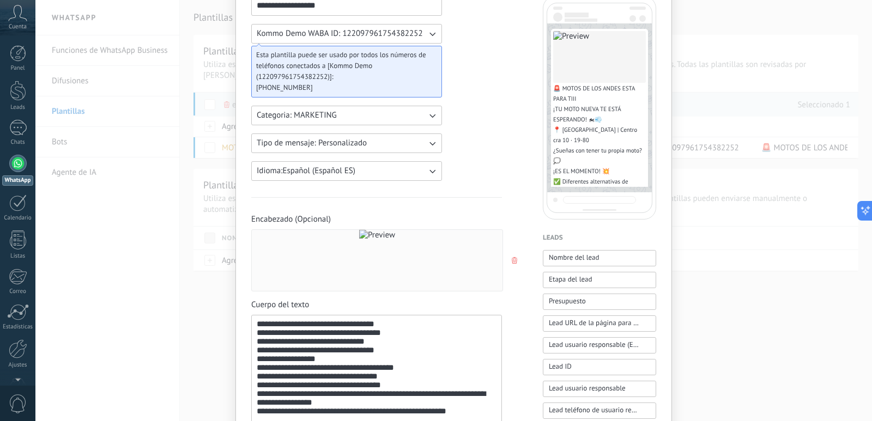
scroll to position [109, 0]
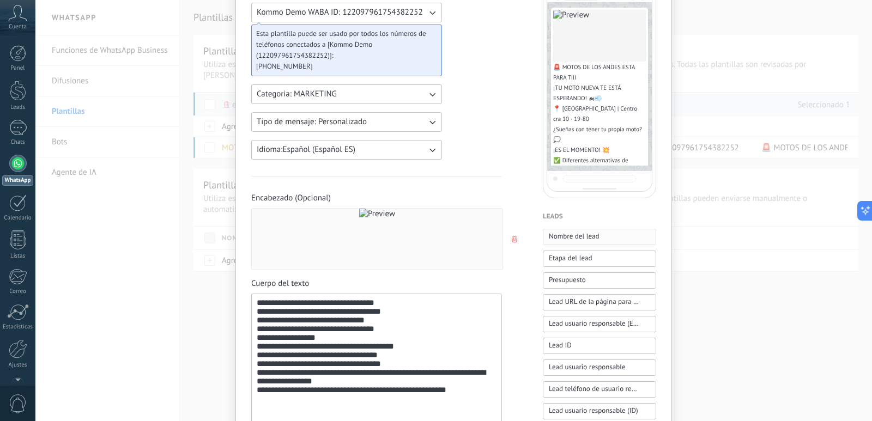
click at [569, 241] on span "Nombre del lead" at bounding box center [574, 236] width 51 height 11
click at [560, 264] on span "Etapa del lead" at bounding box center [570, 259] width 43 height 12
click at [512, 239] on use "button" at bounding box center [514, 239] width 5 height 7
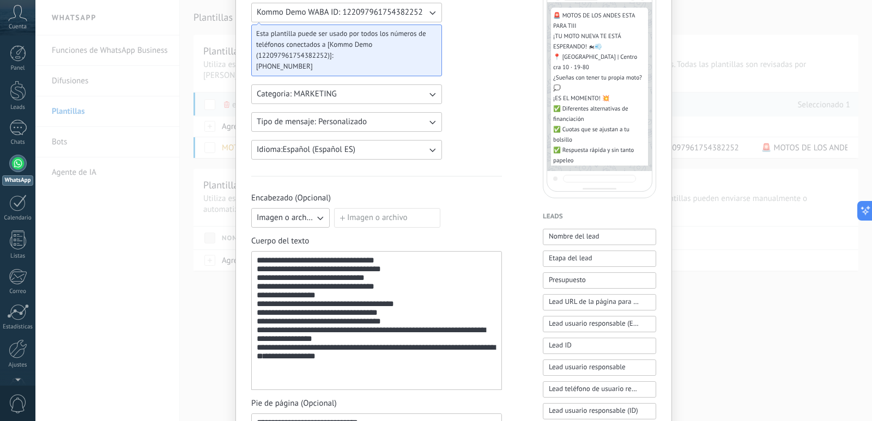
click at [348, 216] on label "Imagen o archivo" at bounding box center [387, 218] width 106 height 20
click at [334, 208] on input "Imagen o archivo" at bounding box center [334, 208] width 0 height 0
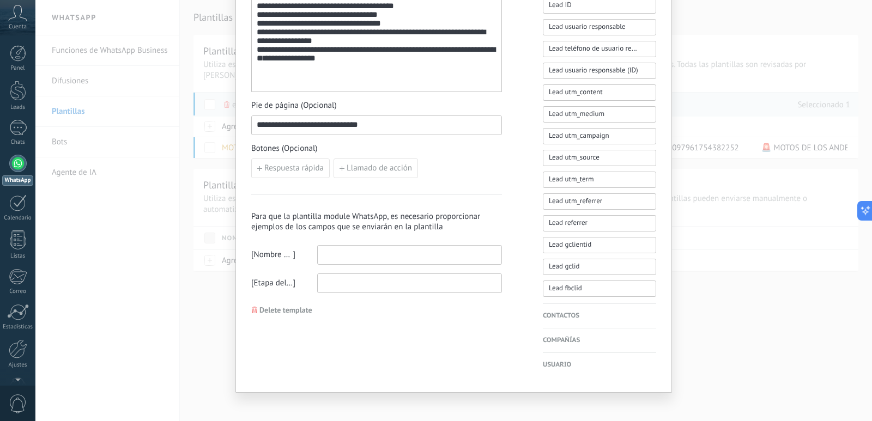
scroll to position [457, 0]
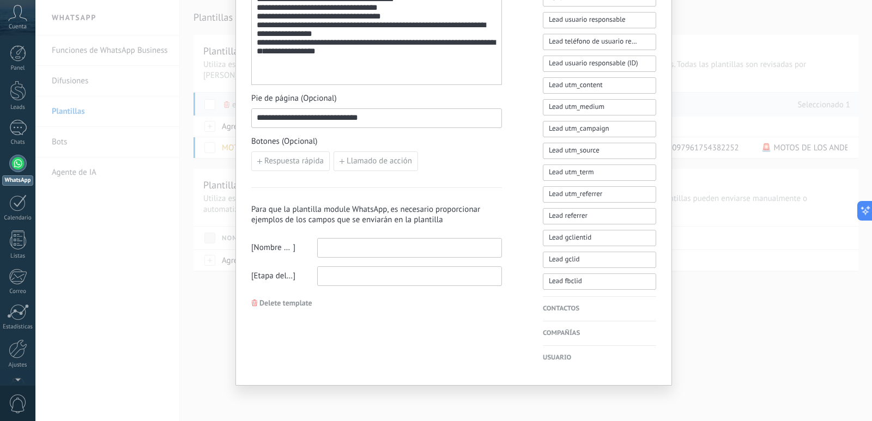
click at [556, 307] on h4 "Contactos" at bounding box center [599, 309] width 113 height 11
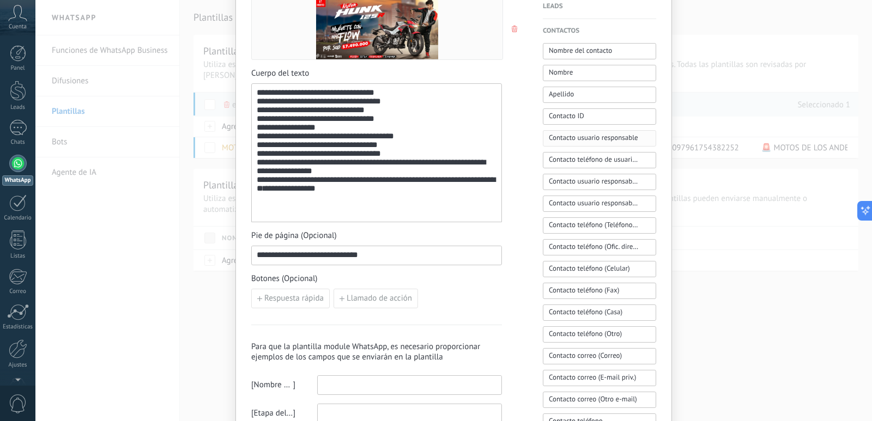
scroll to position [479, 0]
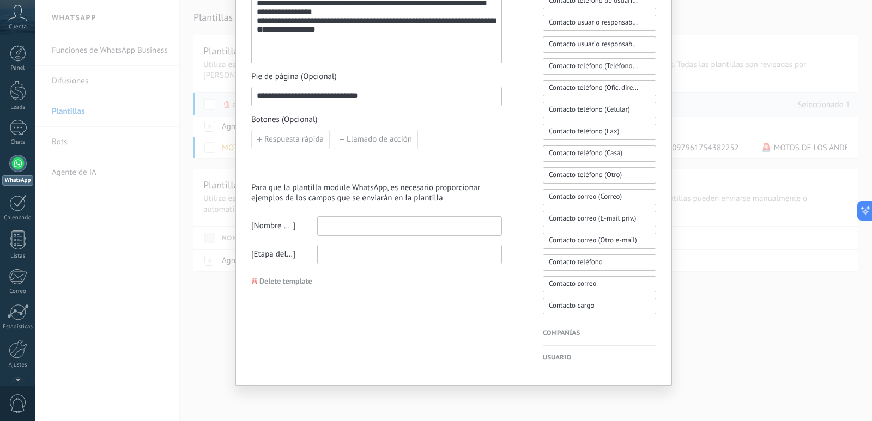
click at [557, 354] on h4 "Usuario" at bounding box center [599, 358] width 113 height 11
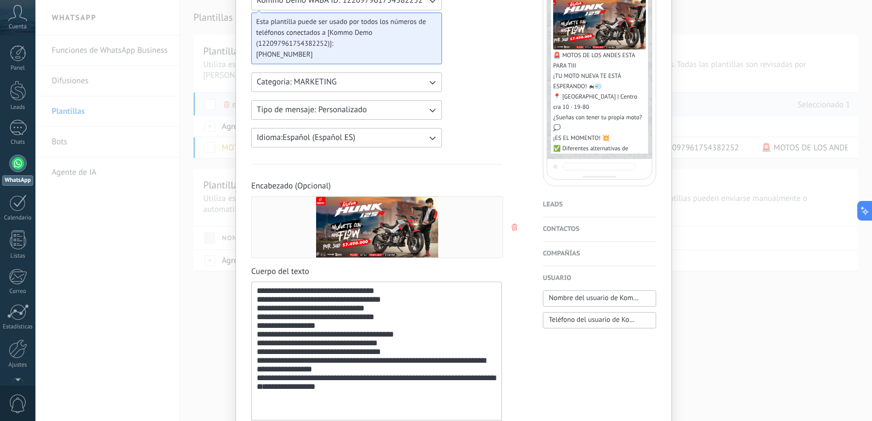
scroll to position [0, 0]
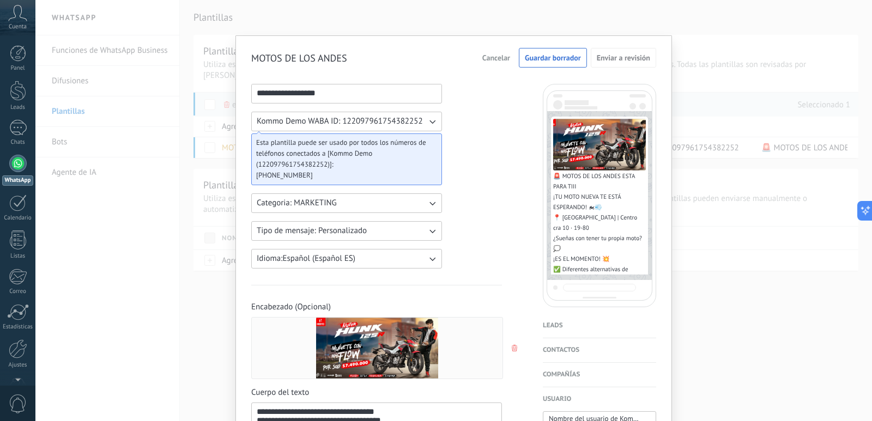
click at [493, 57] on span "Cancelar" at bounding box center [496, 58] width 28 height 8
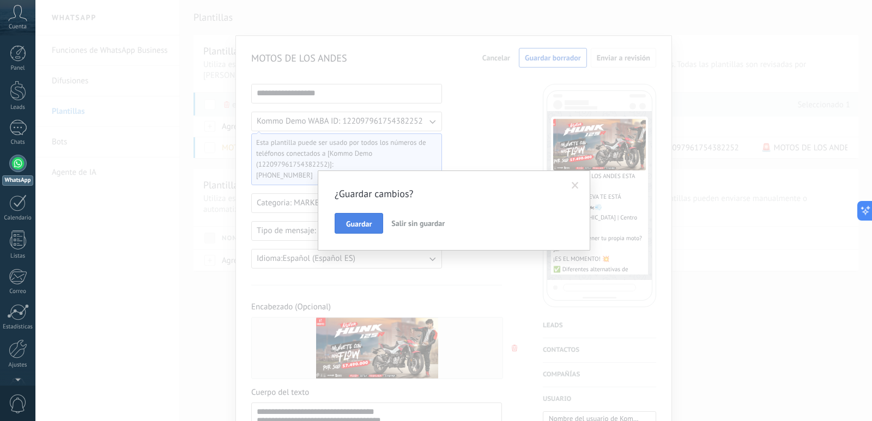
click at [353, 226] on span "Guardar" at bounding box center [359, 224] width 26 height 8
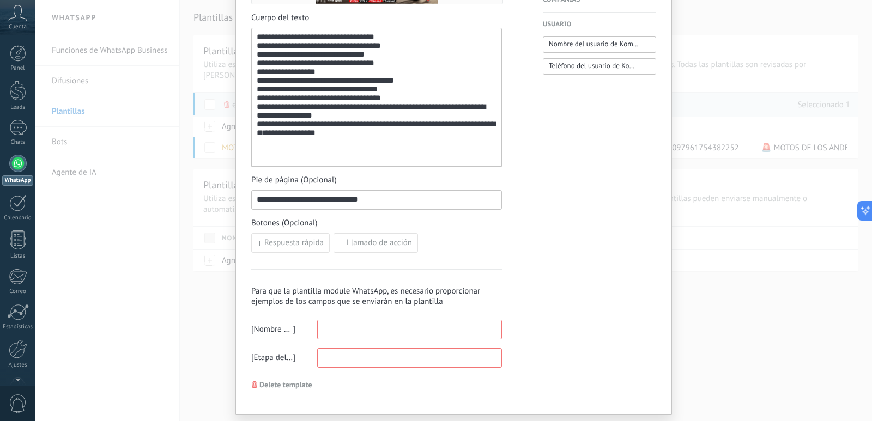
scroll to position [218, 0]
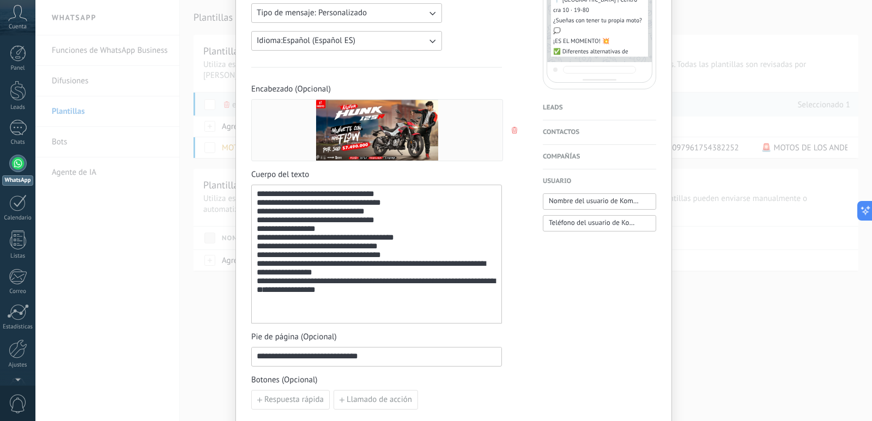
click at [153, 189] on div "**********" at bounding box center [453, 210] width 837 height 421
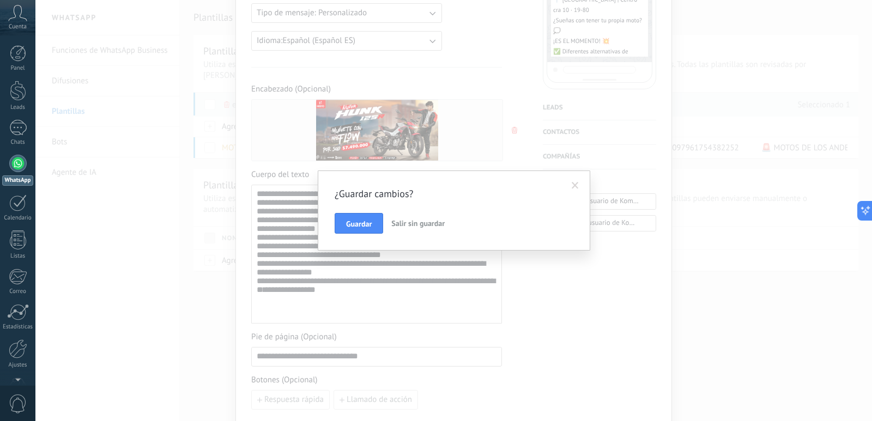
drag, startPoint x: 338, startPoint y: 213, endPoint x: 350, endPoint y: 215, distance: 12.7
click at [340, 213] on div "Guardar Salir sin guardar" at bounding box center [454, 223] width 239 height 21
click at [355, 223] on span "Guardar" at bounding box center [359, 224] width 26 height 8
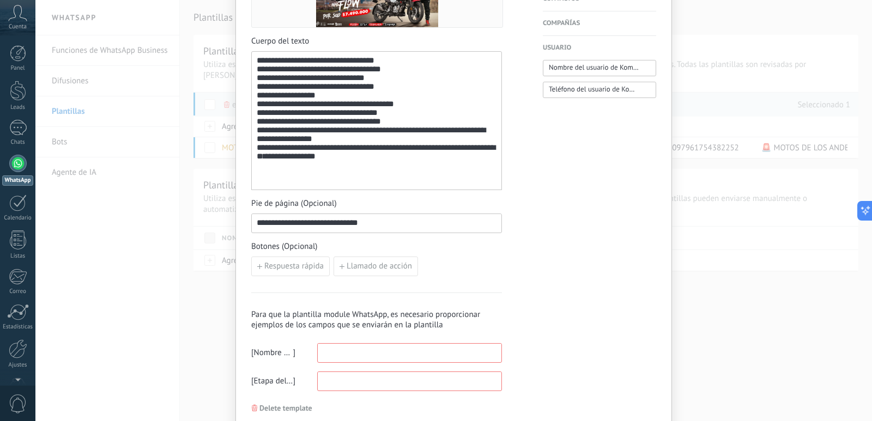
scroll to position [404, 0]
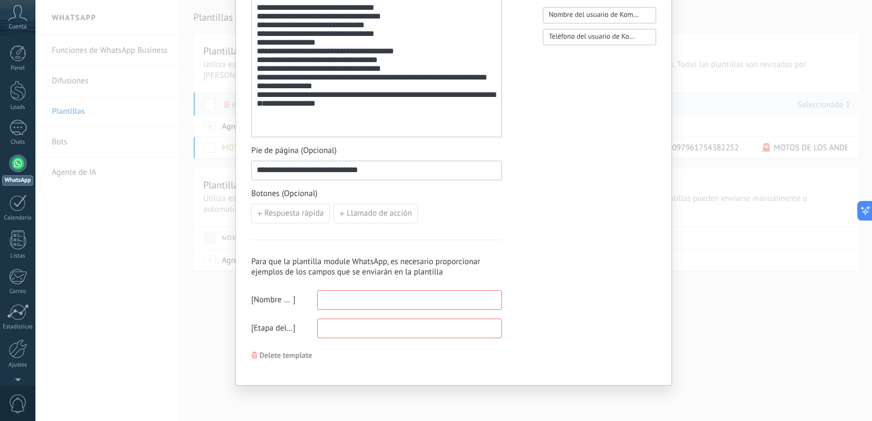
click at [252, 357] on icon "button" at bounding box center [254, 355] width 5 height 7
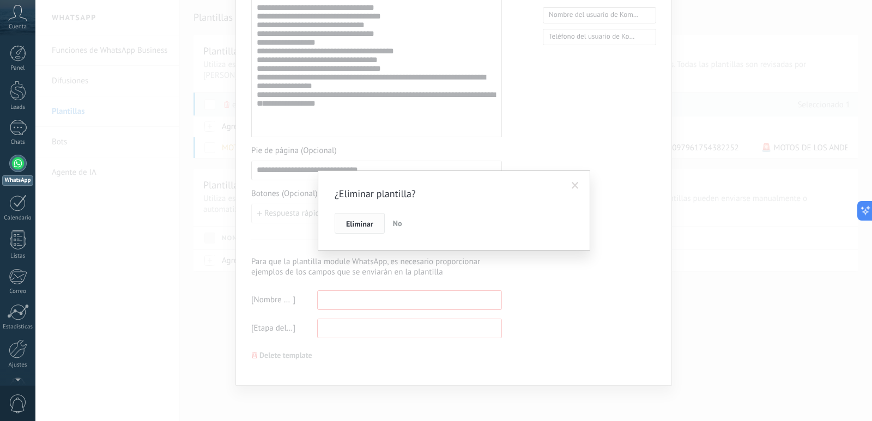
click at [356, 228] on span "Eliminar" at bounding box center [359, 224] width 27 height 8
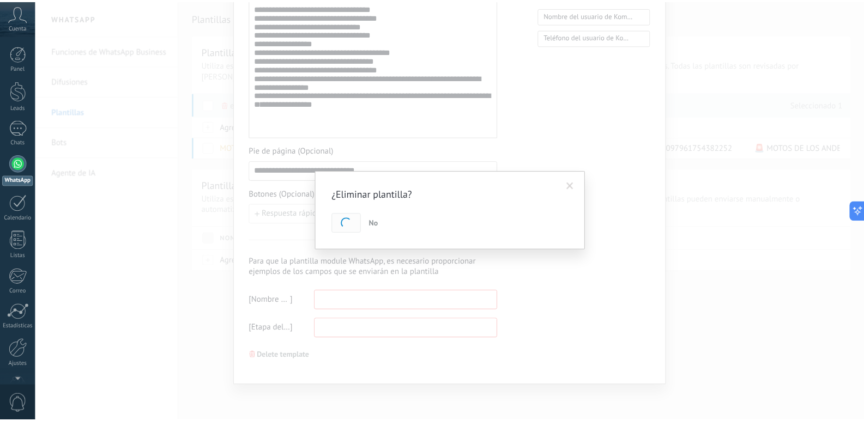
scroll to position [0, 0]
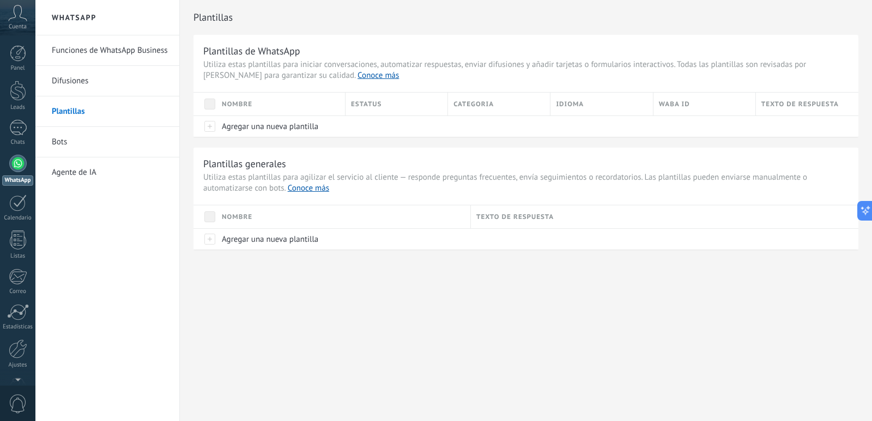
drag, startPoint x: 211, startPoint y: 131, endPoint x: 152, endPoint y: 149, distance: 62.1
click at [152, 149] on div "WhatsApp Funciones de WhatsApp Business Difusiones Plantillas Bots Agente de IA…" at bounding box center [453, 210] width 837 height 421
click at [58, 143] on link "Bots" at bounding box center [110, 142] width 117 height 31
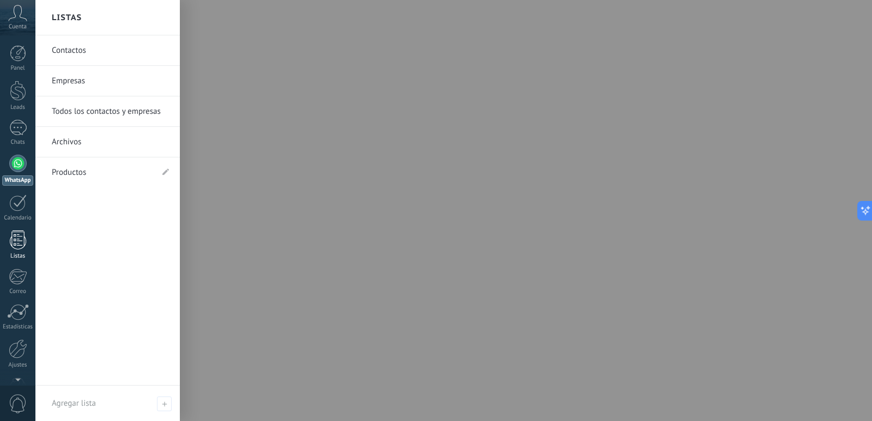
click at [17, 237] on div at bounding box center [18, 240] width 16 height 19
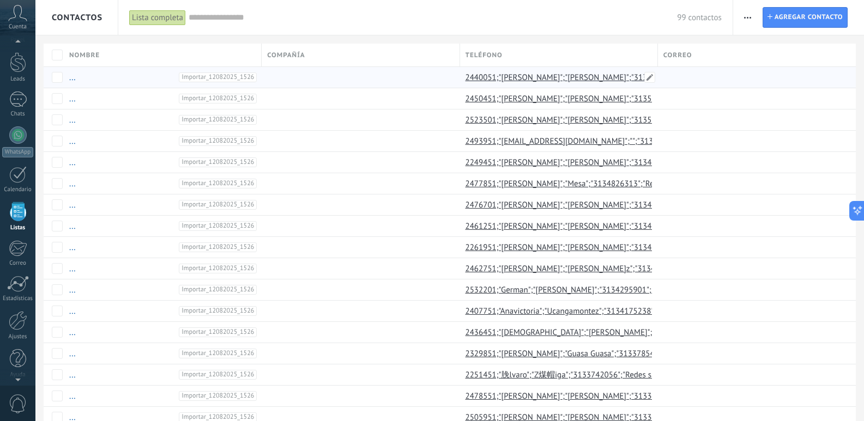
click at [614, 80] on link "2440051;"Yuranis";"Perlaza Ortiz";"3135634634";"Redes sociales de pago"" at bounding box center [618, 77] width 306 height 10
click at [231, 79] on span "Importar_12082025_1526" at bounding box center [218, 77] width 78 height 10
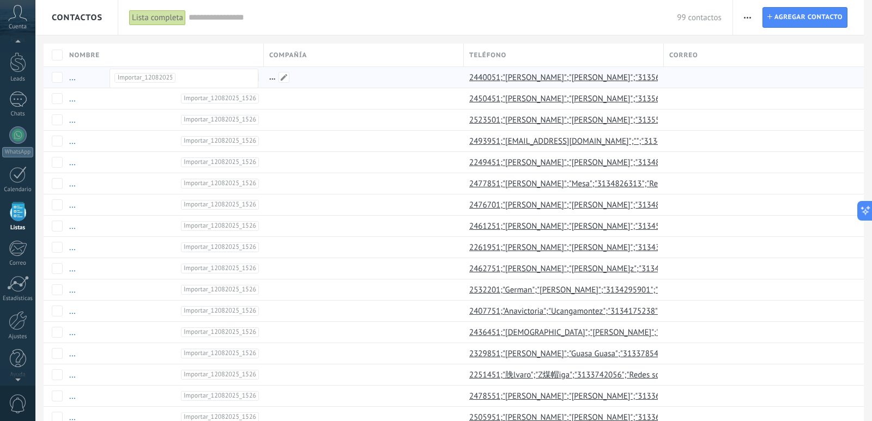
click at [321, 85] on div at bounding box center [361, 77] width 195 height 21
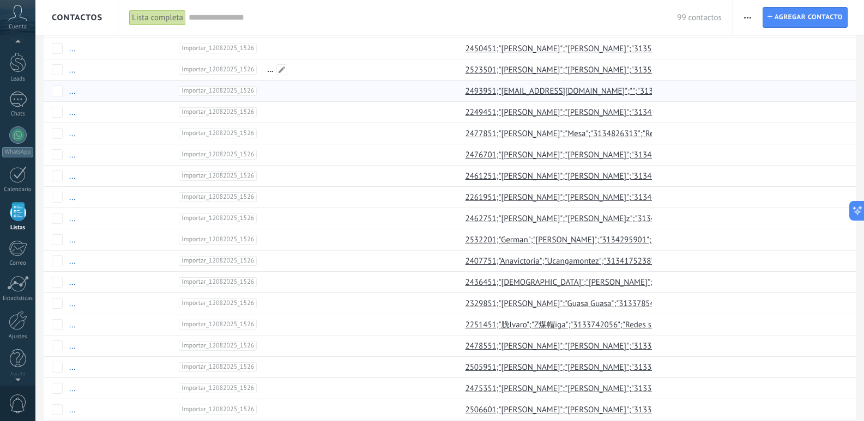
scroll to position [109, 0]
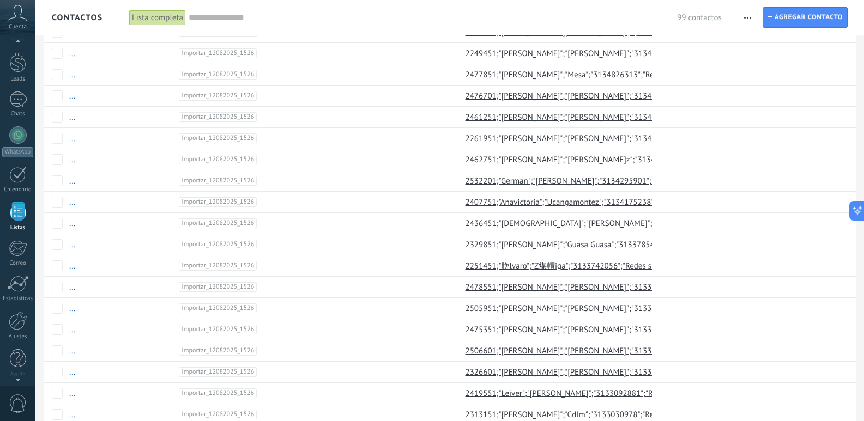
click at [748, 17] on use "button" at bounding box center [747, 18] width 7 height 2
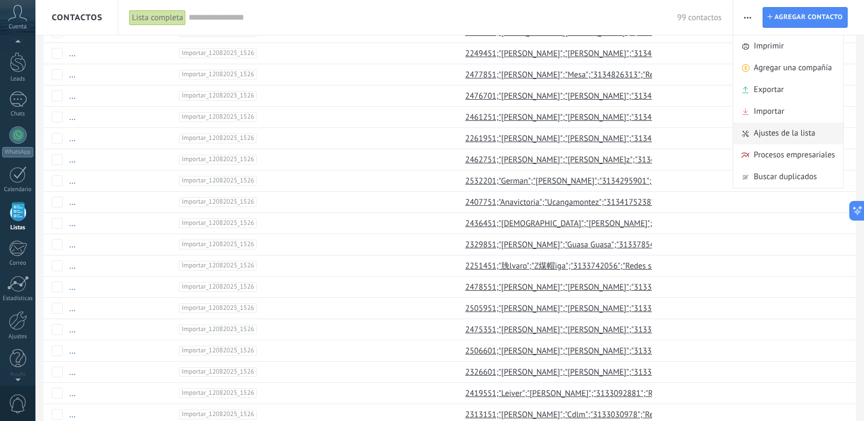
click at [781, 133] on span "Ajustes de la lista" at bounding box center [785, 134] width 62 height 22
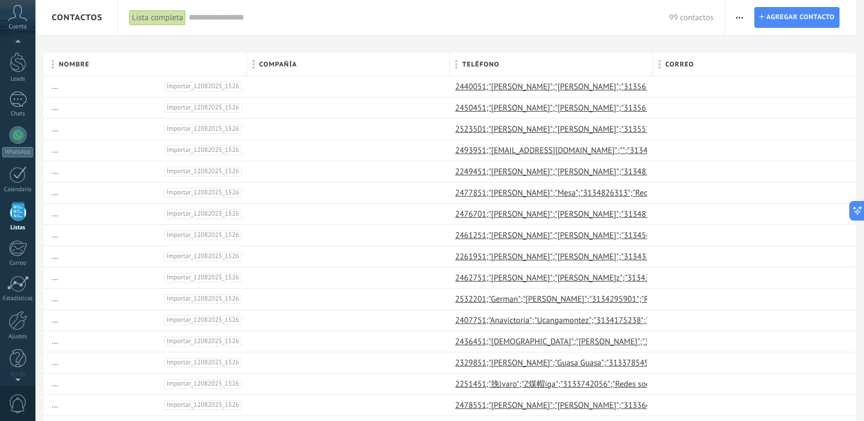
scroll to position [0, 0]
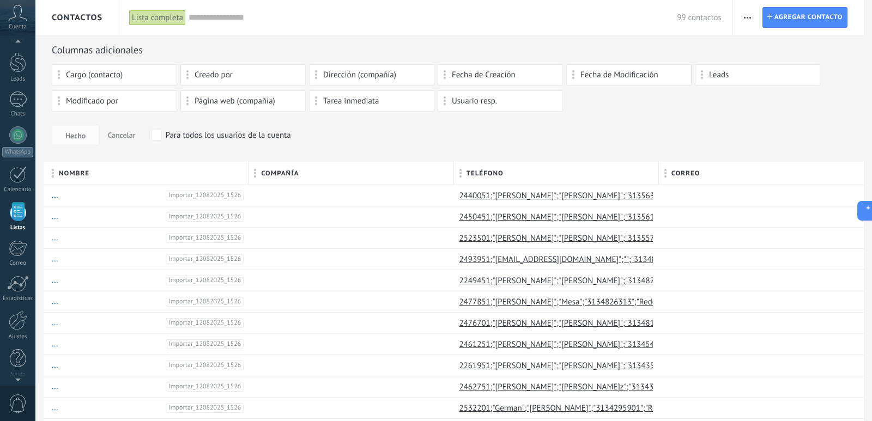
click at [211, 19] on input "text" at bounding box center [433, 17] width 488 height 11
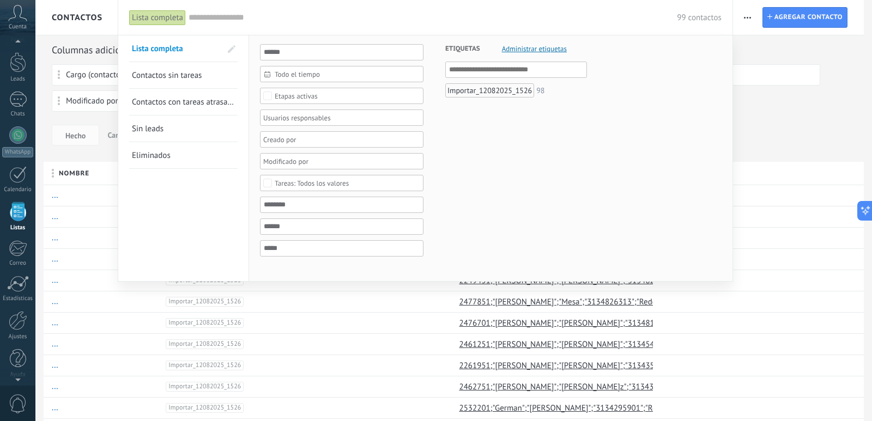
click at [501, 92] on div "Importar_12082025_1526" at bounding box center [489, 90] width 89 height 14
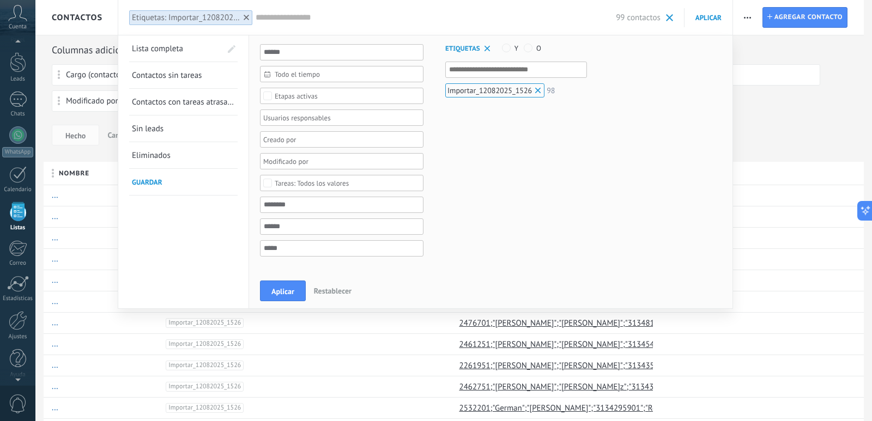
drag, startPoint x: 282, startPoint y: 290, endPoint x: 291, endPoint y: 277, distance: 15.6
click at [283, 290] on span "Aplicar" at bounding box center [282, 292] width 23 height 8
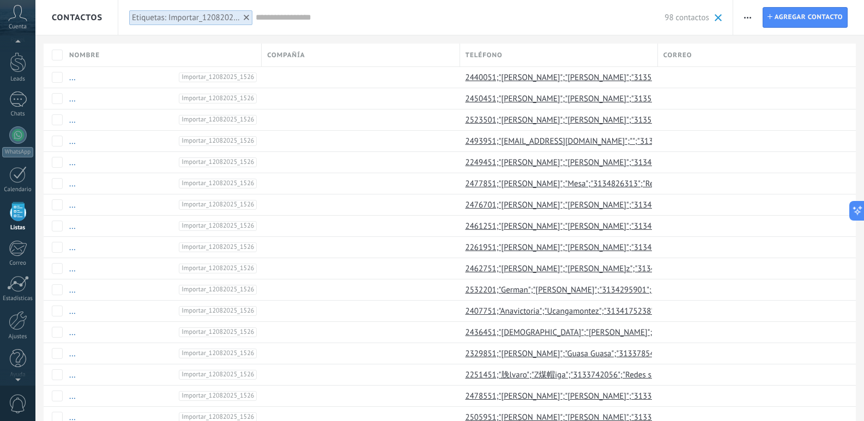
click at [715, 15] on span at bounding box center [718, 17] width 7 height 7
click at [728, 33] on span "Crear un widget de panel" at bounding box center [720, 31] width 85 height 11
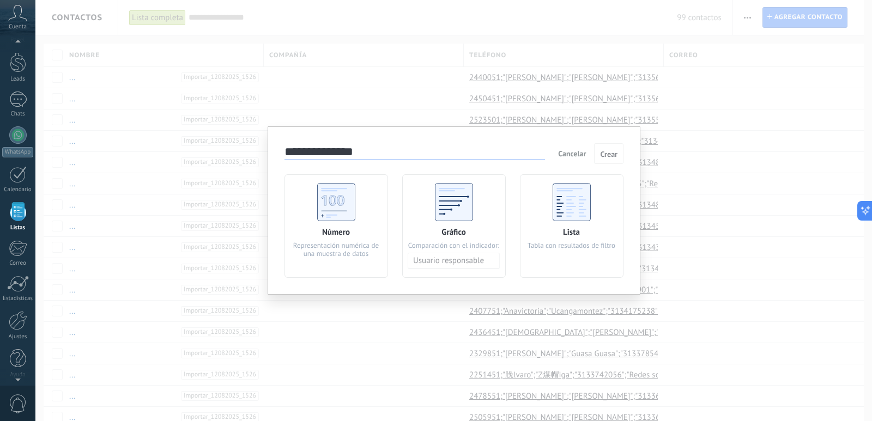
click at [557, 221] on div "Lista Tabla con resultados de filtro" at bounding box center [572, 226] width 104 height 104
click at [607, 159] on button "Crear" at bounding box center [608, 153] width 29 height 21
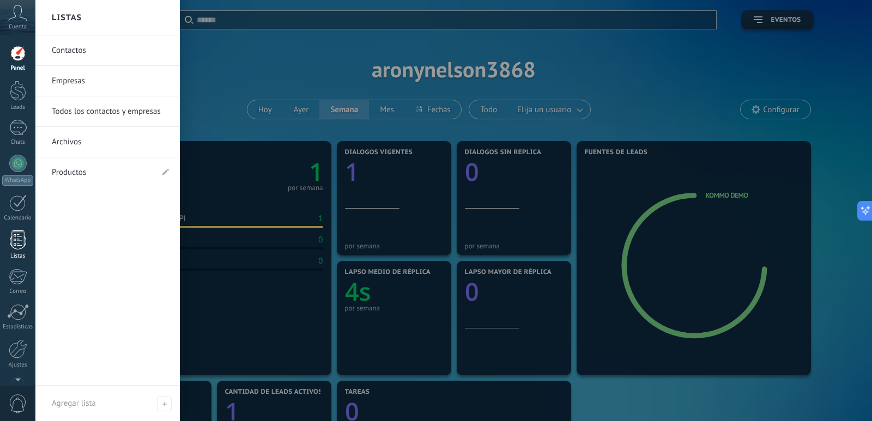
click at [23, 244] on div at bounding box center [18, 240] width 16 height 19
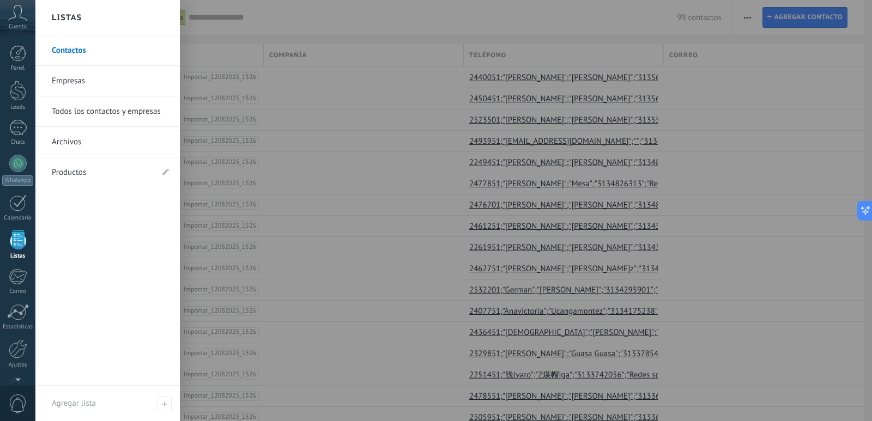
click at [80, 51] on link "Contactos" at bounding box center [110, 50] width 117 height 31
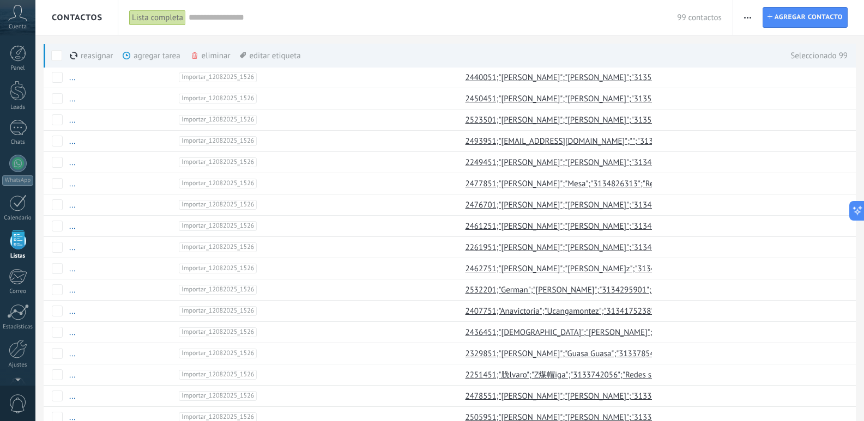
click at [201, 56] on div "eliminar màs" at bounding box center [228, 56] width 77 height 24
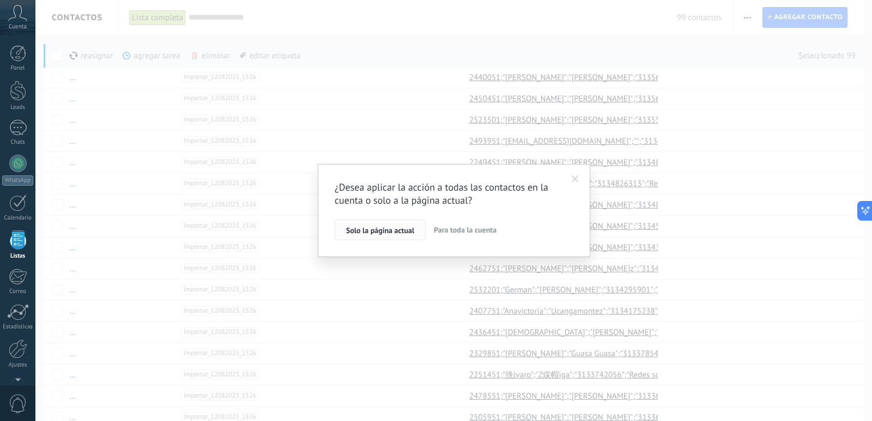
click at [376, 233] on span "Solo la página actual" at bounding box center [380, 231] width 68 height 8
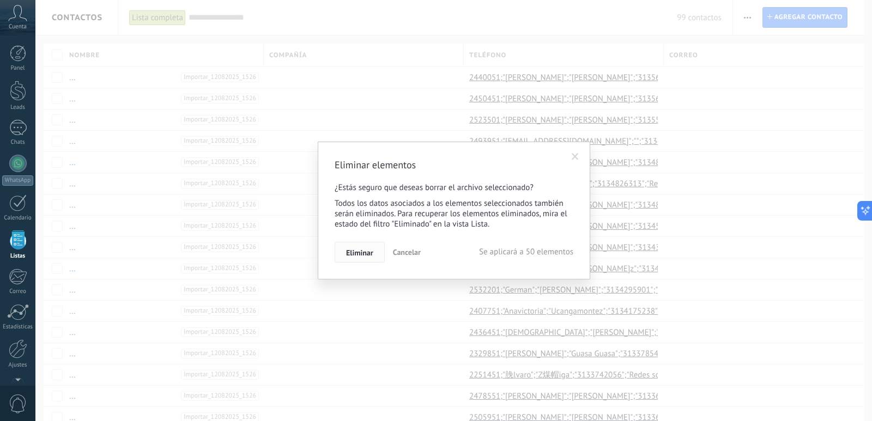
click at [372, 257] on span "Eliminar" at bounding box center [359, 253] width 27 height 8
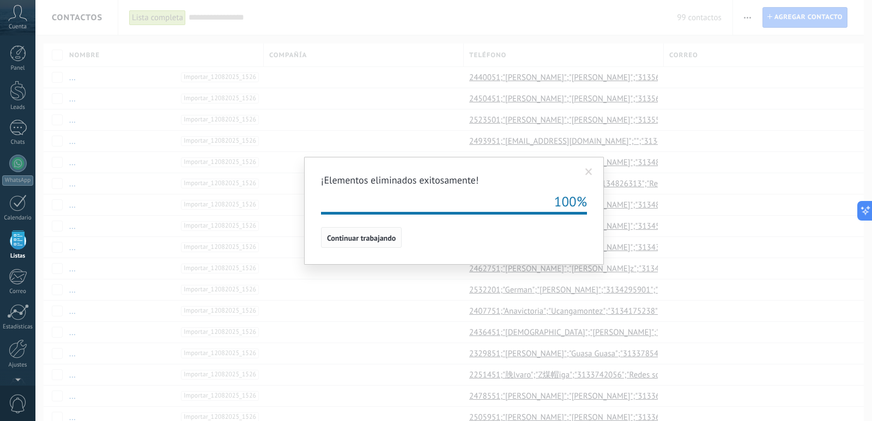
click at [362, 241] on span "Continuar trabajando" at bounding box center [361, 238] width 69 height 8
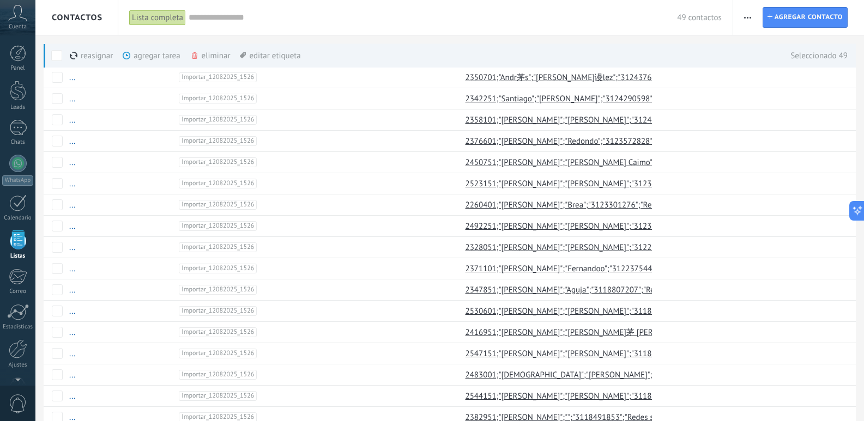
click at [212, 59] on div "eliminar màs" at bounding box center [228, 56] width 77 height 24
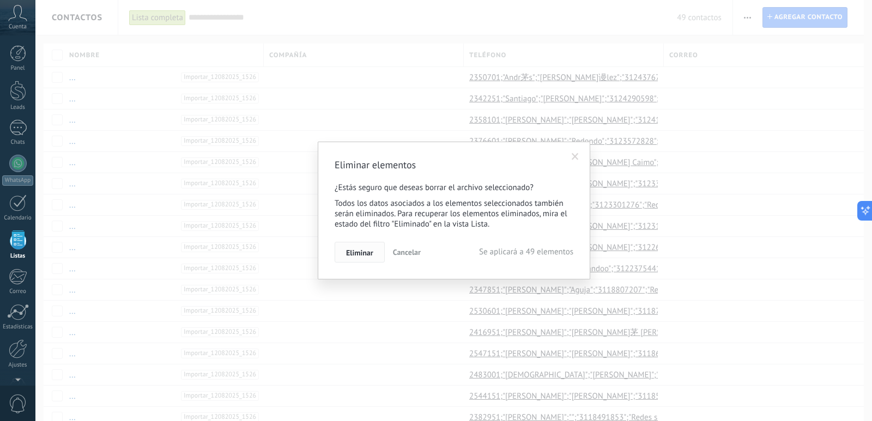
click at [370, 256] on span "Eliminar" at bounding box center [359, 253] width 27 height 8
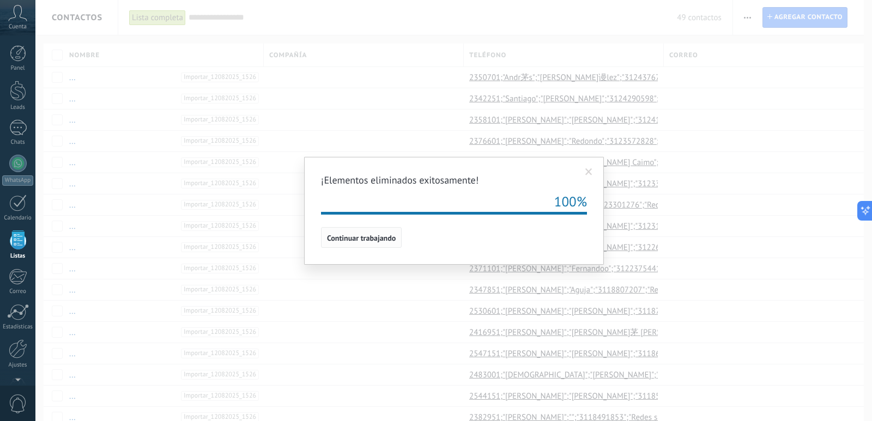
click at [353, 243] on button "Continuar trabajando" at bounding box center [361, 237] width 81 height 21
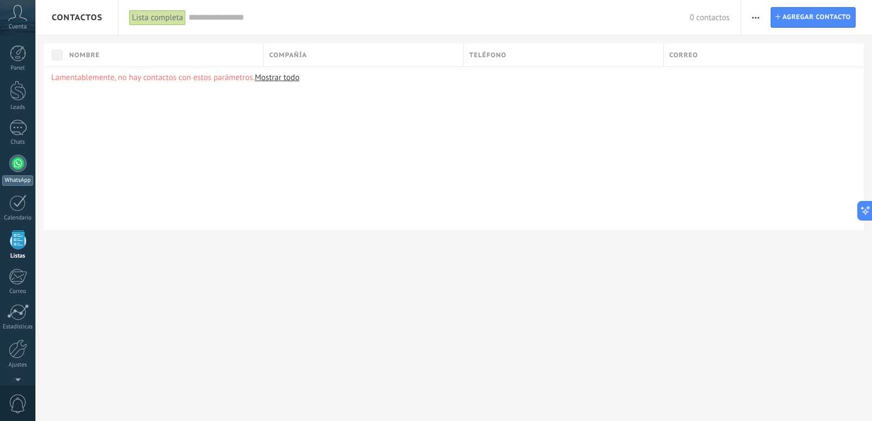
click at [17, 160] on div at bounding box center [17, 163] width 17 height 17
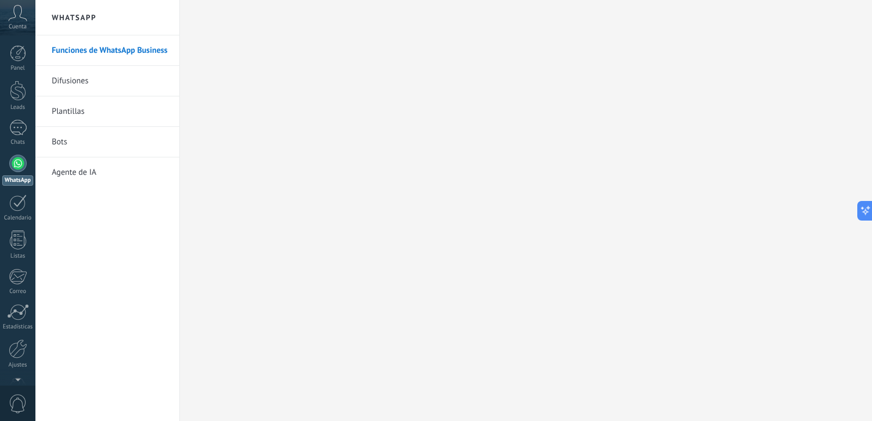
click at [72, 113] on link "Plantillas" at bounding box center [110, 111] width 117 height 31
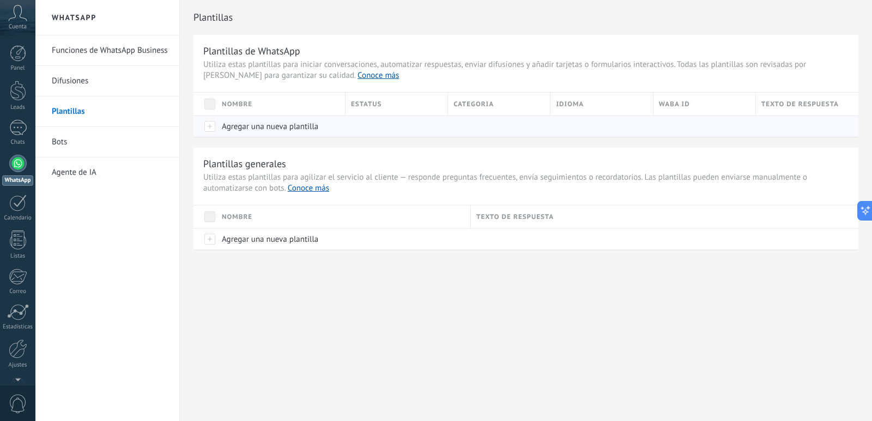
click at [214, 126] on div at bounding box center [205, 126] width 23 height 21
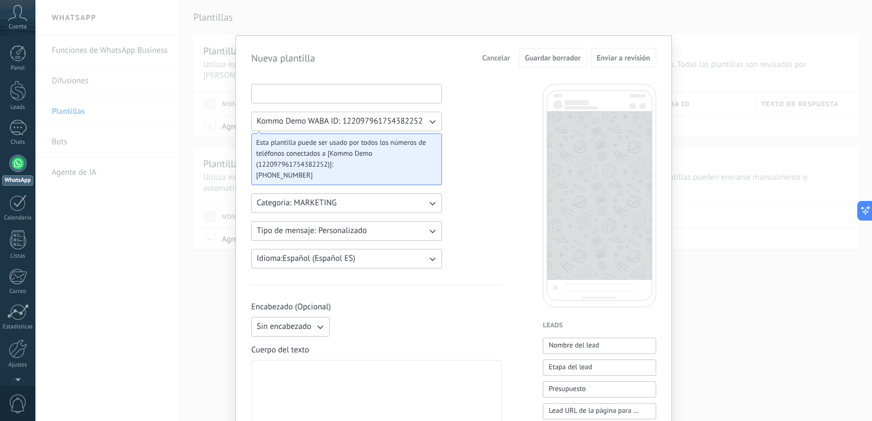
click at [309, 96] on input at bounding box center [347, 92] width 190 height 17
type input "**********"
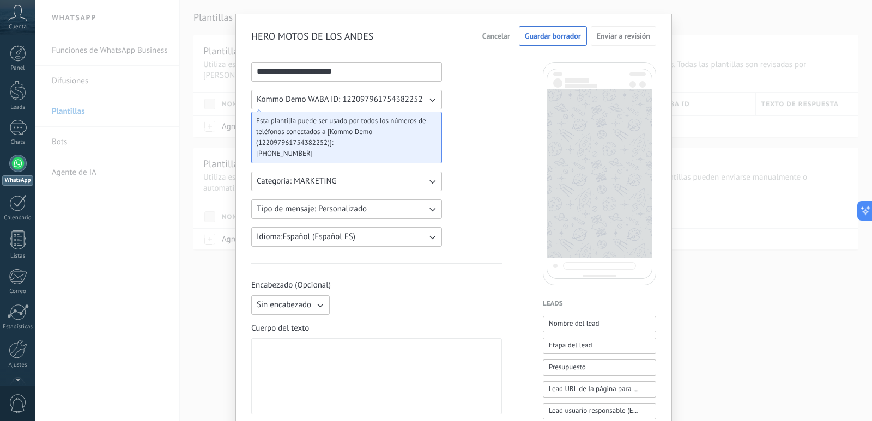
click at [335, 362] on div at bounding box center [377, 376] width 240 height 67
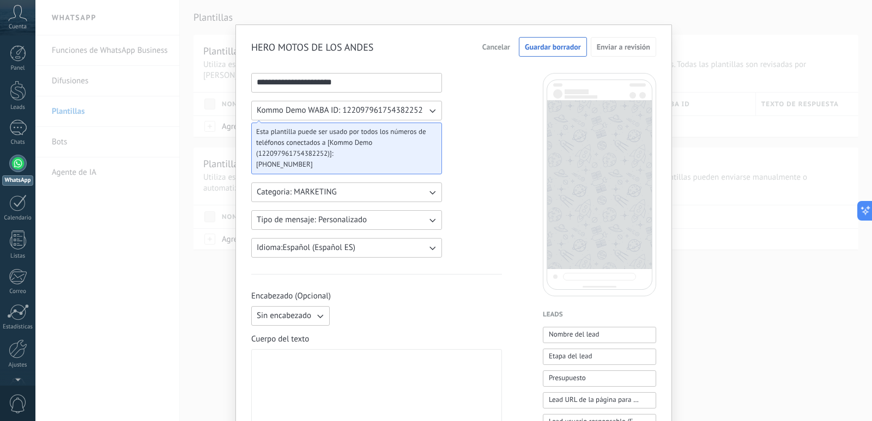
scroll to position [0, 0]
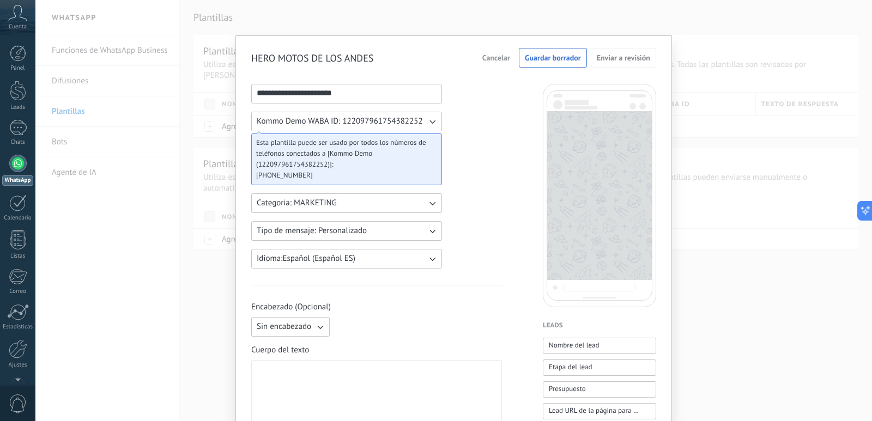
click at [322, 370] on div at bounding box center [377, 398] width 240 height 67
paste div
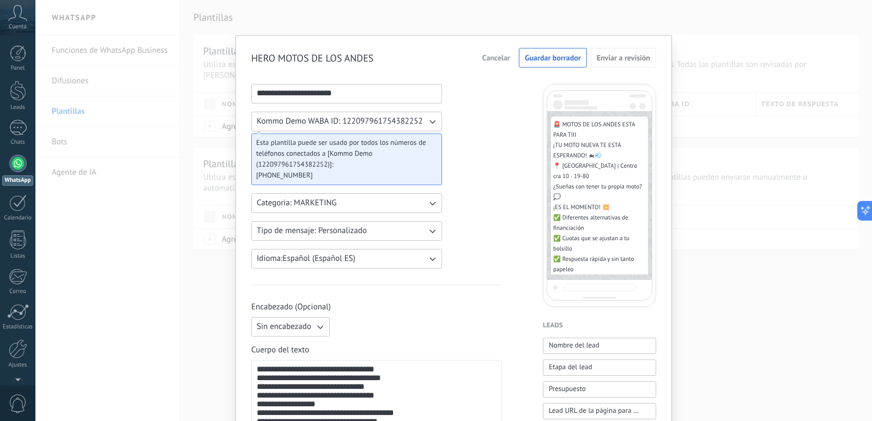
click at [318, 326] on icon "button" at bounding box center [320, 327] width 11 height 11
click at [291, 364] on span "Imagen o archivo" at bounding box center [287, 364] width 61 height 11
click at [360, 330] on label "Imagen o archivo" at bounding box center [387, 327] width 106 height 20
click at [334, 317] on input "Imagen o archivo" at bounding box center [334, 317] width 0 height 0
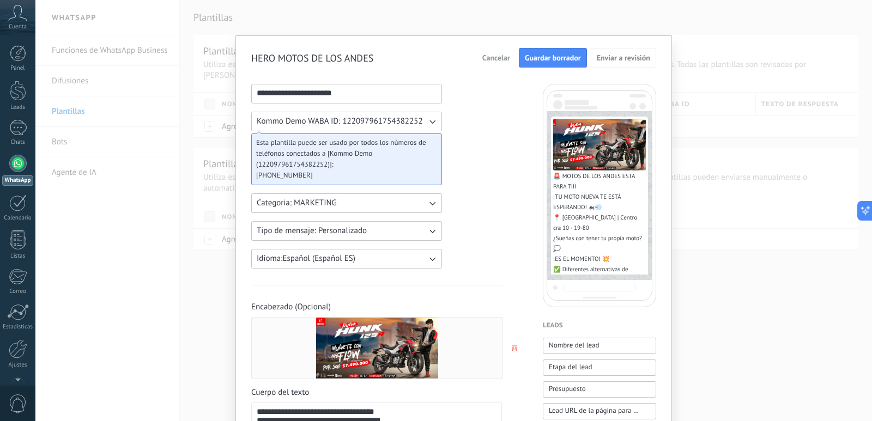
click at [545, 59] on span "Guardar borrador" at bounding box center [553, 58] width 56 height 8
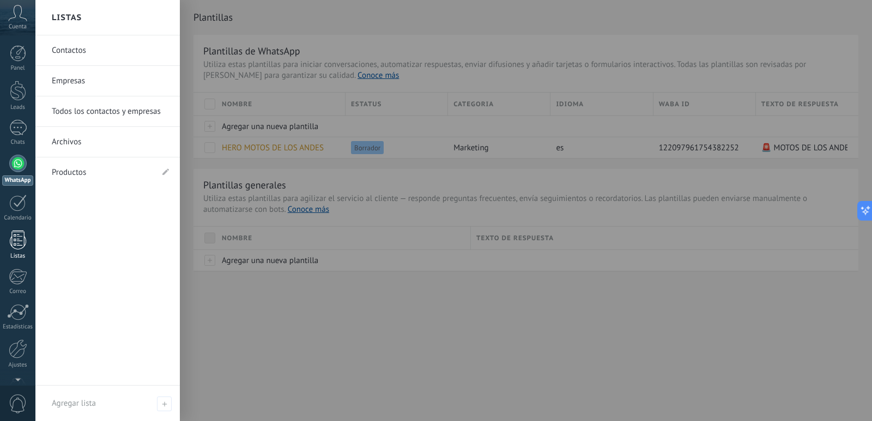
click at [16, 243] on div at bounding box center [18, 240] width 16 height 19
drag, startPoint x: 16, startPoint y: 243, endPoint x: 15, endPoint y: 238, distance: 5.6
click at [16, 243] on div at bounding box center [18, 240] width 16 height 19
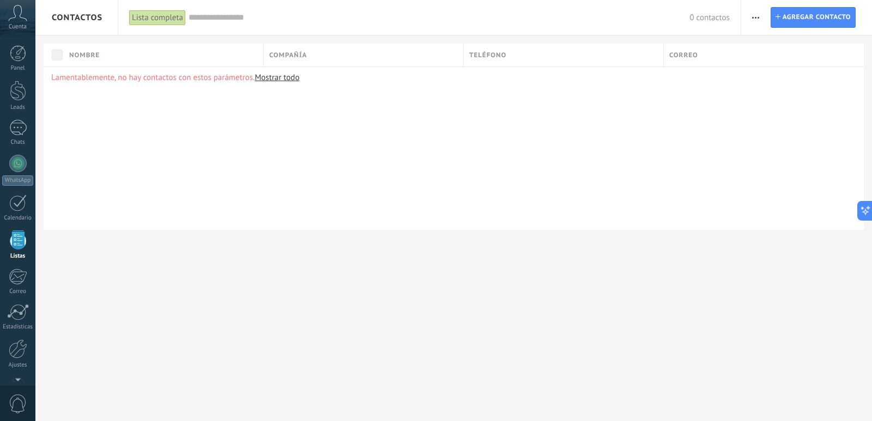
scroll to position [28, 0]
click at [793, 16] on span "Agregar contacto" at bounding box center [817, 18] width 68 height 20
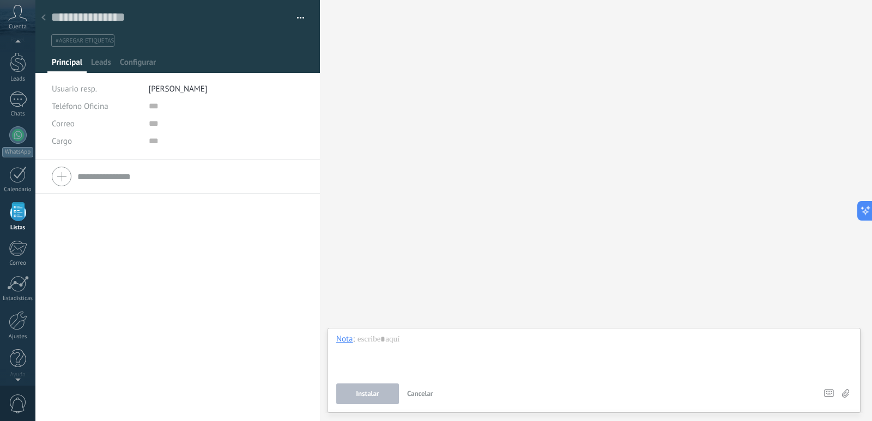
click at [45, 16] on use at bounding box center [43, 17] width 4 height 7
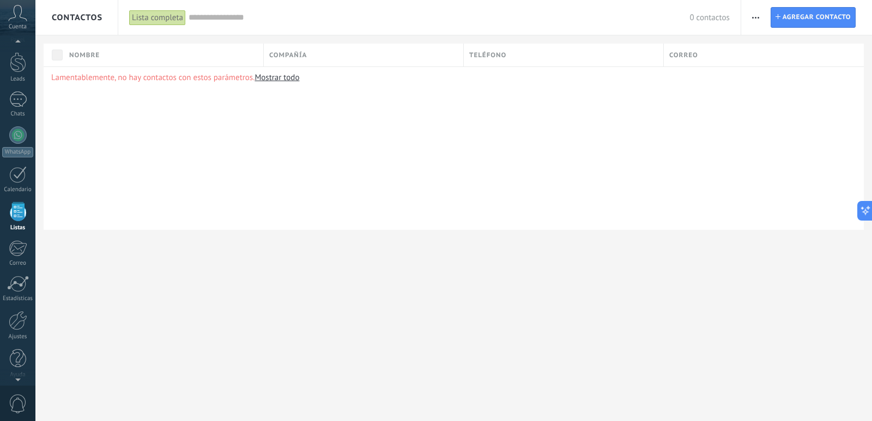
click at [146, 18] on div "Lista completa" at bounding box center [157, 18] width 57 height 16
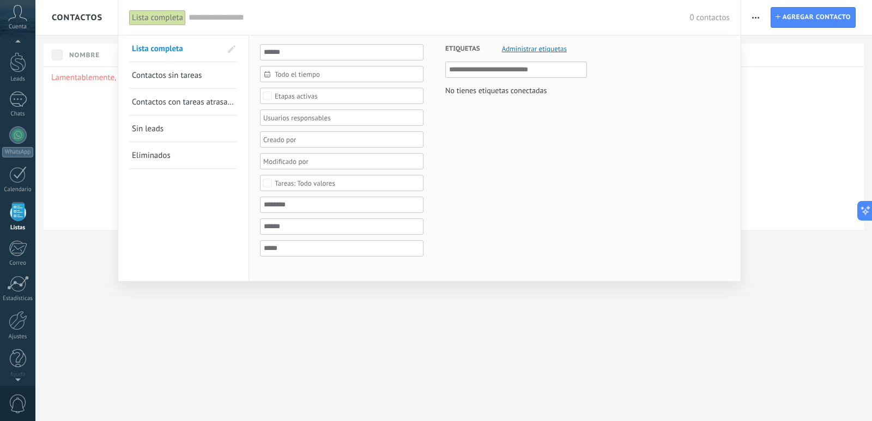
click at [146, 18] on div "Lista completa" at bounding box center [157, 18] width 57 height 16
click at [205, 17] on input "text" at bounding box center [439, 17] width 501 height 11
click at [169, 47] on span "Lista completa" at bounding box center [157, 49] width 51 height 10
click at [771, 160] on div at bounding box center [436, 210] width 872 height 421
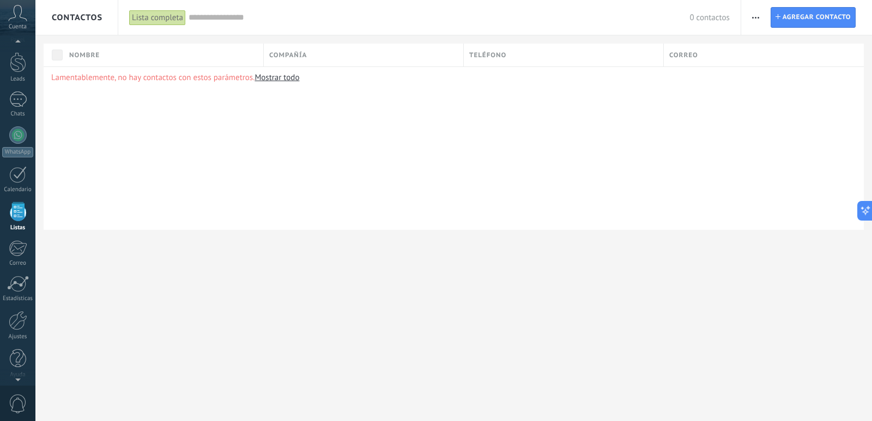
click at [291, 81] on link "Mostrar todo" at bounding box center [277, 77] width 45 height 10
click at [18, 104] on div at bounding box center [17, 100] width 17 height 16
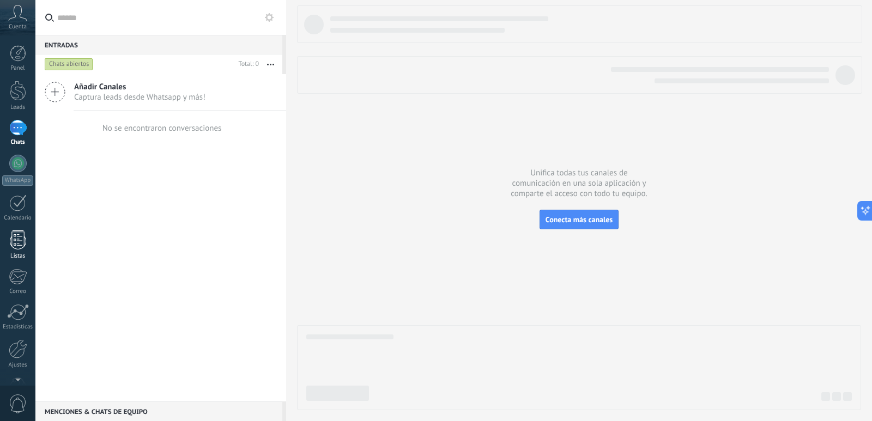
click at [16, 252] on link "Listas" at bounding box center [17, 245] width 35 height 29
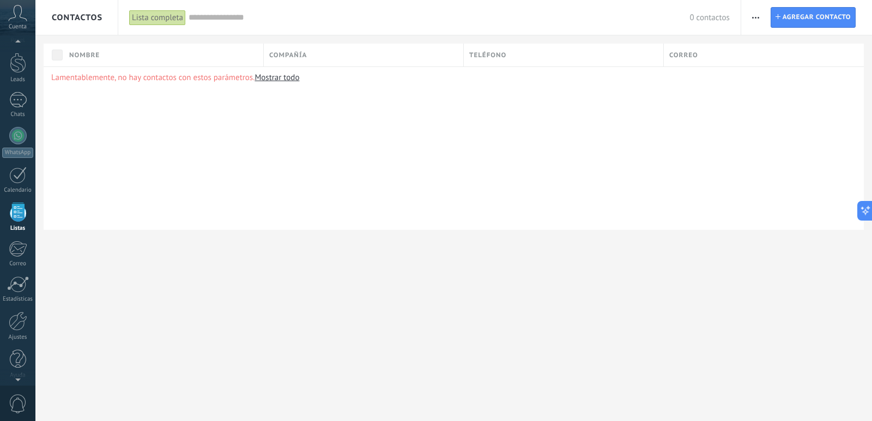
scroll to position [28, 0]
click at [757, 20] on span "button" at bounding box center [755, 17] width 7 height 21
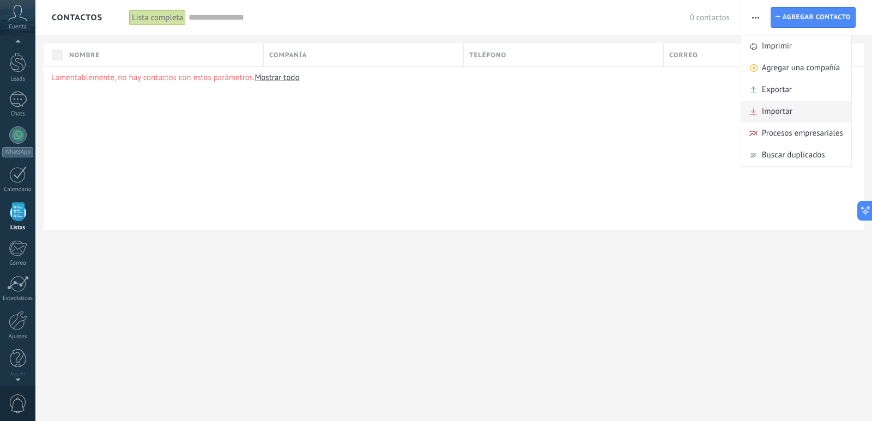
click at [773, 109] on span "Importar" at bounding box center [777, 112] width 31 height 22
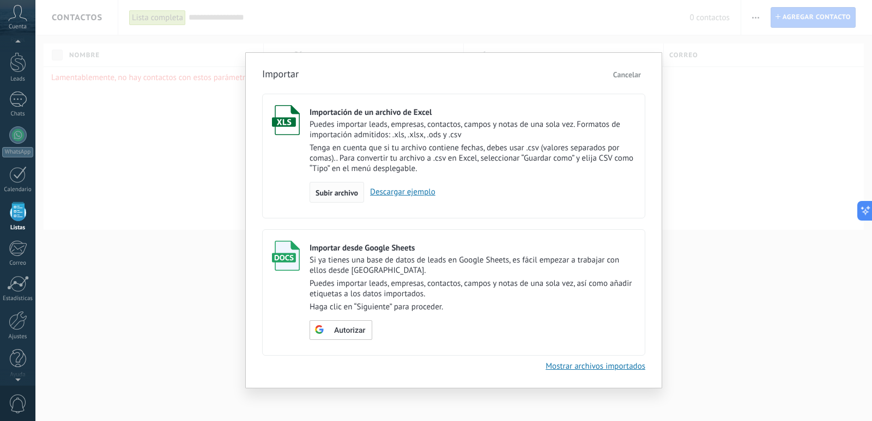
click at [333, 188] on div "Subir archivo" at bounding box center [337, 192] width 55 height 21
click at [0, 0] on input "Importación de un archivo de Excel Puedes importar leads, empresas, contactos, …" at bounding box center [0, 0] width 0 height 0
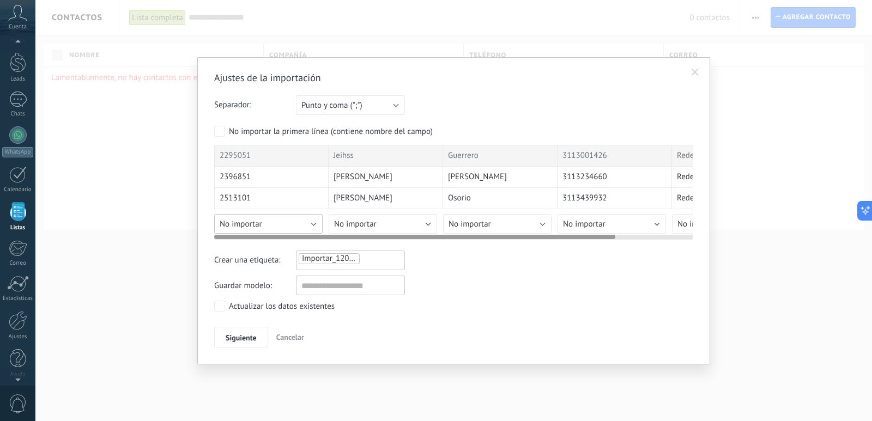
click at [280, 228] on button "No importar" at bounding box center [268, 224] width 108 height 20
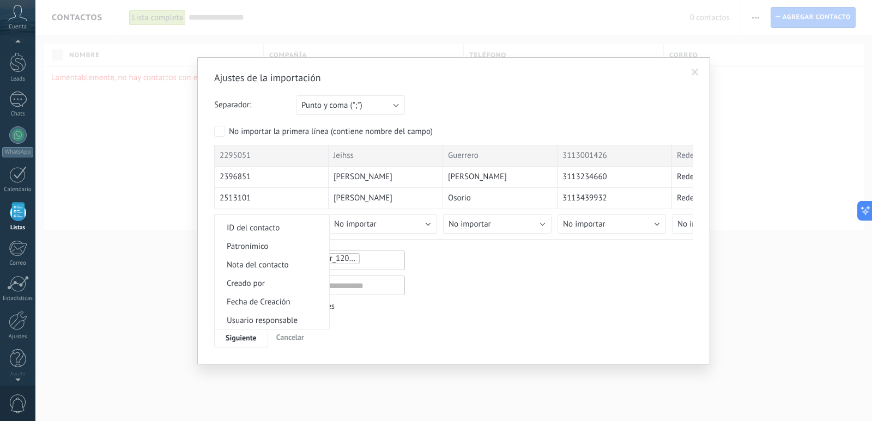
scroll to position [109, 0]
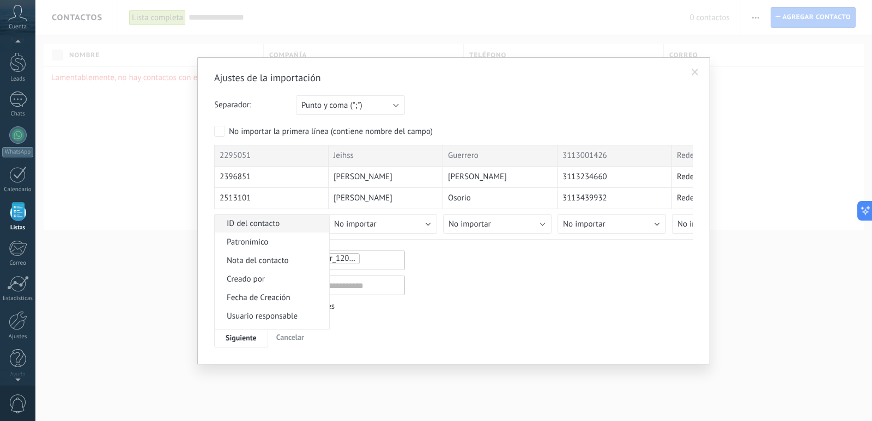
click at [258, 223] on span "ID del contacto" at bounding box center [270, 224] width 111 height 10
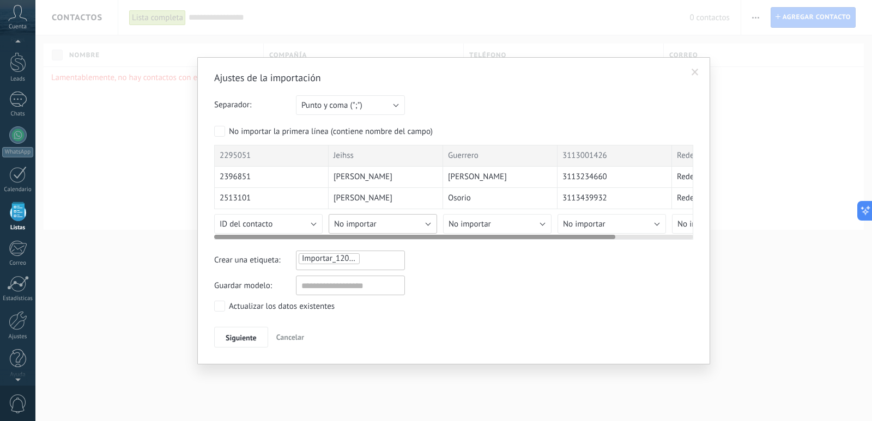
click at [354, 222] on span "No importar" at bounding box center [355, 224] width 43 height 10
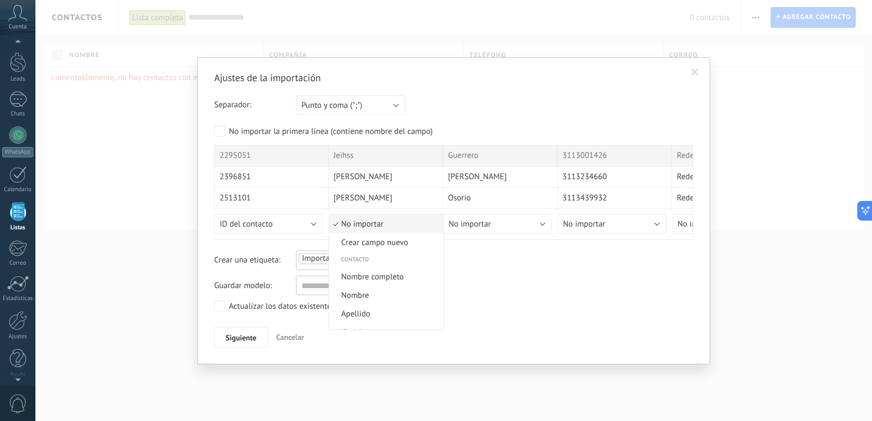
click at [366, 293] on span "Nombre" at bounding box center [384, 296] width 111 height 10
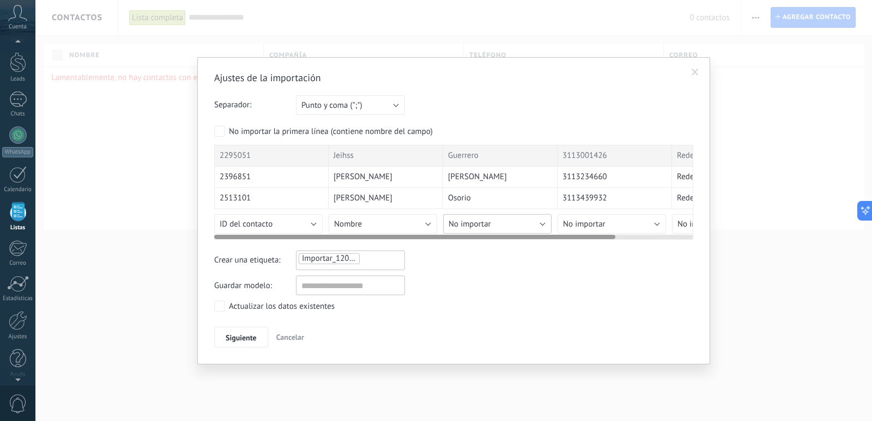
click at [477, 222] on span "No importar" at bounding box center [470, 224] width 43 height 10
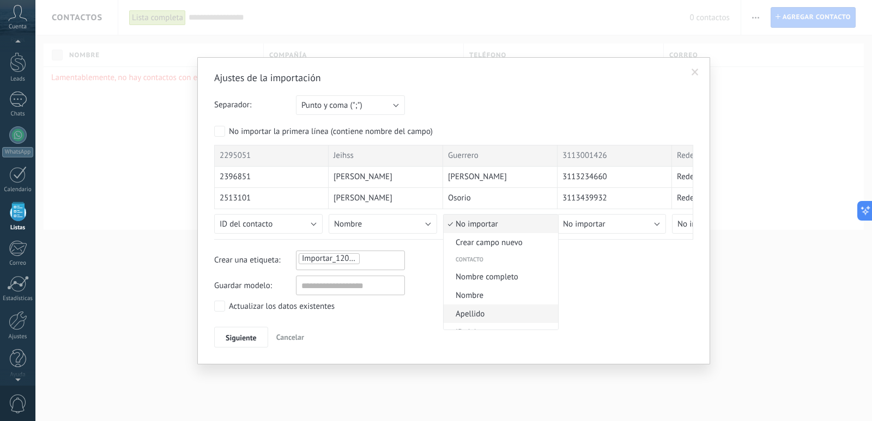
click at [475, 311] on span "Apellido" at bounding box center [499, 314] width 111 height 10
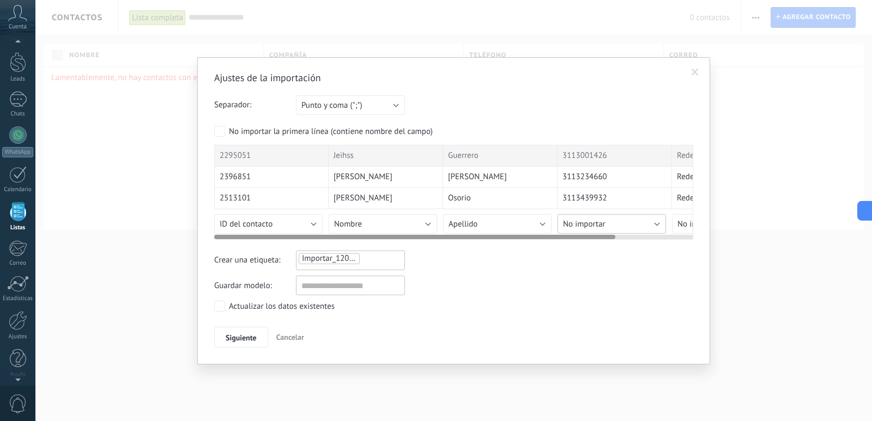
click at [601, 219] on span "No importar" at bounding box center [584, 224] width 43 height 10
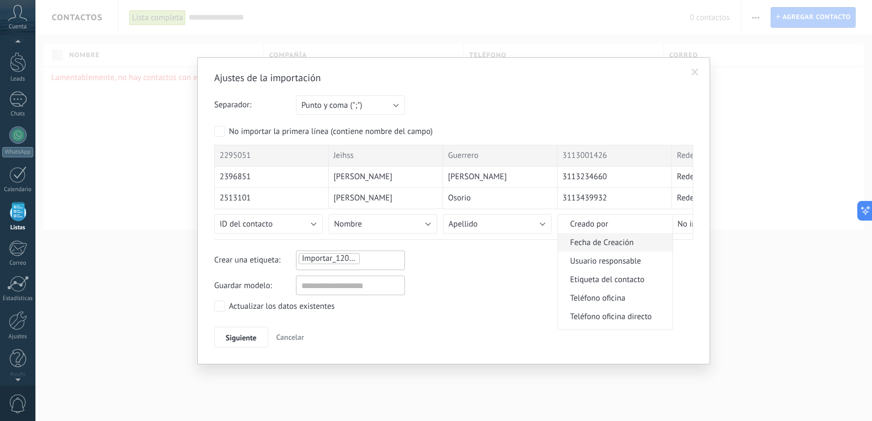
scroll to position [218, 0]
click at [604, 282] on span "Teléfono celular" at bounding box center [613, 281] width 111 height 10
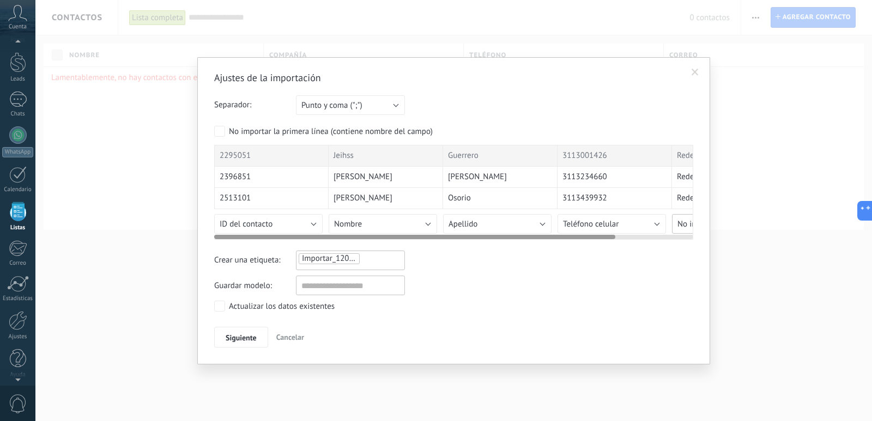
click at [681, 228] on span "No importar" at bounding box center [699, 224] width 43 height 10
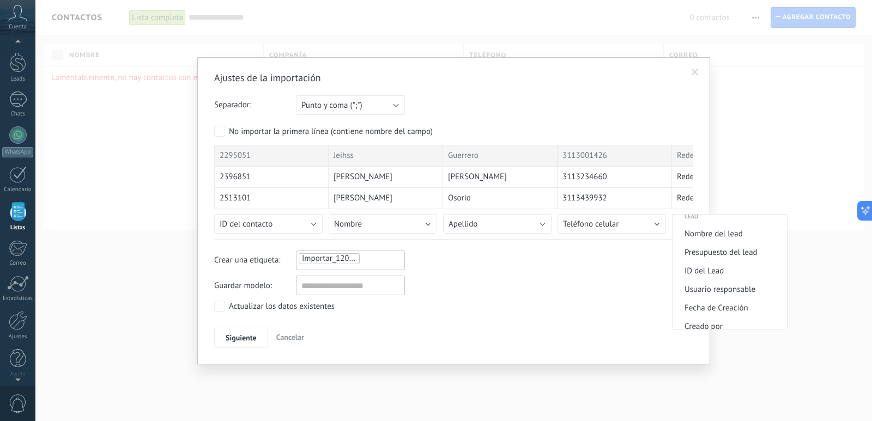
scroll to position [436, 0]
click at [240, 341] on span "Siguiente" at bounding box center [241, 338] width 31 height 8
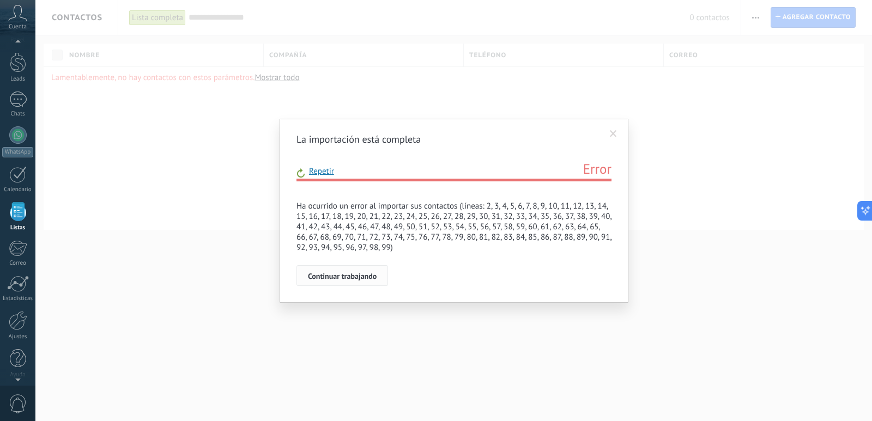
click at [336, 280] on span "Continuar trabajando" at bounding box center [342, 277] width 69 height 8
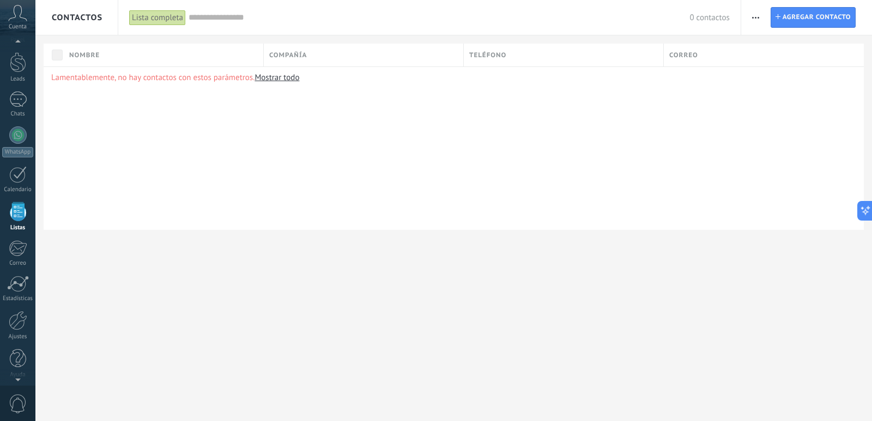
click at [755, 14] on span "button" at bounding box center [755, 17] width 7 height 21
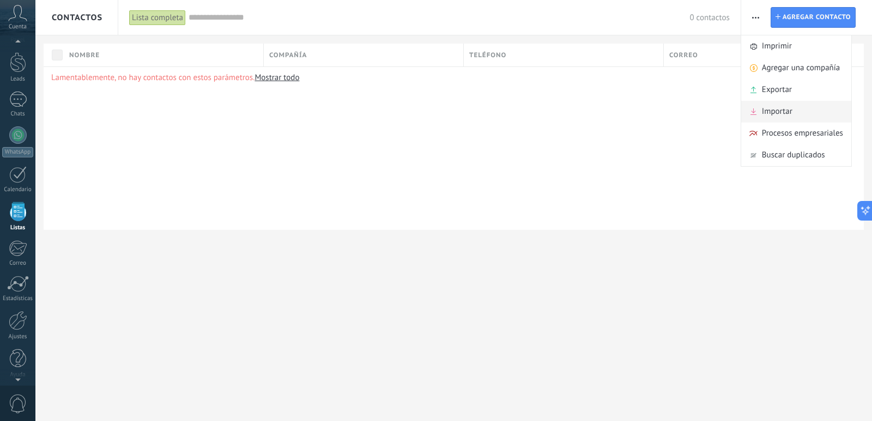
click at [775, 113] on span "Importar" at bounding box center [777, 112] width 31 height 22
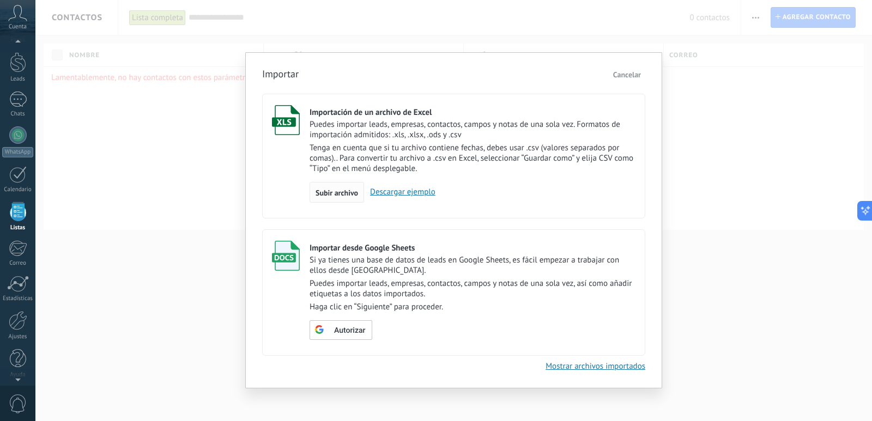
click at [328, 193] on span "Subir archivo" at bounding box center [337, 193] width 43 height 8
click at [0, 0] on input "Importación de un archivo de Excel Puedes importar leads, empresas, contactos, …" at bounding box center [0, 0] width 0 height 0
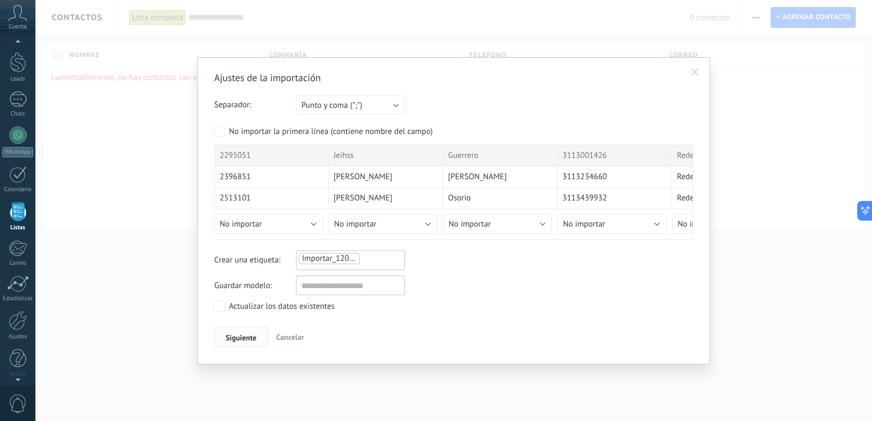
click at [242, 340] on span "Siguiente" at bounding box center [241, 338] width 31 height 8
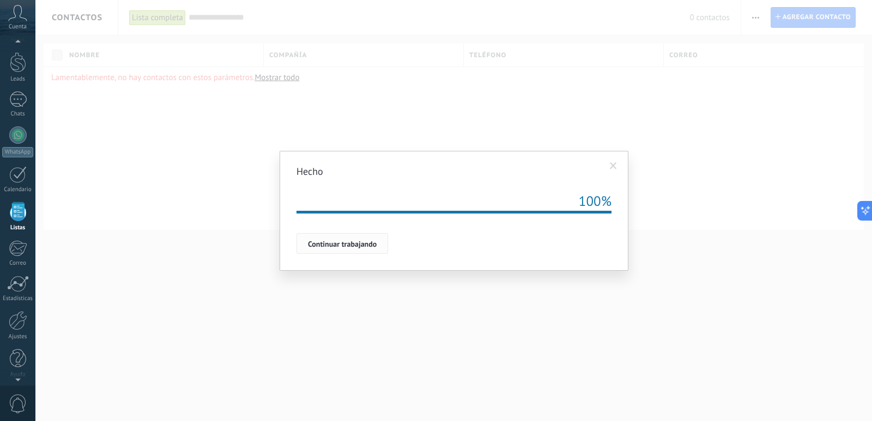
click at [335, 246] on span "Continuar trabajando" at bounding box center [342, 244] width 69 height 8
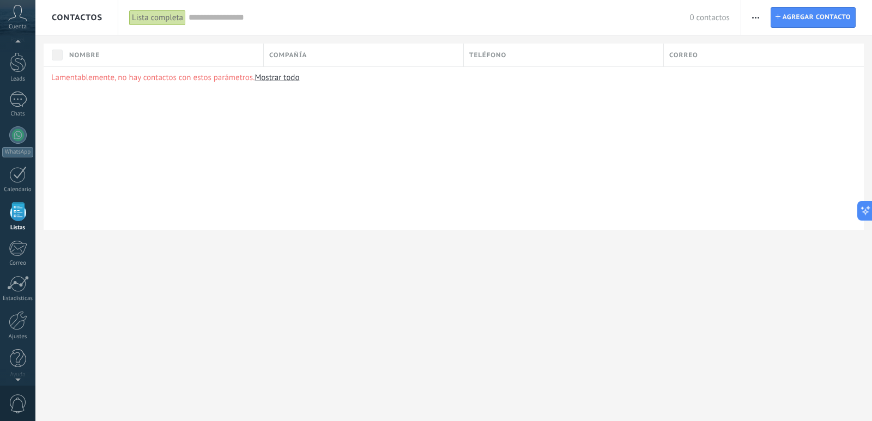
click at [753, 15] on span "button" at bounding box center [755, 17] width 7 height 21
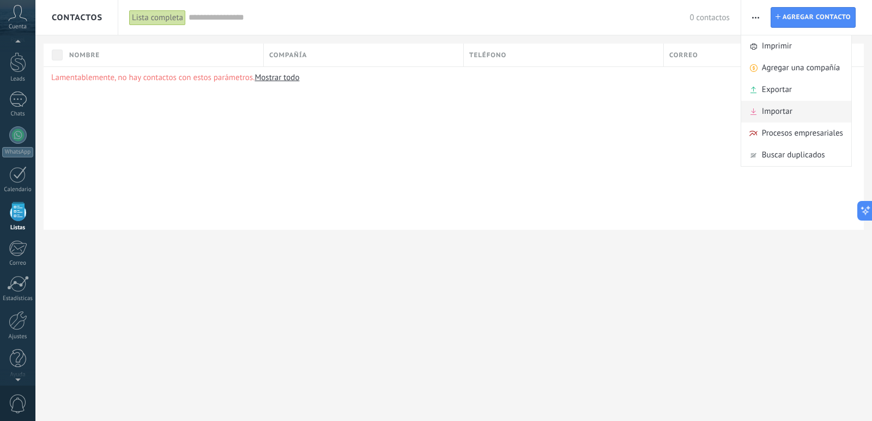
click at [776, 107] on span "Importar" at bounding box center [777, 112] width 31 height 22
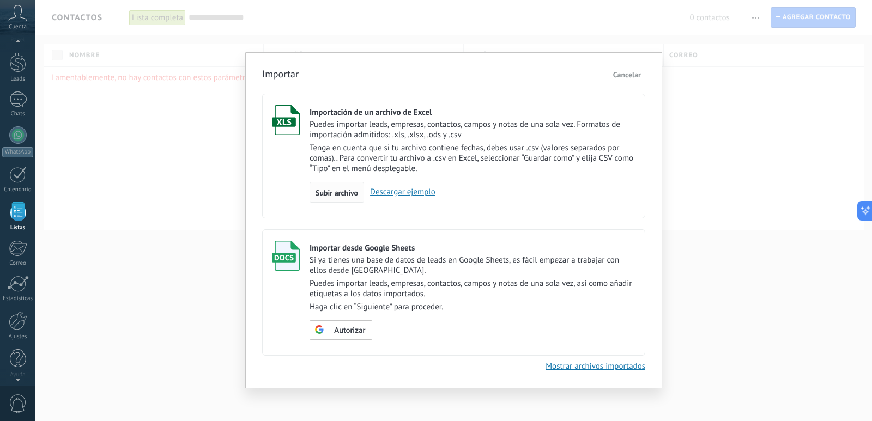
click at [333, 194] on span "Subir archivo" at bounding box center [337, 193] width 43 height 8
click at [0, 0] on input "Importación de un archivo de Excel Puedes importar leads, empresas, contactos, …" at bounding box center [0, 0] width 0 height 0
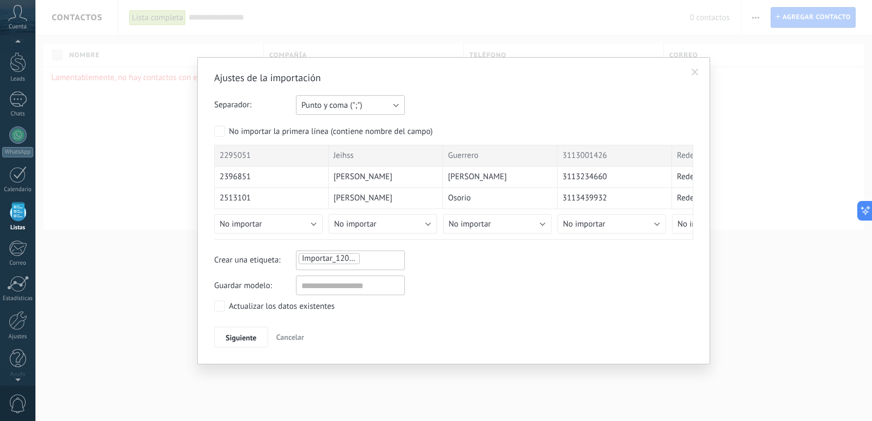
click at [365, 108] on button "Punto y coma (";")" at bounding box center [350, 105] width 109 height 20
click at [336, 144] on span "Tabulación (" ")" at bounding box center [345, 142] width 112 height 10
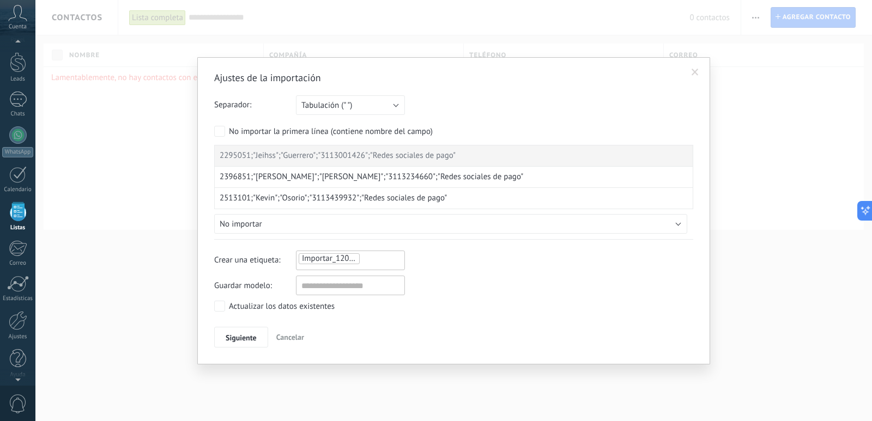
click at [215, 293] on span "Guardar modelo:" at bounding box center [255, 285] width 82 height 19
click at [234, 337] on span "Siguiente" at bounding box center [241, 338] width 31 height 8
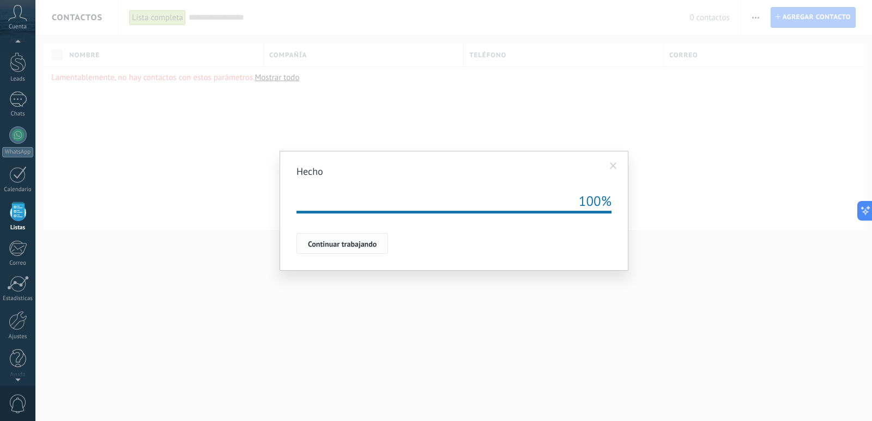
click at [360, 246] on span "Continuar trabajando" at bounding box center [342, 244] width 69 height 8
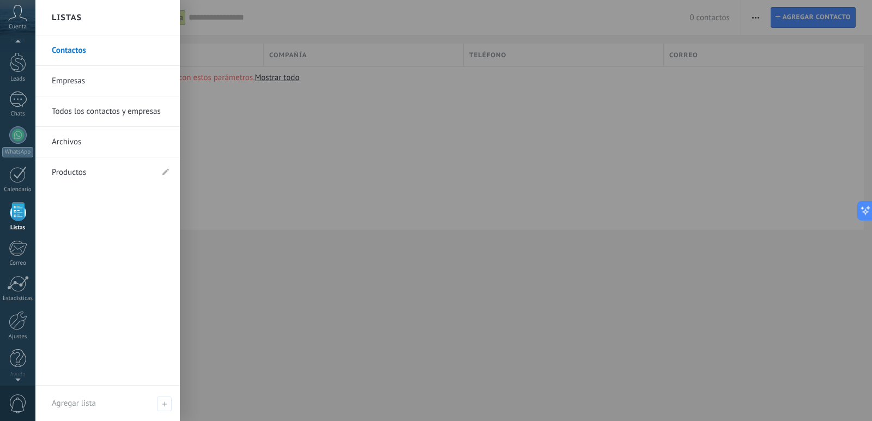
click at [23, 216] on div at bounding box center [18, 211] width 16 height 19
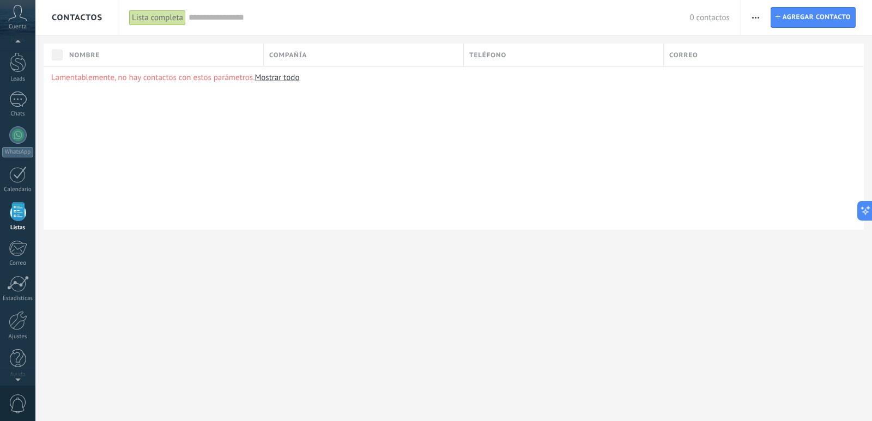
click at [20, 215] on div at bounding box center [18, 211] width 16 height 19
click at [217, 20] on input "text" at bounding box center [439, 17] width 501 height 11
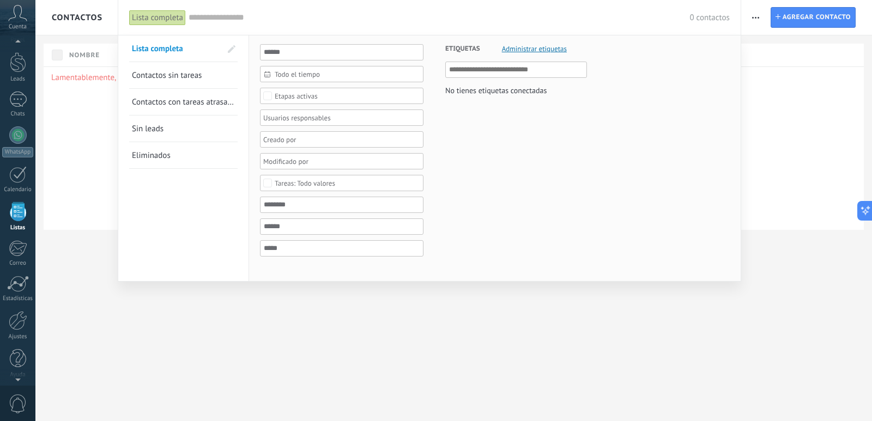
click at [755, 19] on div at bounding box center [436, 210] width 872 height 421
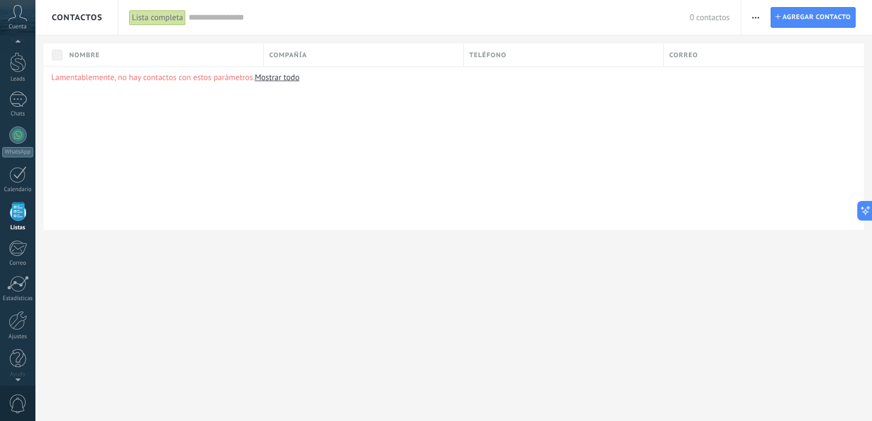
click at [753, 17] on icon "button" at bounding box center [755, 18] width 7 height 2
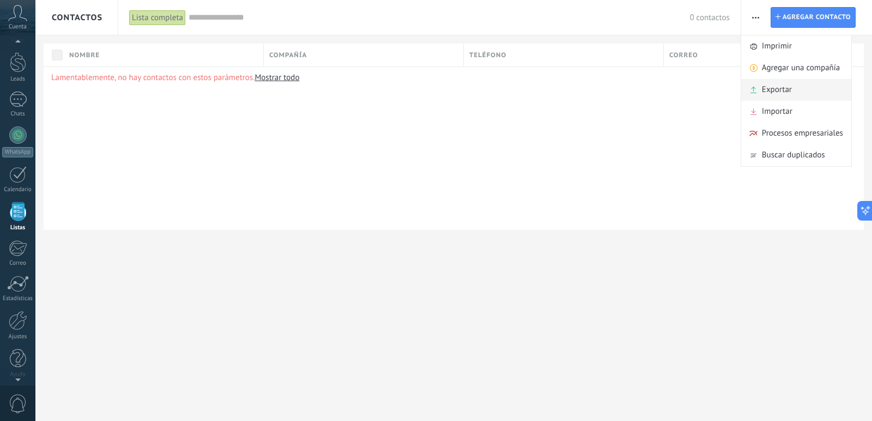
click at [768, 89] on span "Exportar" at bounding box center [777, 90] width 30 height 22
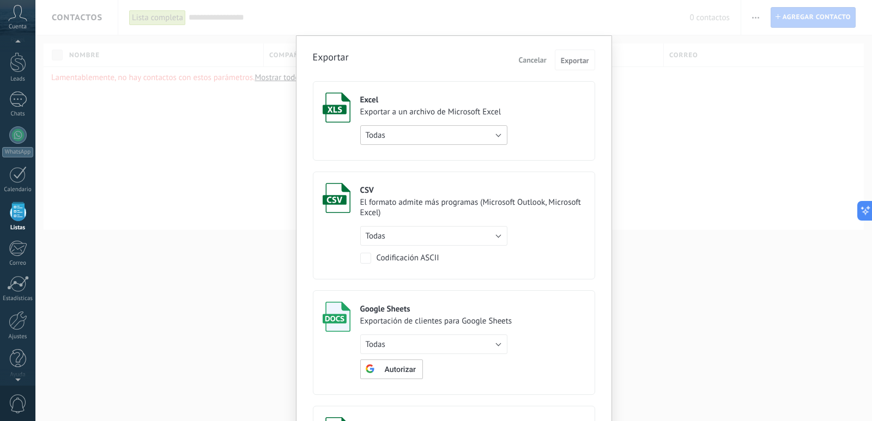
click at [484, 136] on button "Todas" at bounding box center [433, 135] width 147 height 20
click at [484, 136] on span "Todas" at bounding box center [429, 135] width 150 height 10
click at [688, 153] on div "Exportar Cancelar Exportar Excel Exportar a un archivo de Microsoft Excel Todas…" at bounding box center [453, 210] width 837 height 421
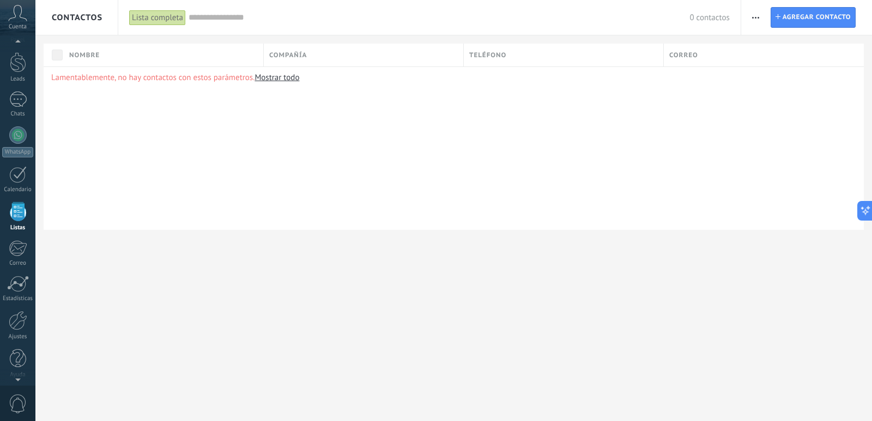
click at [752, 21] on button "button" at bounding box center [756, 17] width 16 height 21
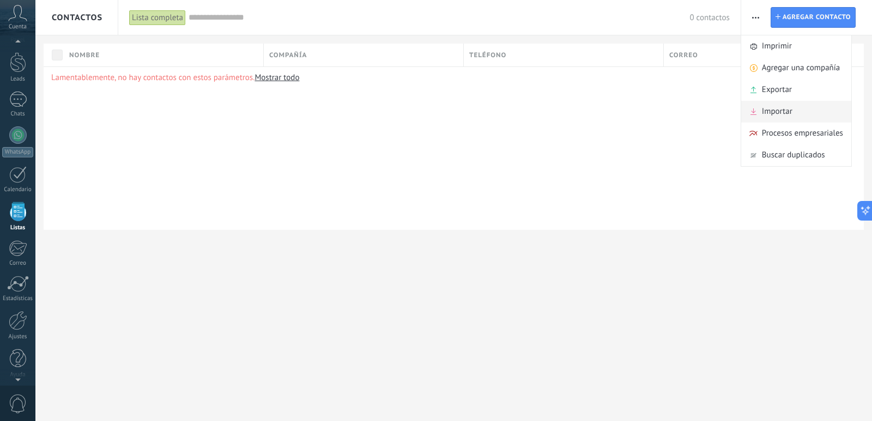
click at [763, 108] on span "Importar" at bounding box center [777, 112] width 31 height 22
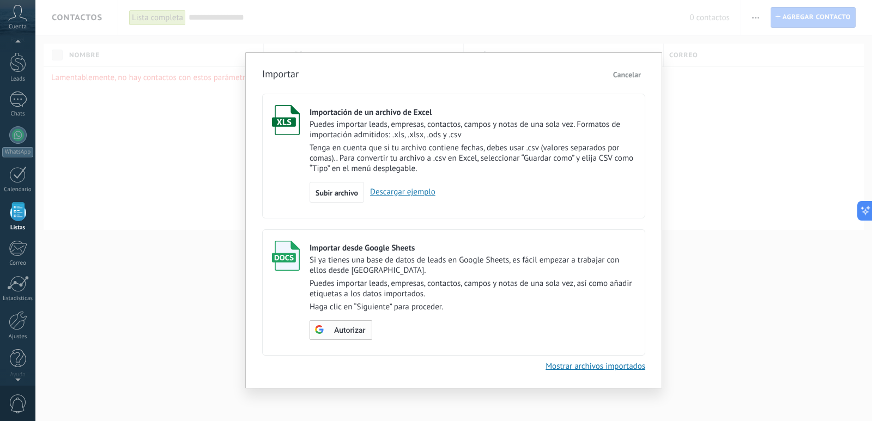
click at [336, 321] on div "Autorizar" at bounding box center [341, 331] width 63 height 20
click at [340, 330] on span "Autorizar" at bounding box center [349, 331] width 31 height 8
click at [325, 191] on span "Subir archivo" at bounding box center [337, 193] width 43 height 8
click at [0, 0] on input "Importación de un archivo de Excel Puedes importar leads, empresas, contactos, …" at bounding box center [0, 0] width 0 height 0
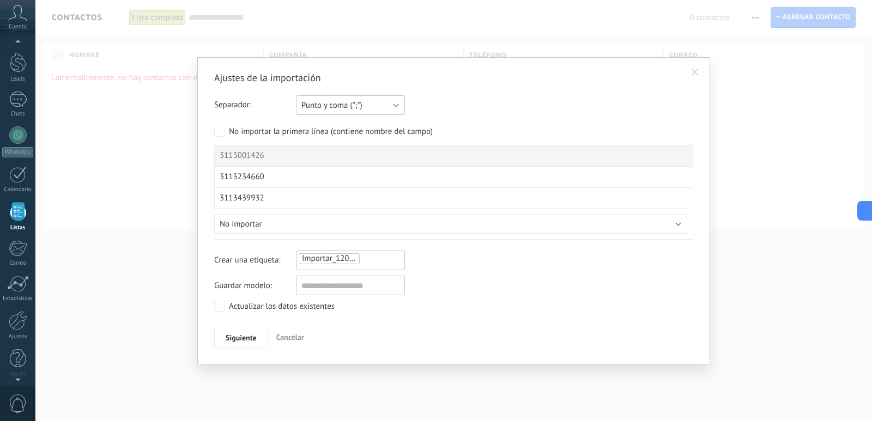
click at [389, 109] on button "Punto y coma (";")" at bounding box center [350, 105] width 109 height 20
click at [352, 129] on span "Coma (",")" at bounding box center [345, 124] width 112 height 10
click at [300, 230] on button "No importar" at bounding box center [450, 224] width 473 height 20
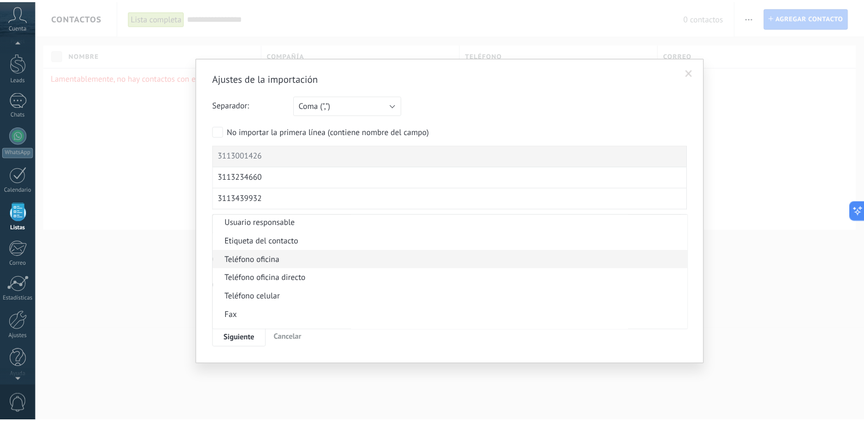
scroll to position [218, 0]
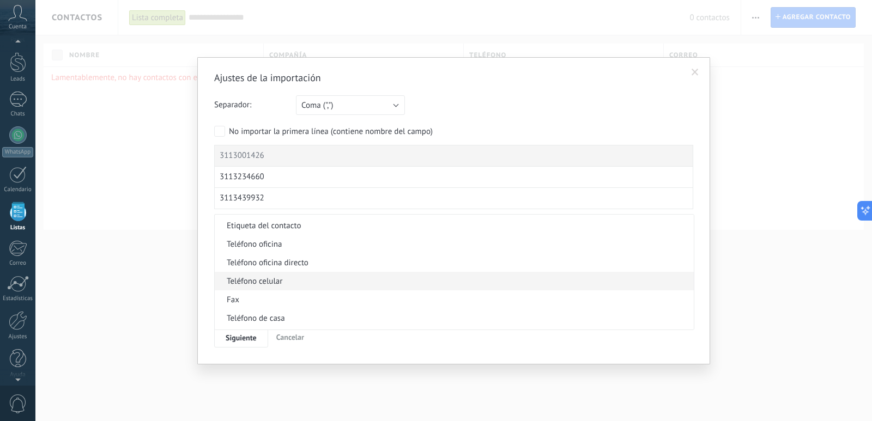
click at [271, 284] on span "Teléfono celular" at bounding box center [453, 281] width 476 height 10
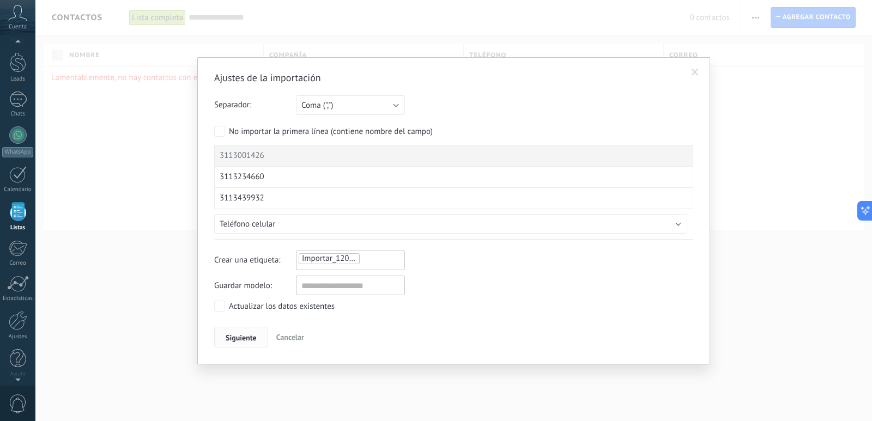
click at [257, 342] on button "Siguiente" at bounding box center [241, 337] width 54 height 21
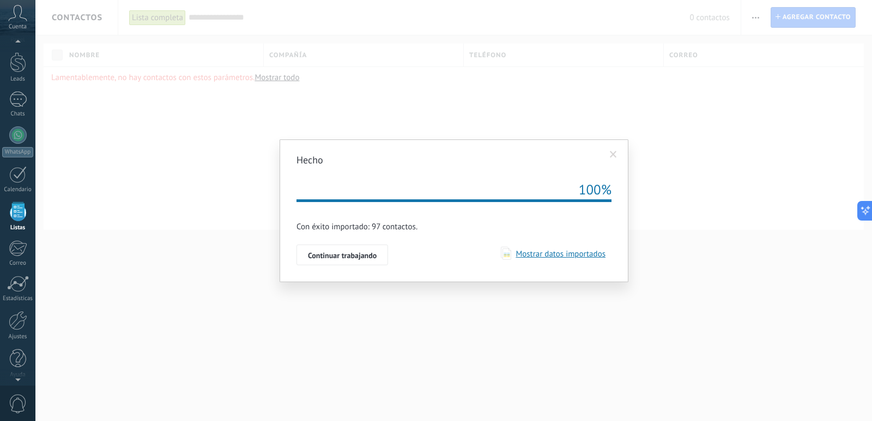
click at [426, 320] on div "Hecho Repetir 100% Importación esta en la cola, una vez que sus datos serán imp…" at bounding box center [453, 210] width 837 height 421
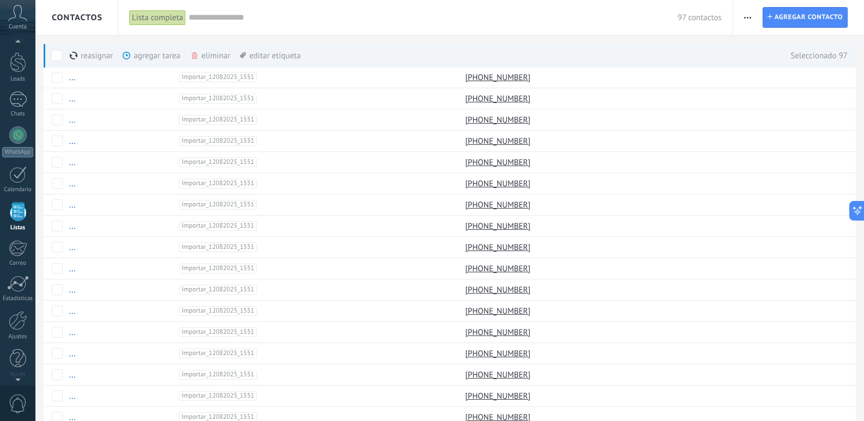
click at [146, 56] on div "agregar tarea màs" at bounding box center [170, 56] width 94 height 24
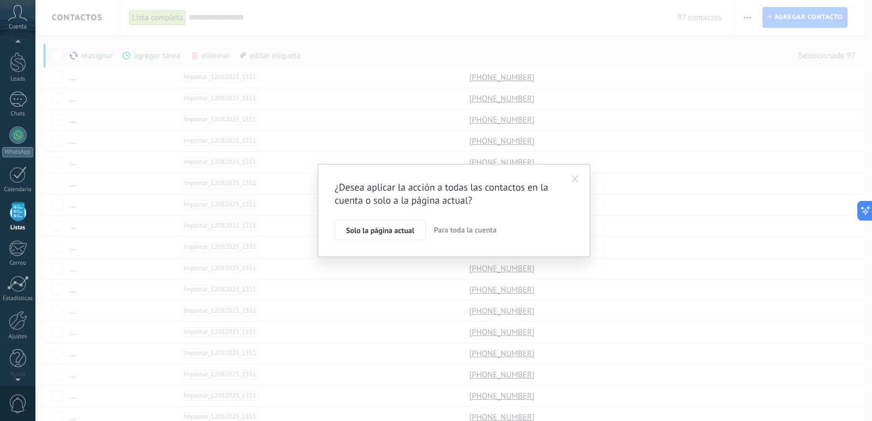
click at [455, 233] on span "Para toda la cuenta" at bounding box center [465, 230] width 63 height 10
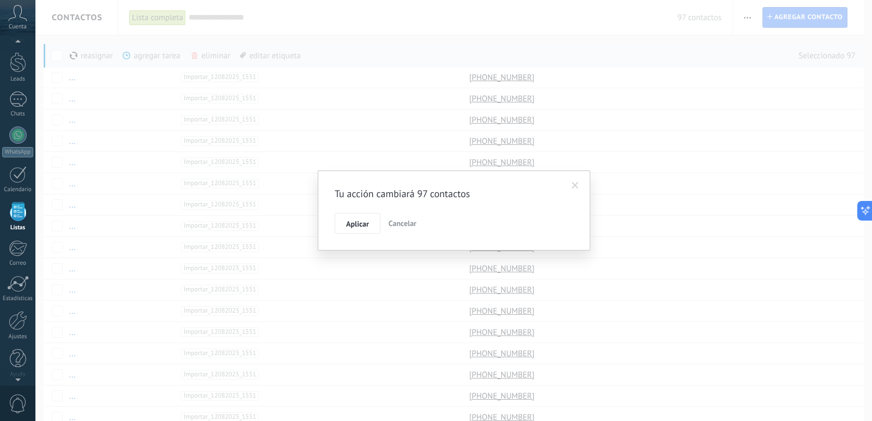
click at [575, 189] on span at bounding box center [575, 186] width 7 height 8
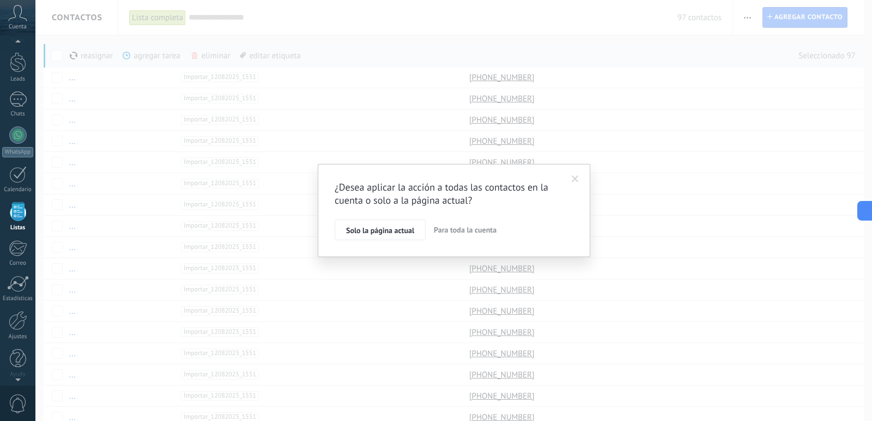
click at [580, 175] on span at bounding box center [575, 179] width 18 height 19
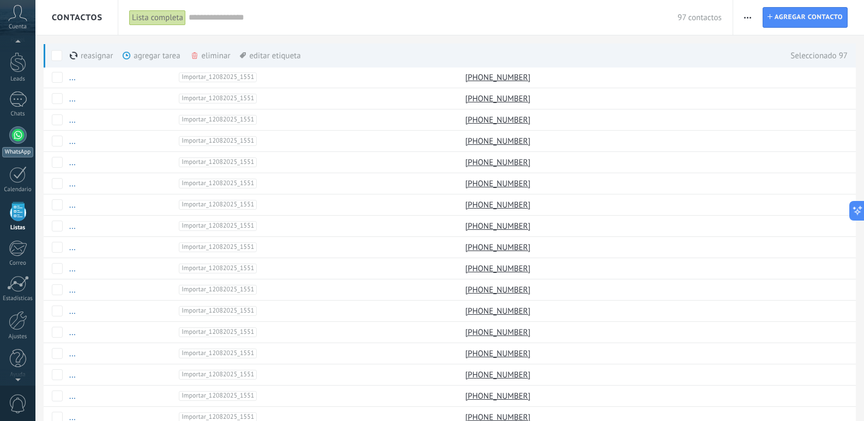
click at [16, 149] on div "WhatsApp" at bounding box center [17, 152] width 31 height 10
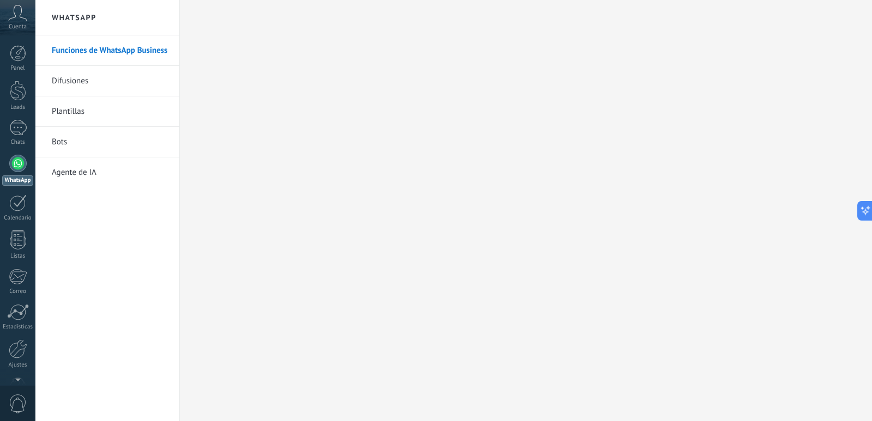
click at [102, 117] on link "Plantillas" at bounding box center [110, 111] width 117 height 31
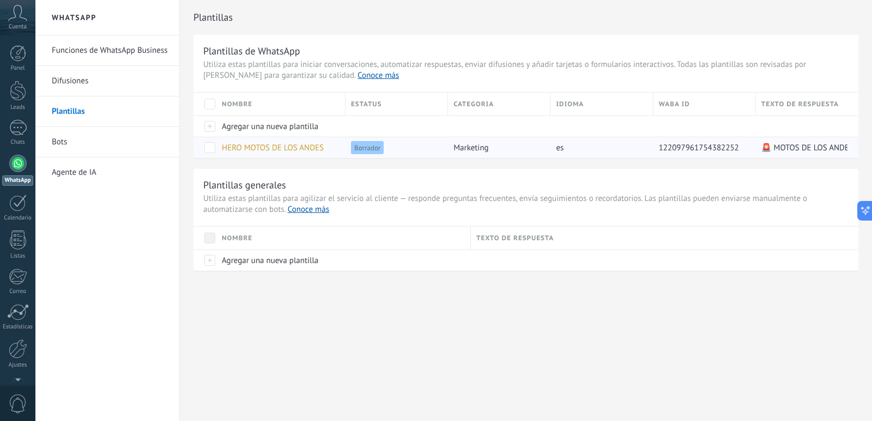
click at [464, 150] on span "marketing" at bounding box center [470, 148] width 35 height 10
click at [210, 151] on span at bounding box center [209, 147] width 11 height 11
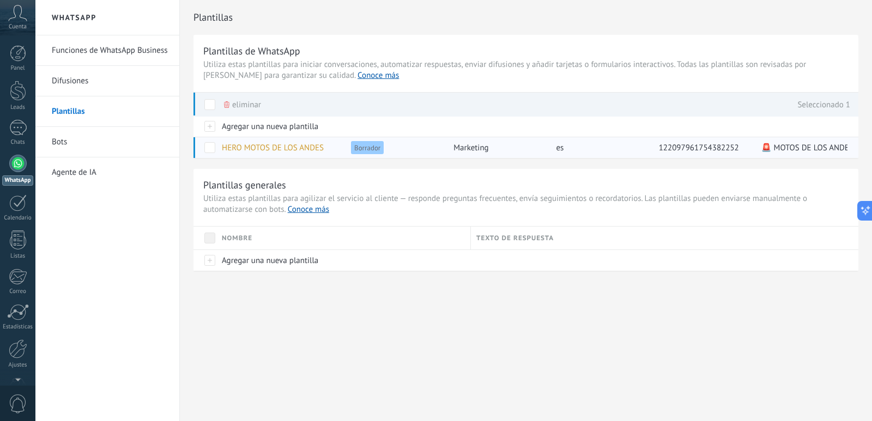
click at [313, 148] on span "HERO MOTOS DE LOS ANDES" at bounding box center [273, 148] width 102 height 10
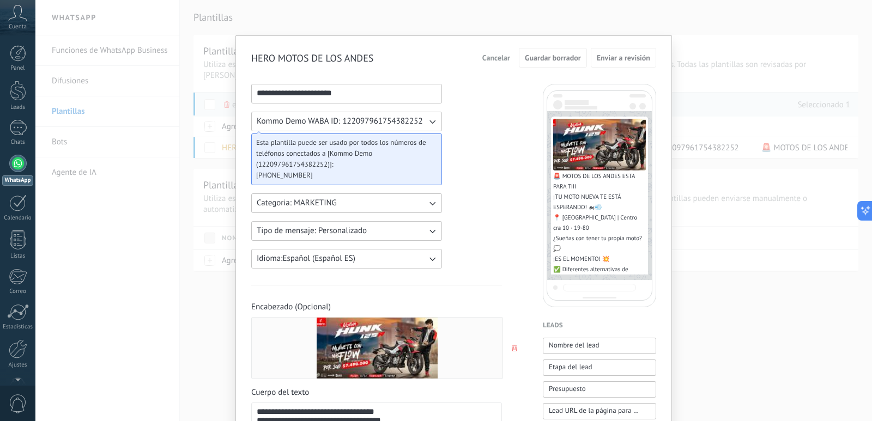
click at [409, 151] on span "Esta plantilla puede ser usado por todos los números de teléfonos conectados a …" at bounding box center [342, 153] width 172 height 33
click at [429, 119] on icon "button" at bounding box center [432, 121] width 11 height 11
click at [733, 275] on div "**********" at bounding box center [453, 210] width 837 height 421
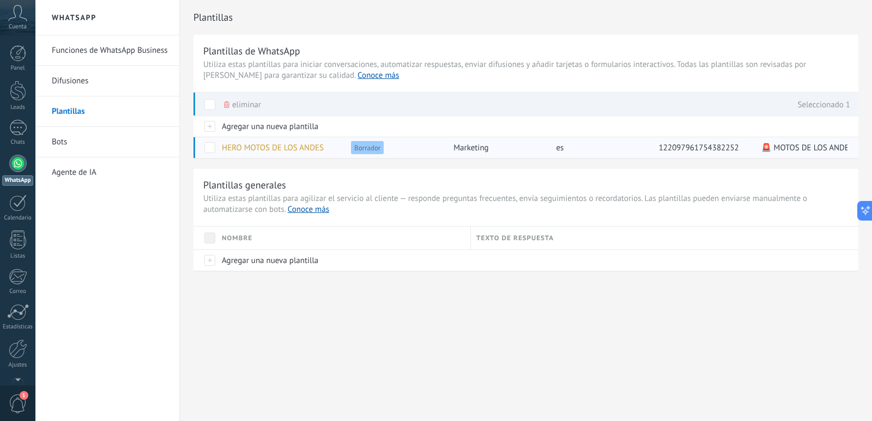
click at [631, 148] on div "es" at bounding box center [599, 147] width 97 height 21
click at [210, 107] on span at bounding box center [209, 104] width 11 height 11
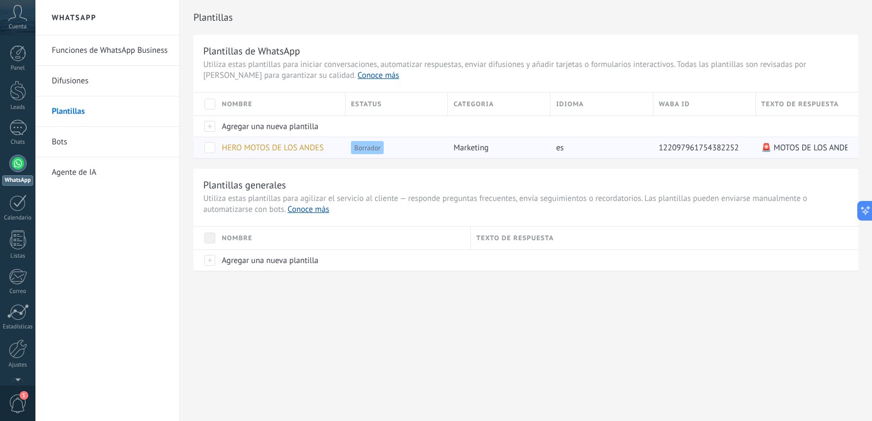
click at [294, 151] on span "HERO MOTOS DE LOS ANDES" at bounding box center [273, 148] width 102 height 10
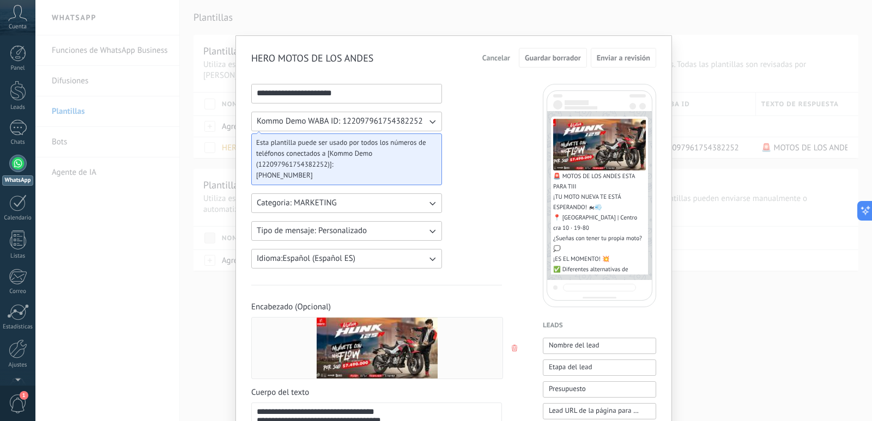
click at [367, 205] on button "Categoria: MARKETING" at bounding box center [346, 204] width 191 height 20
click at [357, 227] on li "MARKETING" at bounding box center [343, 222] width 197 height 19
click at [374, 233] on button "Tipo de mensaje: Personalizado" at bounding box center [346, 231] width 191 height 20
click at [372, 247] on li "Carousel" at bounding box center [343, 249] width 197 height 19
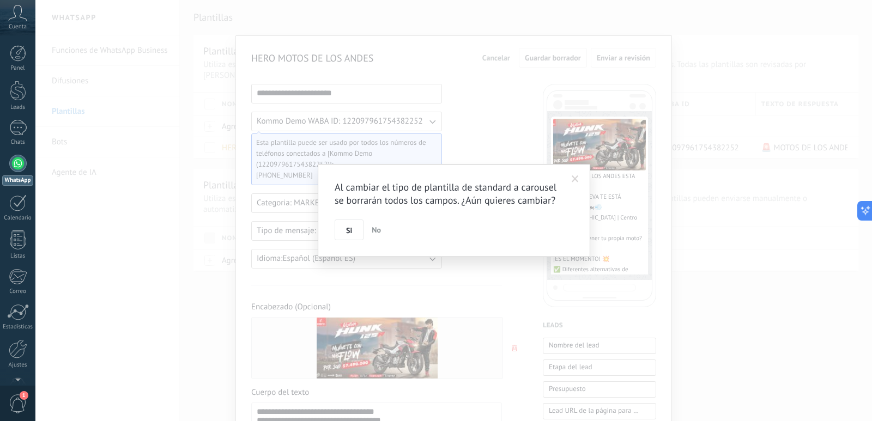
click at [376, 234] on span "No" at bounding box center [376, 230] width 9 height 10
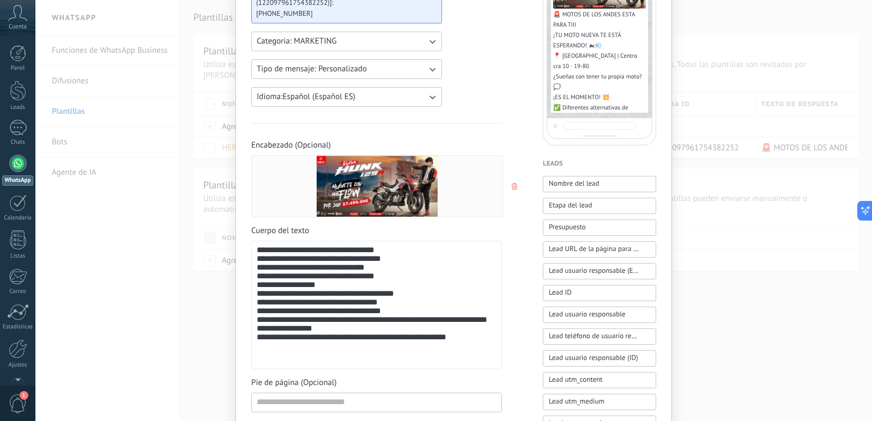
scroll to position [164, 0]
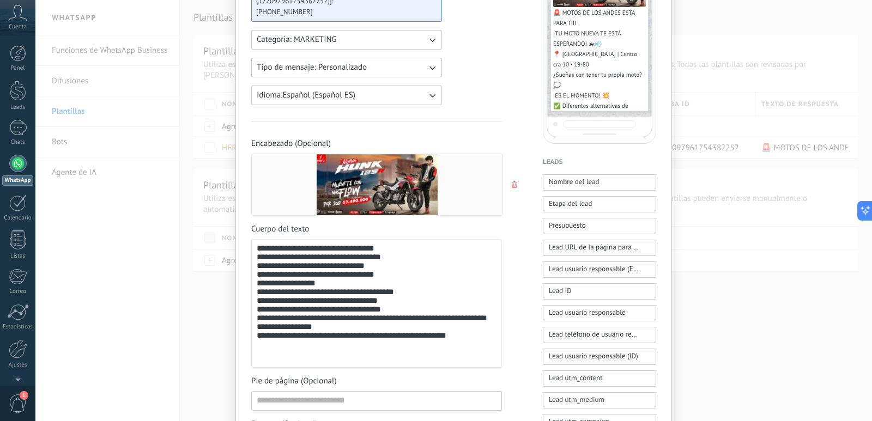
click at [334, 292] on div "**********" at bounding box center [377, 303] width 240 height 119
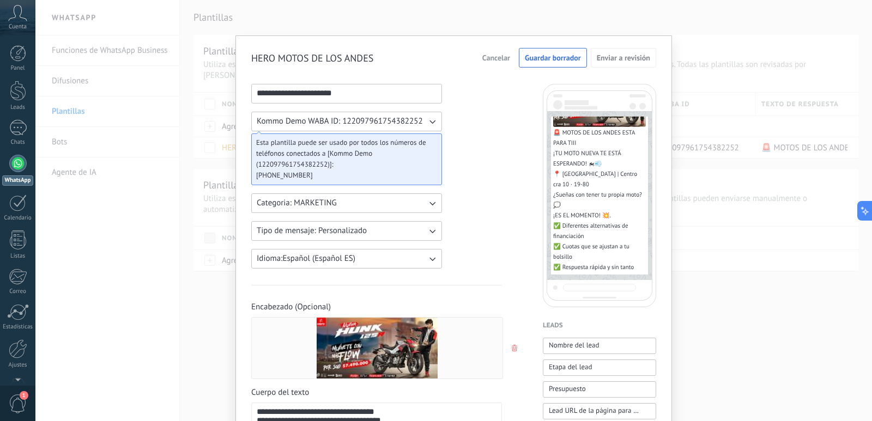
scroll to position [95, 0]
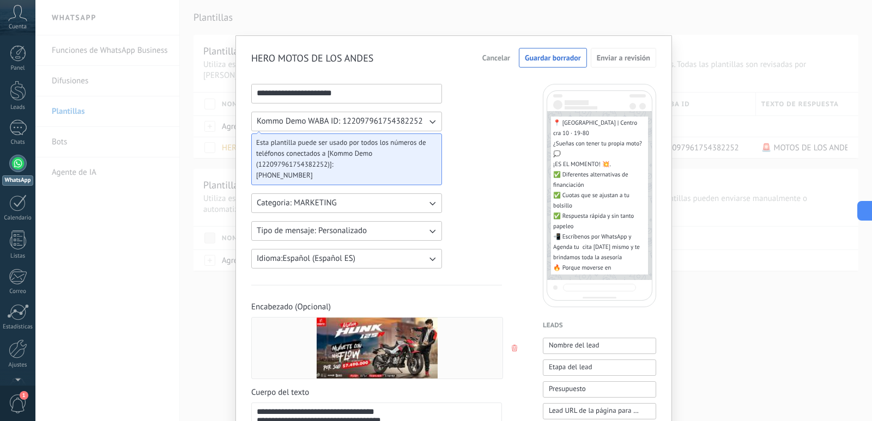
click at [751, 326] on div "**********" at bounding box center [453, 210] width 837 height 421
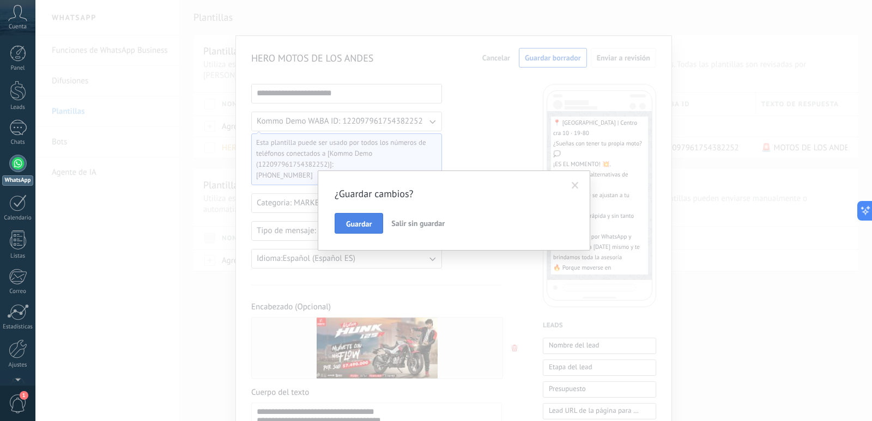
click at [365, 221] on span "Guardar" at bounding box center [359, 224] width 26 height 8
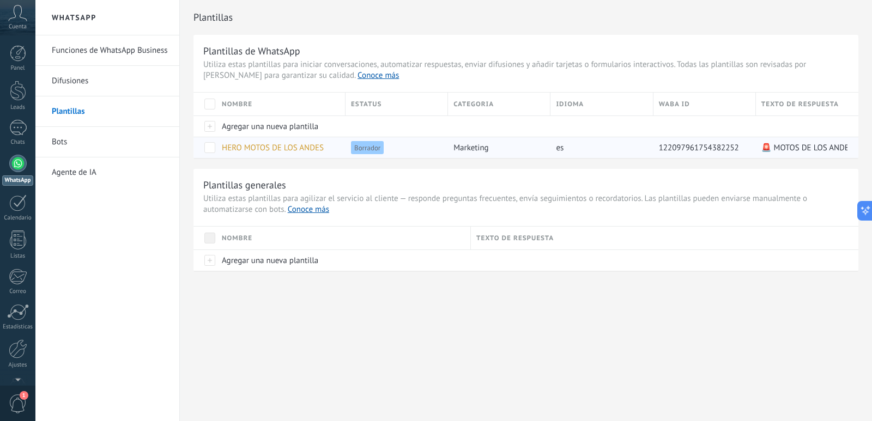
click at [446, 151] on div "Borrador" at bounding box center [397, 147] width 102 height 21
click at [477, 148] on span "marketing" at bounding box center [470, 148] width 35 height 10
click at [261, 149] on span "HERO MOTOS DE LOS ANDES" at bounding box center [273, 148] width 102 height 10
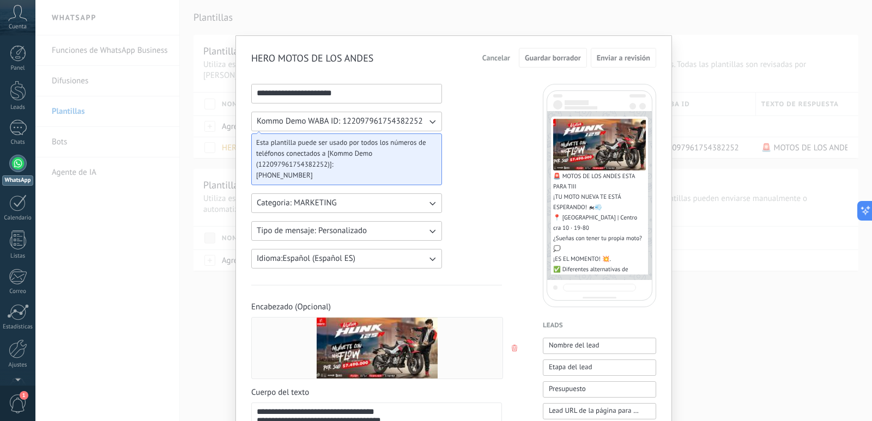
click at [785, 237] on div "**********" at bounding box center [453, 210] width 837 height 421
